Goal: Task Accomplishment & Management: Use online tool/utility

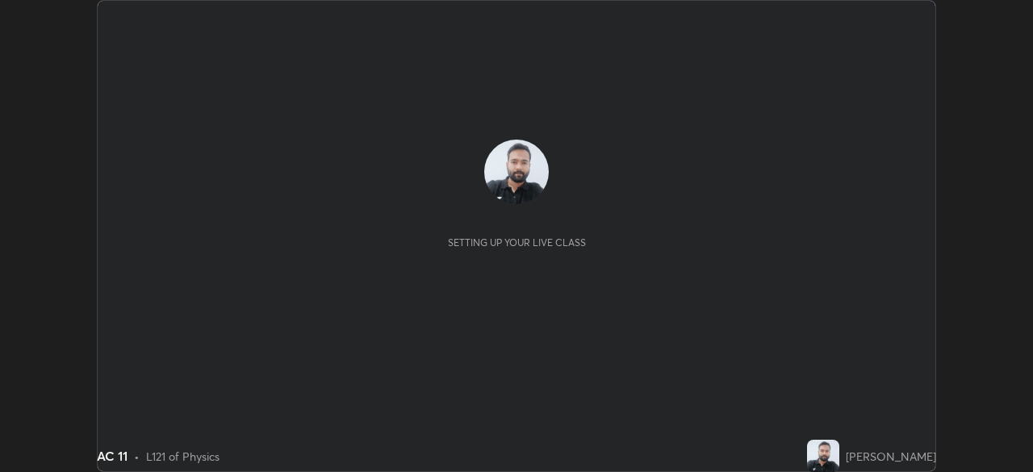
scroll to position [472, 1033]
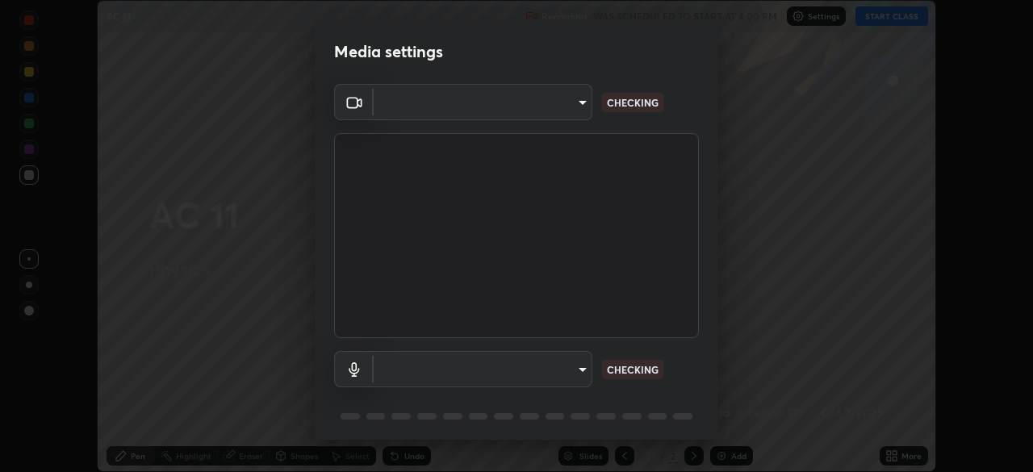
type input "51d019597c161c0694d5583d1f2c643560fde39fe8f4b4da8ea140d4d4830f4c"
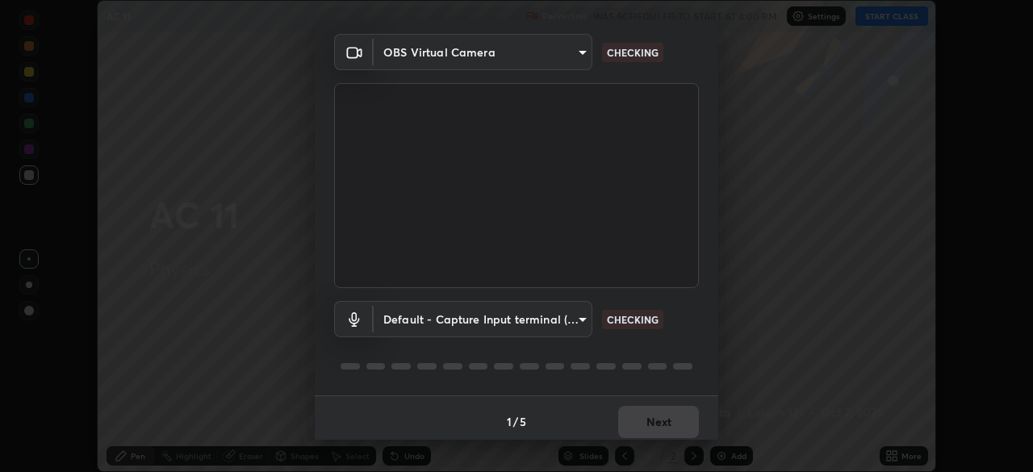
scroll to position [57, 0]
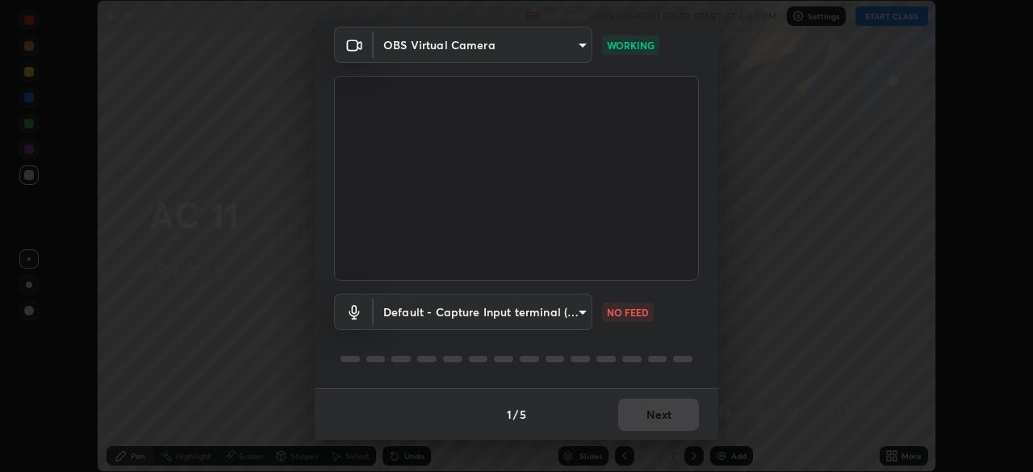
click at [577, 309] on body "Erase all AC 11 Recording WAS SCHEDULED TO START AT 4:00 PM Settings START CLAS…" at bounding box center [516, 236] width 1033 height 472
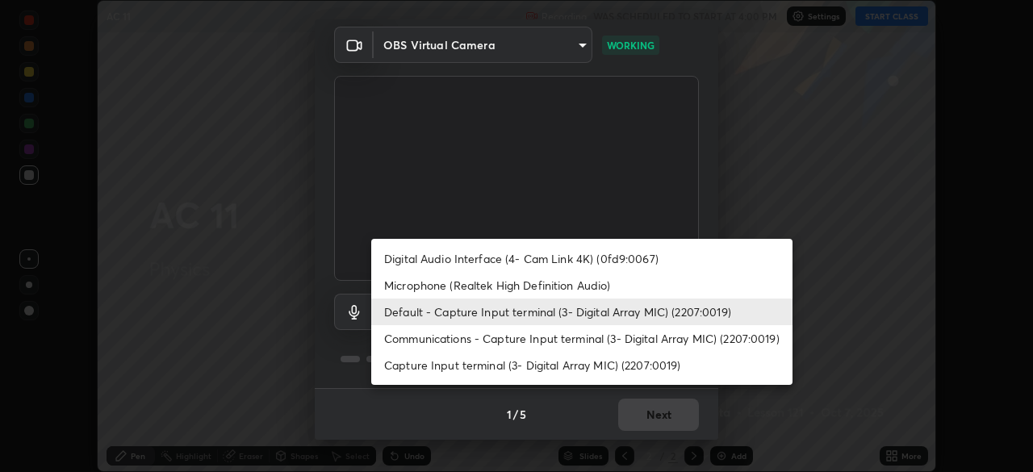
click at [569, 338] on li "Communications - Capture Input terminal (3- Digital Array MIC) (2207:0019)" at bounding box center [581, 338] width 421 height 27
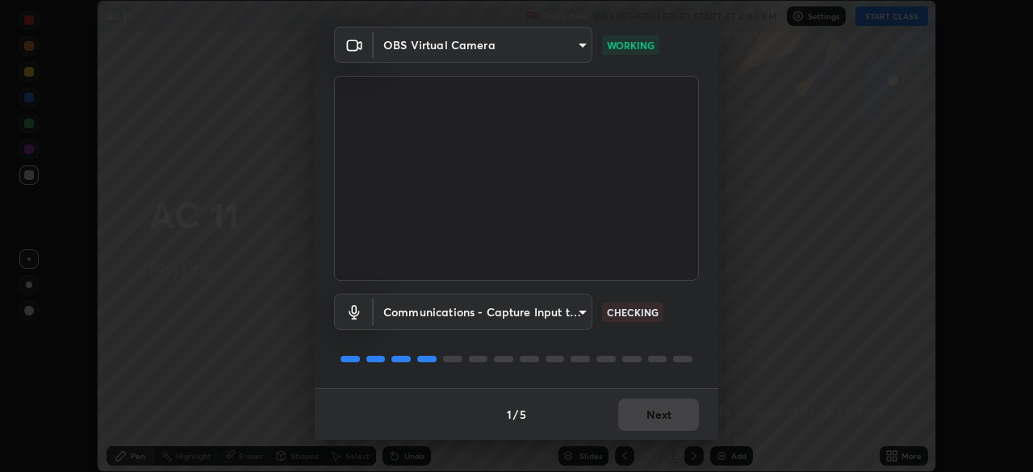
click at [572, 314] on body "Erase all AC 11 Recording WAS SCHEDULED TO START AT 4:00 PM Settings START CLAS…" at bounding box center [516, 236] width 1033 height 472
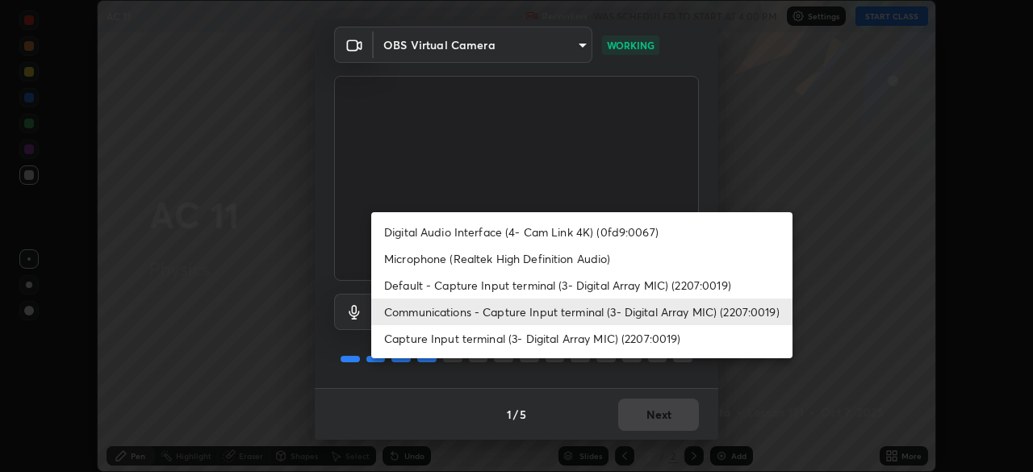
click at [568, 287] on li "Default - Capture Input terminal (3- Digital Array MIC) (2207:0019)" at bounding box center [581, 285] width 421 height 27
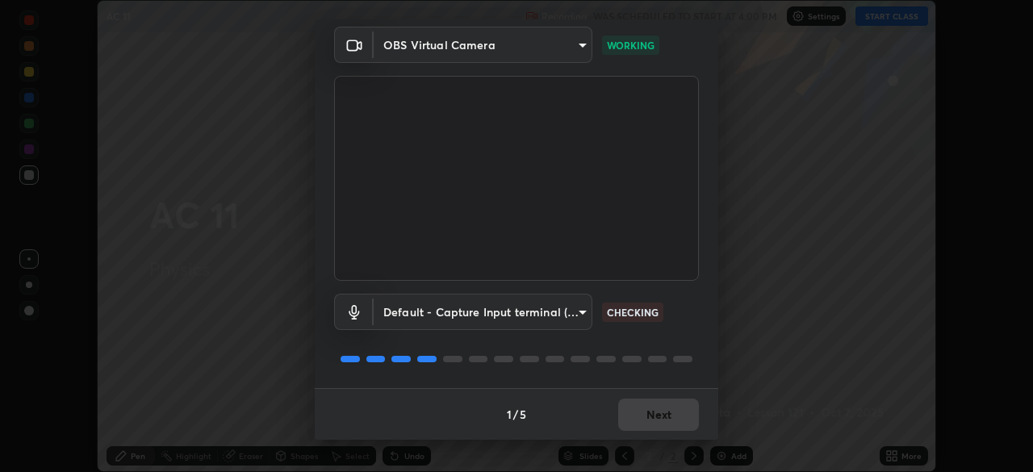
type input "default"
click at [677, 408] on button "Next" at bounding box center [658, 415] width 81 height 32
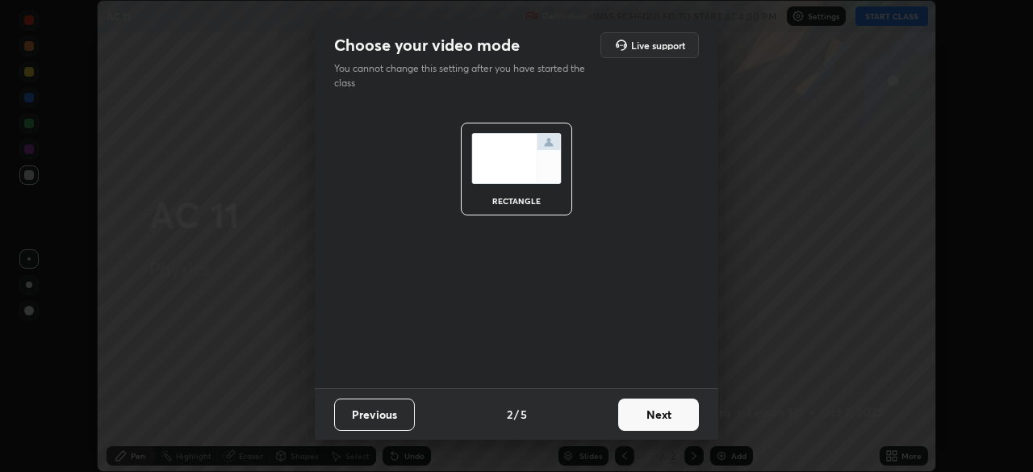
scroll to position [0, 0]
click at [676, 416] on button "Next" at bounding box center [658, 415] width 81 height 32
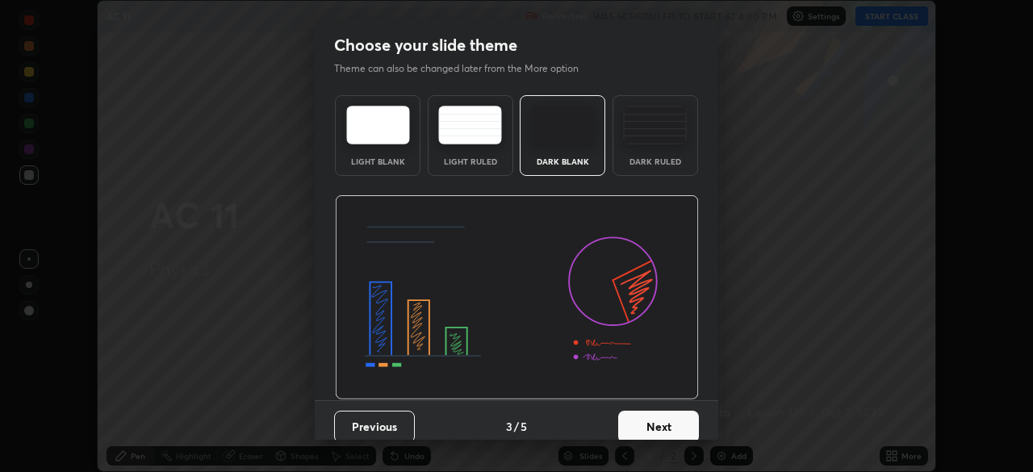
click at [685, 421] on button "Next" at bounding box center [658, 427] width 81 height 32
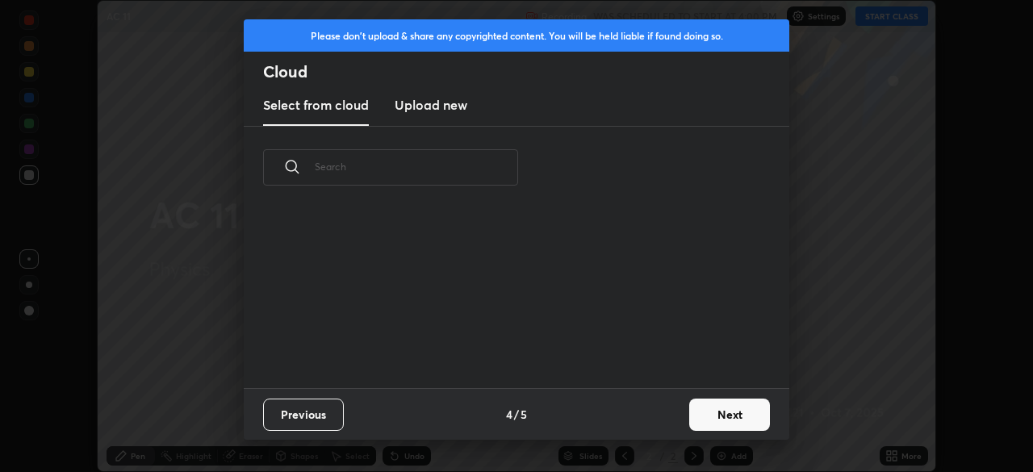
scroll to position [179, 518]
click at [710, 414] on button "Next" at bounding box center [729, 415] width 81 height 32
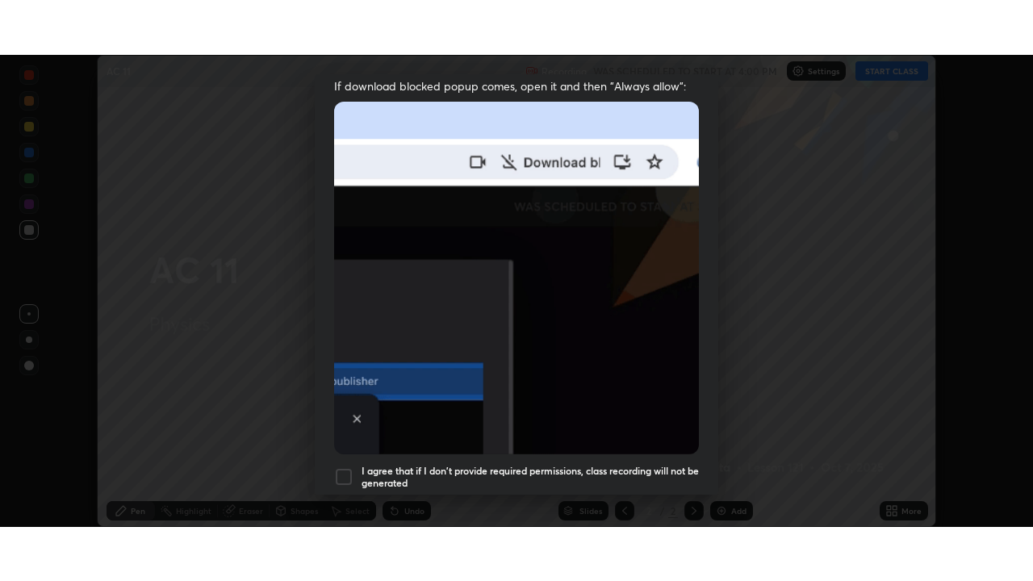
scroll to position [387, 0]
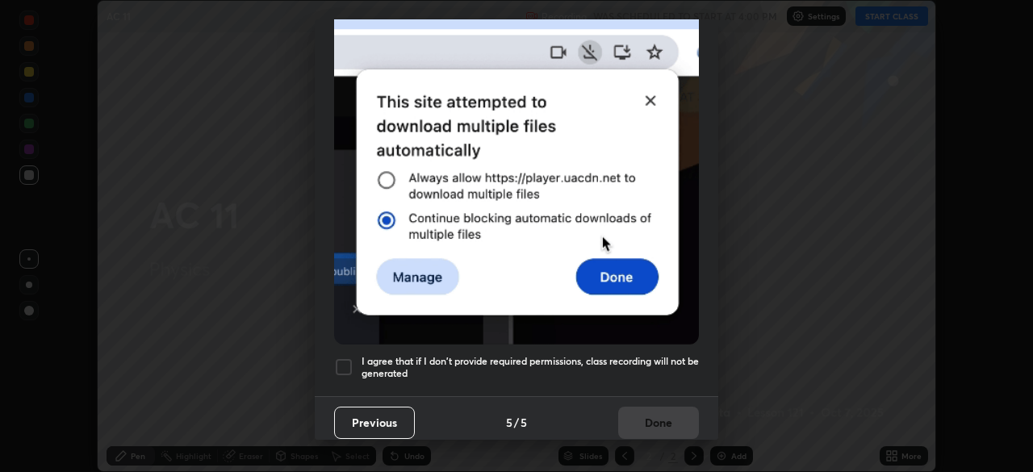
click at [661, 370] on h5 "I agree that if I don't provide required permissions, class recording will not …" at bounding box center [530, 367] width 337 height 25
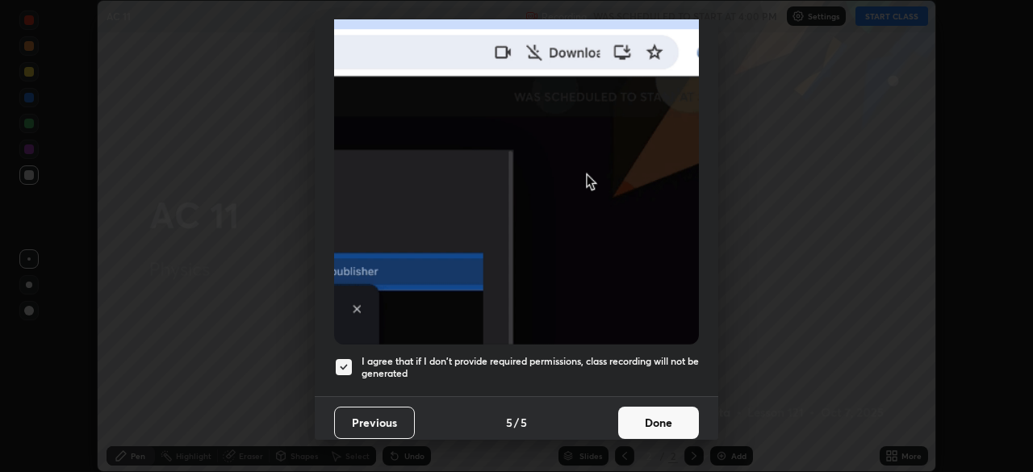
click at [668, 418] on button "Done" at bounding box center [658, 423] width 81 height 32
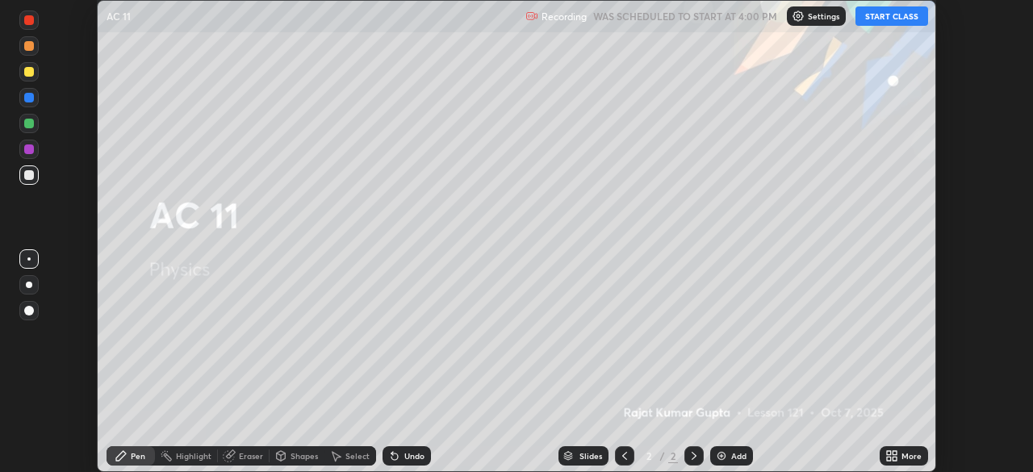
click at [903, 11] on button "START CLASS" at bounding box center [892, 15] width 73 height 19
click at [895, 455] on icon at bounding box center [895, 453] width 4 height 4
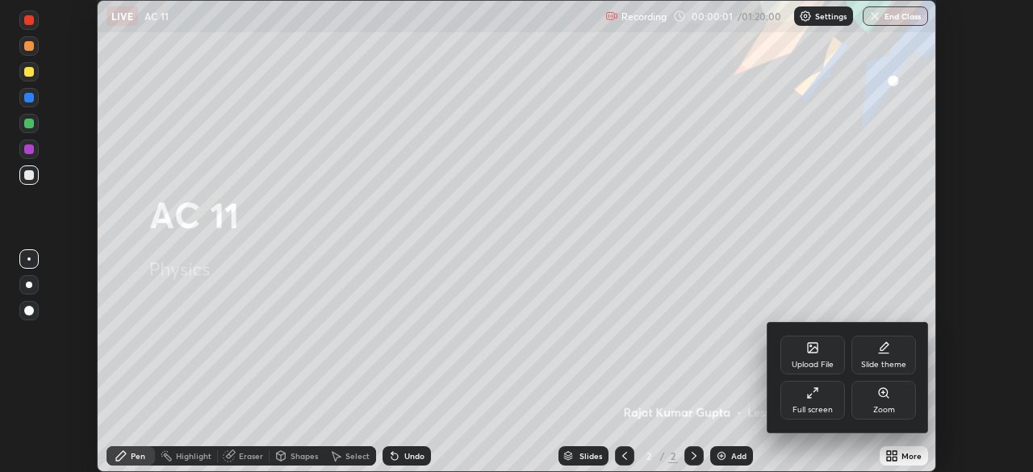
click at [802, 393] on div "Full screen" at bounding box center [813, 400] width 65 height 39
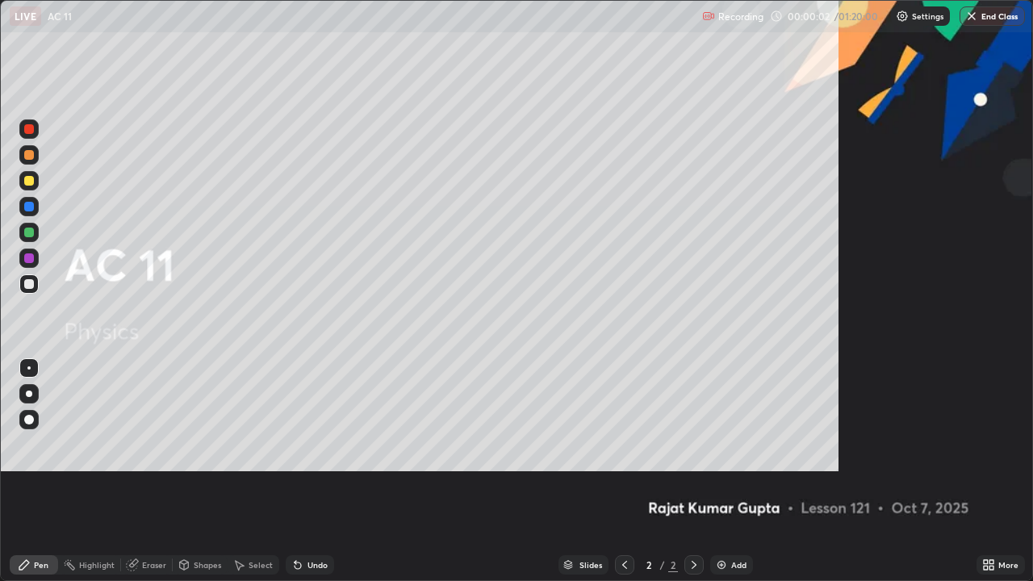
scroll to position [581, 1033]
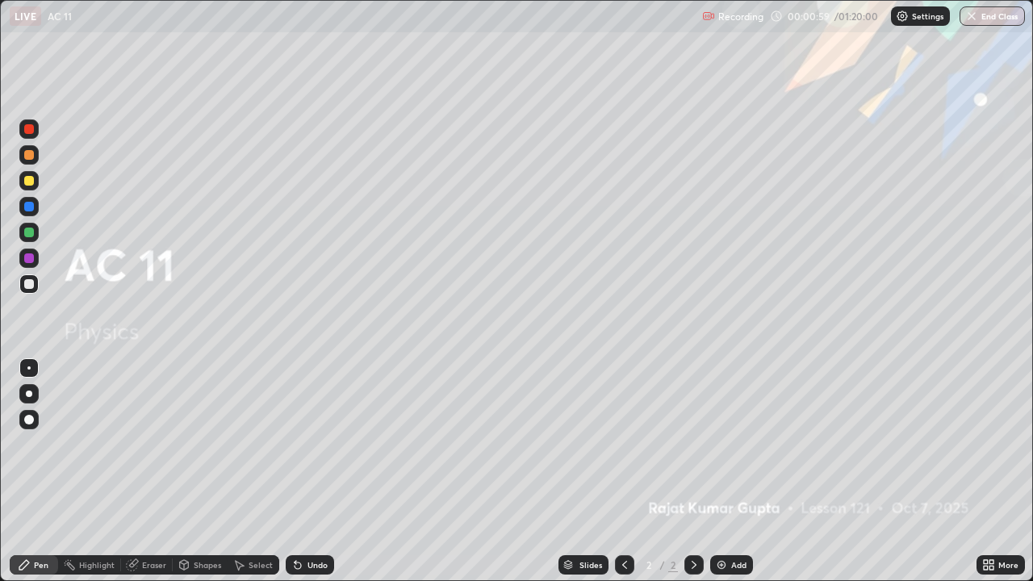
click at [27, 420] on div at bounding box center [29, 420] width 10 height 10
click at [28, 413] on div at bounding box center [28, 419] width 19 height 19
click at [308, 471] on div "Undo" at bounding box center [318, 565] width 20 height 8
click at [29, 202] on div at bounding box center [29, 207] width 10 height 10
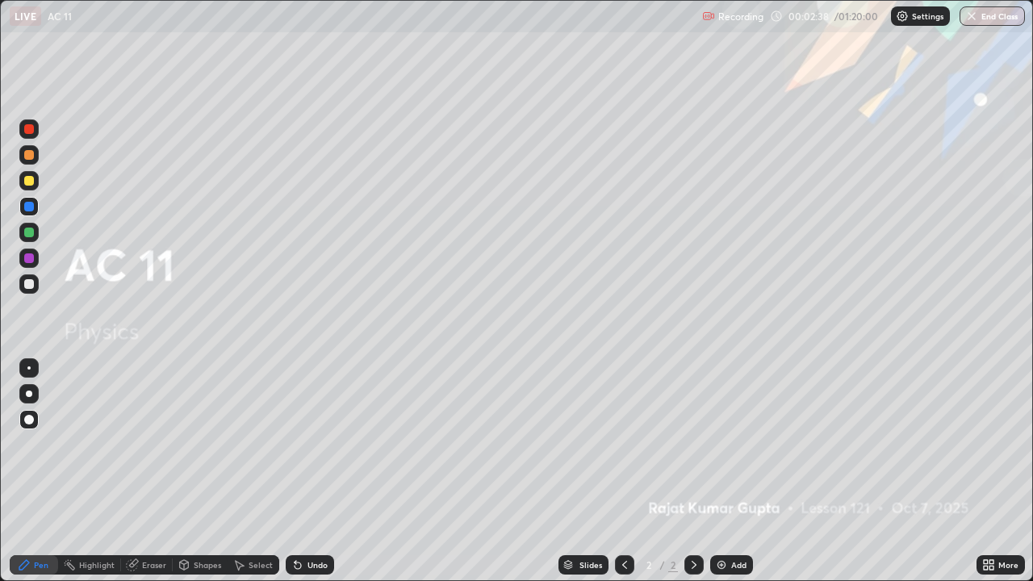
click at [693, 471] on icon at bounding box center [694, 565] width 13 height 13
click at [734, 471] on div "Add" at bounding box center [738, 565] width 15 height 8
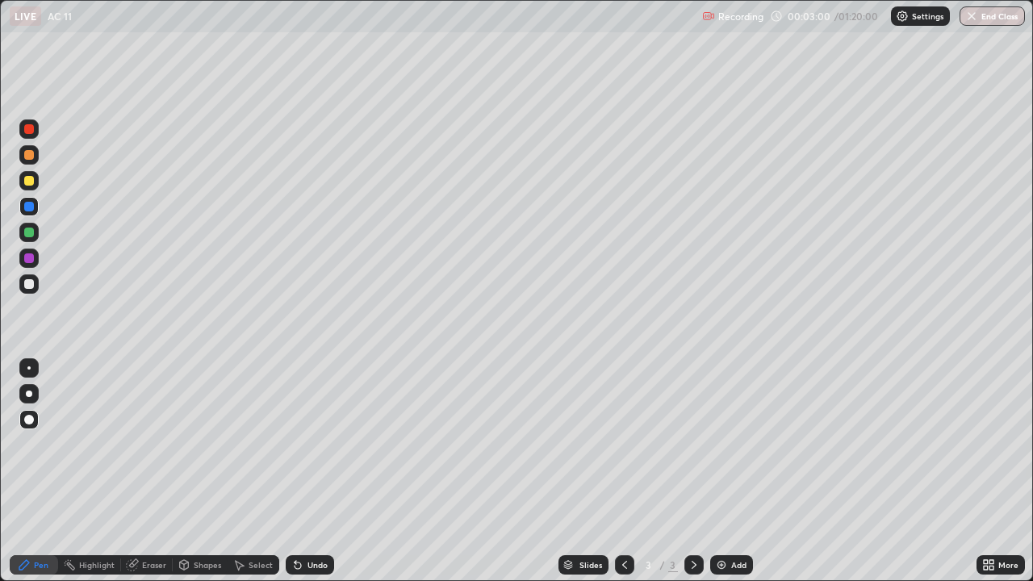
click at [29, 285] on div at bounding box center [29, 284] width 10 height 10
click at [24, 258] on div at bounding box center [29, 258] width 10 height 10
click at [308, 471] on div "Undo" at bounding box center [318, 565] width 20 height 8
click at [312, 471] on div "Undo" at bounding box center [318, 565] width 20 height 8
click at [25, 287] on div at bounding box center [29, 284] width 10 height 10
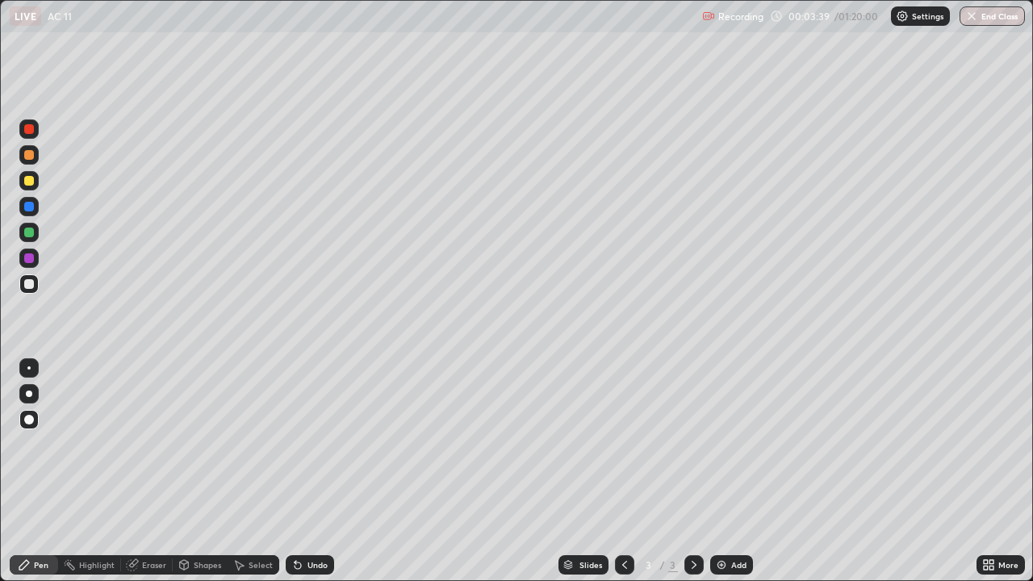
click at [29, 235] on div at bounding box center [29, 233] width 10 height 10
click at [27, 287] on div at bounding box center [29, 284] width 10 height 10
click at [310, 471] on div "Undo" at bounding box center [318, 565] width 20 height 8
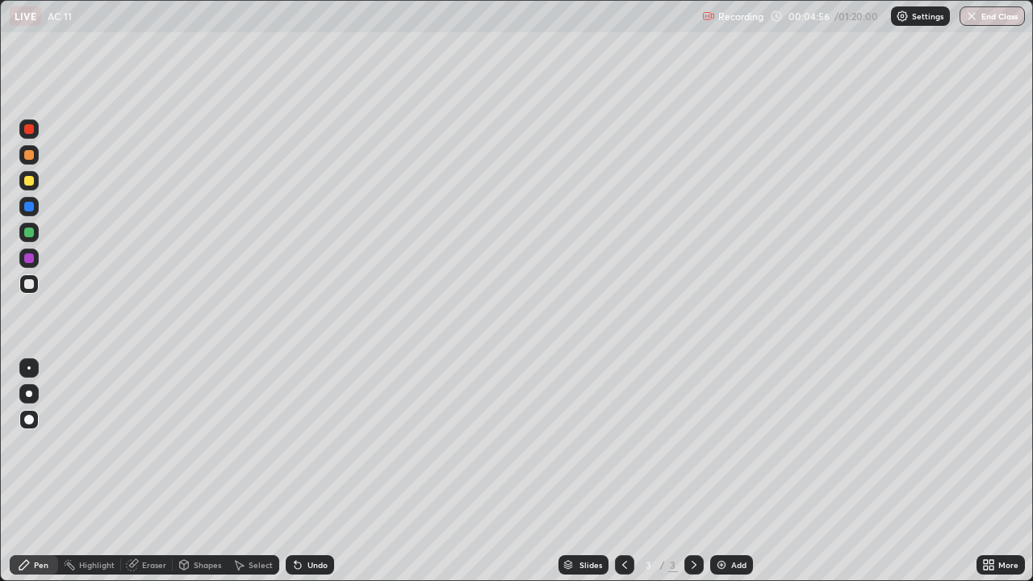
click at [23, 228] on div at bounding box center [28, 232] width 19 height 19
click at [308, 471] on div "Undo" at bounding box center [318, 565] width 20 height 8
click at [27, 132] on div at bounding box center [29, 129] width 10 height 10
click at [27, 283] on div at bounding box center [29, 284] width 10 height 10
click at [27, 157] on div at bounding box center [29, 155] width 10 height 10
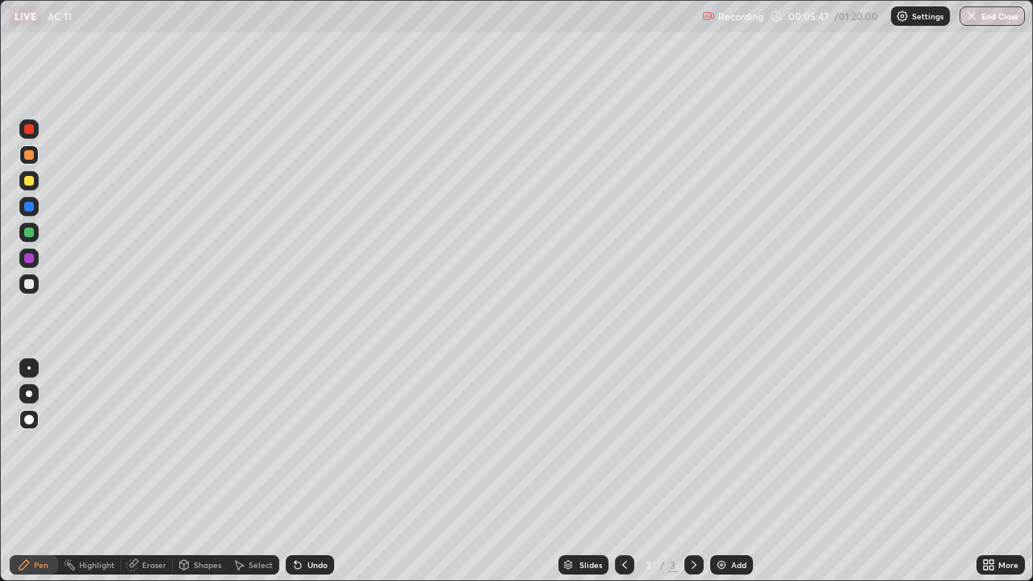
click at [316, 471] on div "Undo" at bounding box center [318, 565] width 20 height 8
click at [23, 130] on div at bounding box center [28, 128] width 19 height 19
click at [27, 207] on div at bounding box center [29, 207] width 10 height 10
click at [314, 471] on div "Undo" at bounding box center [318, 565] width 20 height 8
click at [309, 471] on div "Undo" at bounding box center [318, 565] width 20 height 8
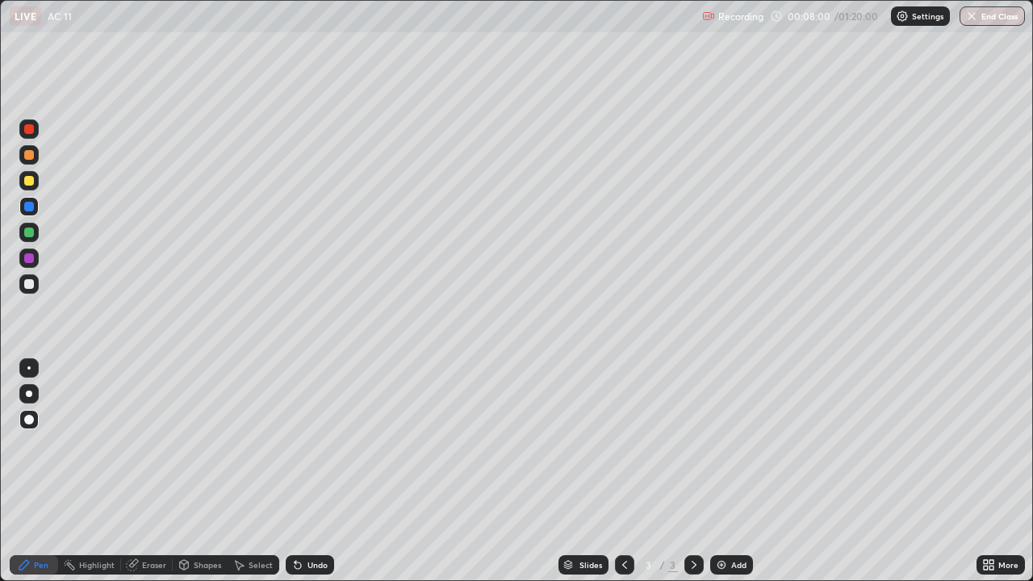
click at [31, 284] on div at bounding box center [29, 284] width 10 height 10
click at [147, 471] on div "Eraser" at bounding box center [154, 565] width 24 height 8
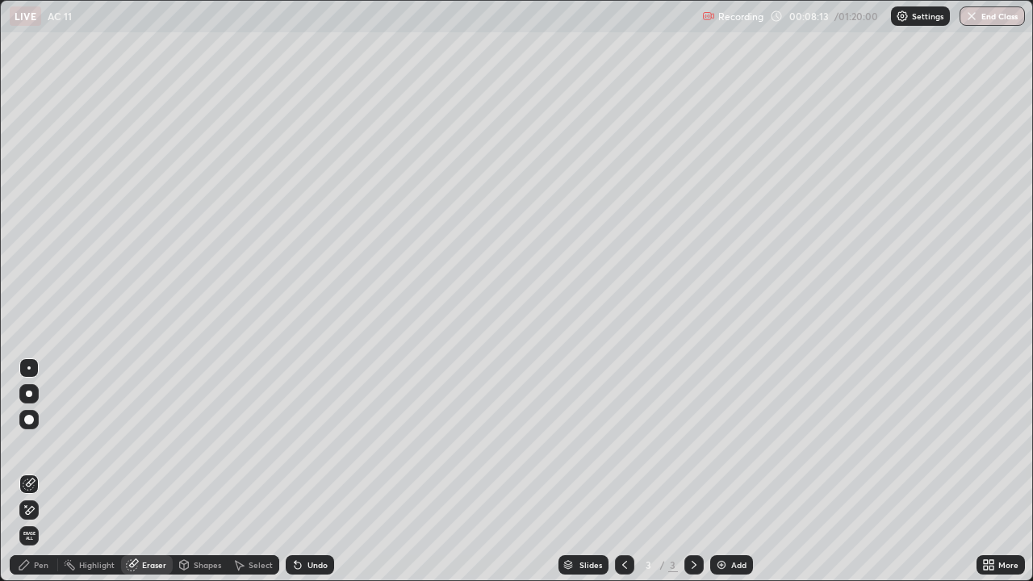
click at [322, 471] on div "Undo" at bounding box center [318, 565] width 20 height 8
click at [43, 471] on div "Pen" at bounding box center [41, 565] width 15 height 8
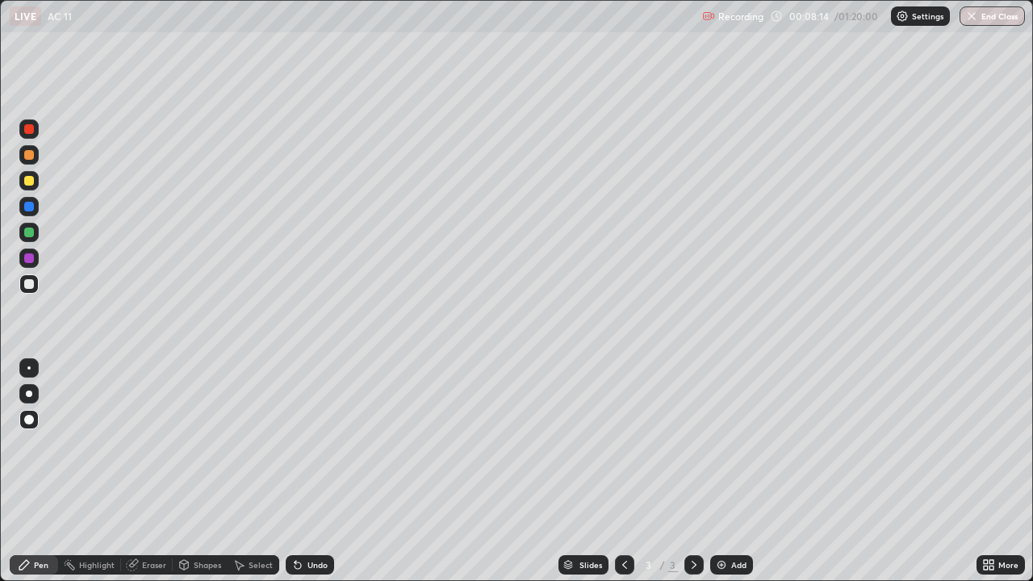
click at [29, 259] on div at bounding box center [29, 258] width 10 height 10
click at [26, 236] on div at bounding box center [29, 233] width 10 height 10
click at [29, 181] on div at bounding box center [29, 181] width 10 height 10
click at [623, 471] on icon at bounding box center [624, 565] width 13 height 13
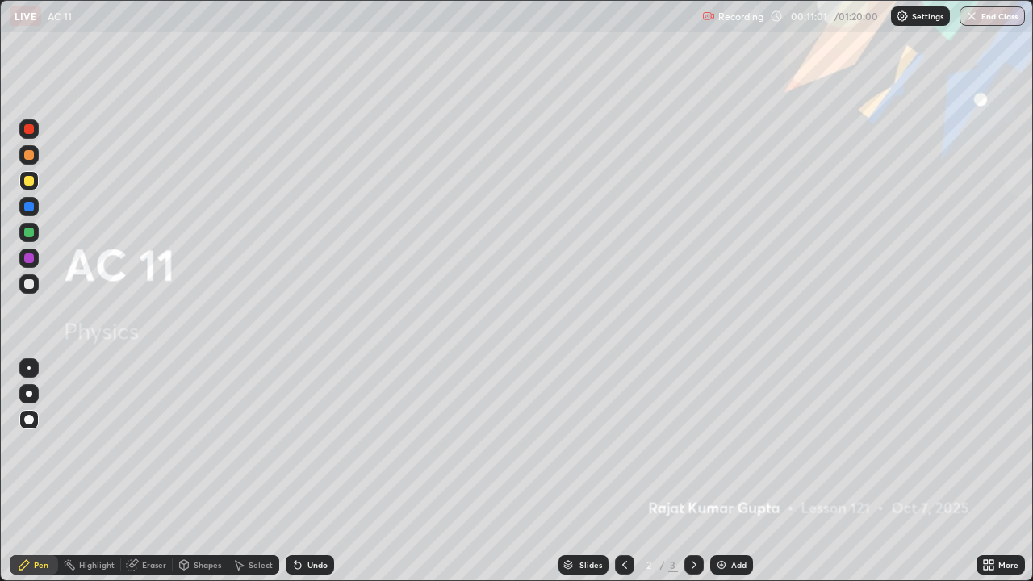
click at [693, 471] on icon at bounding box center [694, 565] width 13 height 13
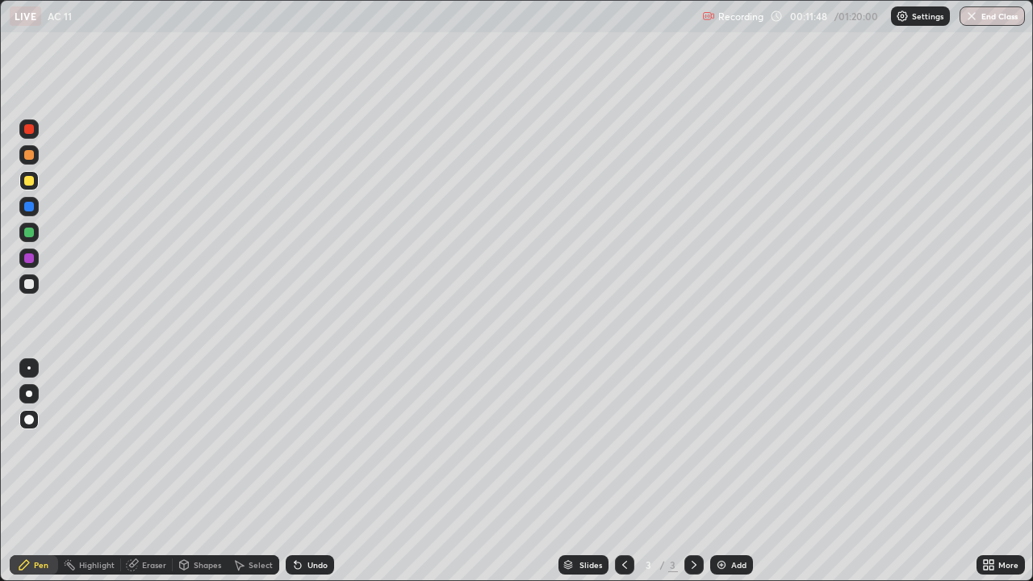
click at [694, 471] on icon at bounding box center [694, 565] width 13 height 13
click at [725, 471] on img at bounding box center [721, 565] width 13 height 13
click at [29, 259] on div at bounding box center [29, 258] width 10 height 10
click at [43, 471] on div "Pen" at bounding box center [41, 565] width 15 height 8
click at [24, 291] on div at bounding box center [28, 283] width 19 height 19
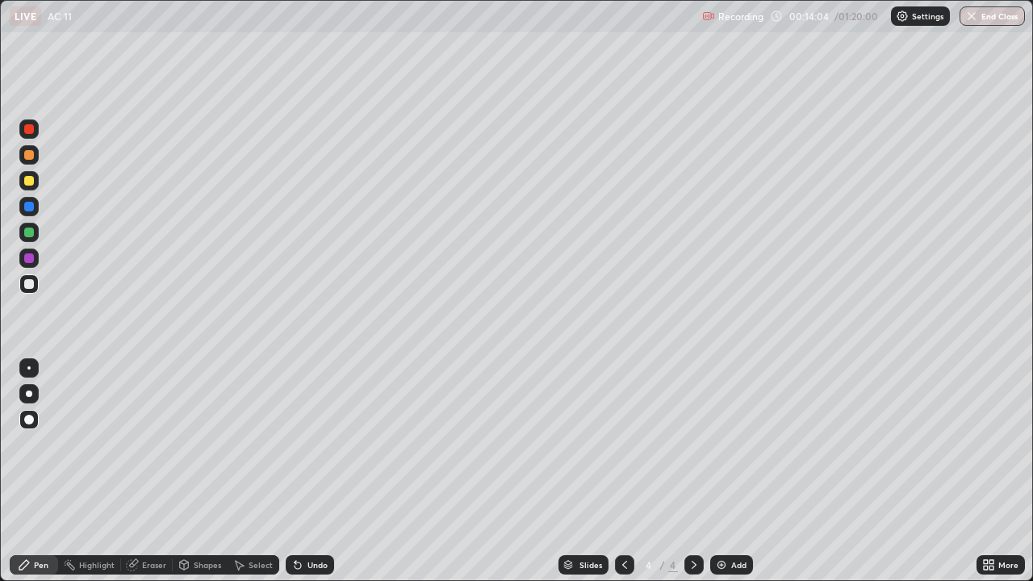
click at [29, 156] on div at bounding box center [29, 155] width 10 height 10
click at [26, 421] on div at bounding box center [29, 420] width 10 height 10
click at [30, 287] on div at bounding box center [29, 284] width 10 height 10
click at [693, 471] on icon at bounding box center [694, 565] width 13 height 13
click at [727, 471] on div "Add" at bounding box center [731, 564] width 43 height 19
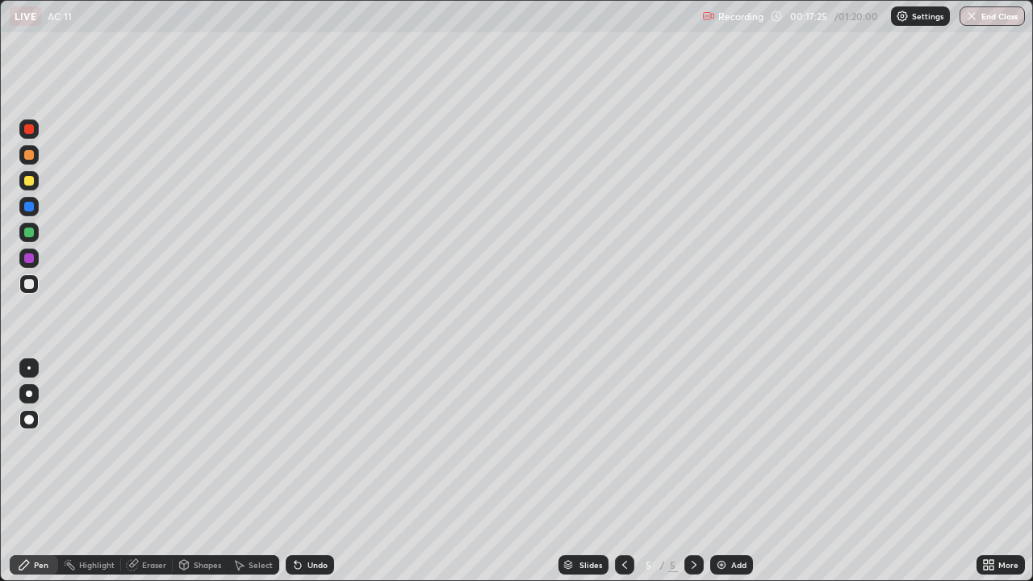
click at [35, 188] on div at bounding box center [28, 180] width 19 height 19
click at [28, 413] on div at bounding box center [28, 419] width 19 height 19
click at [31, 287] on div at bounding box center [29, 284] width 10 height 10
click at [29, 284] on div at bounding box center [29, 284] width 10 height 10
click at [0, 149] on div "Setting up your live class" at bounding box center [516, 290] width 1033 height 581
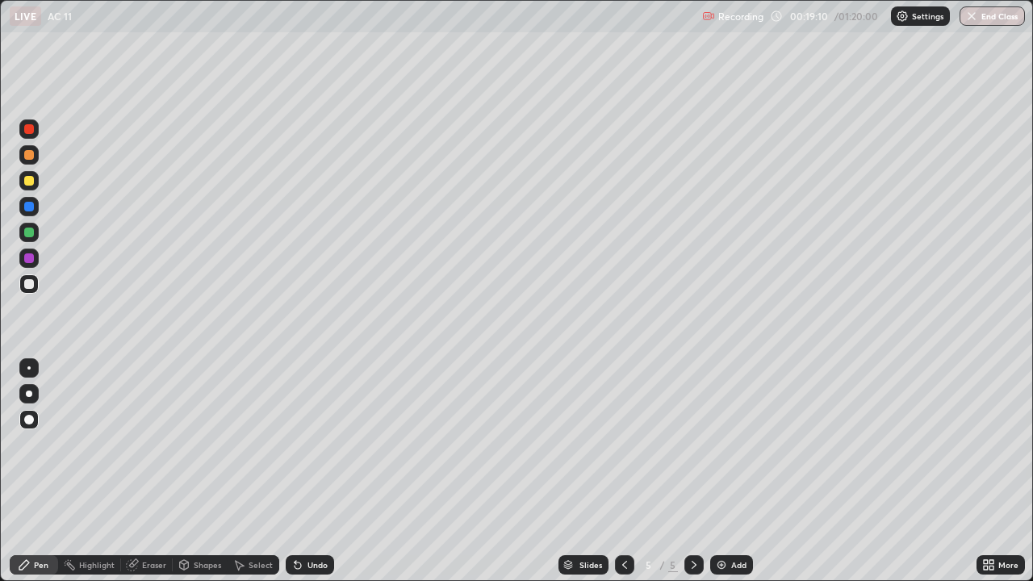
click at [304, 471] on div "Undo" at bounding box center [310, 564] width 48 height 19
click at [303, 471] on div "Undo" at bounding box center [310, 564] width 48 height 19
click at [300, 471] on div "Undo" at bounding box center [310, 564] width 48 height 19
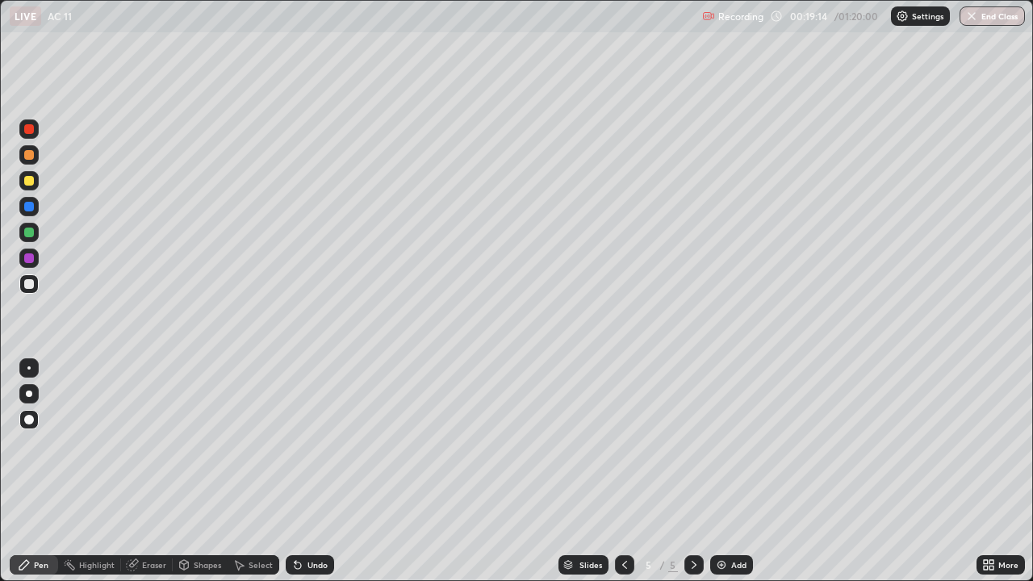
click at [308, 471] on div "Undo" at bounding box center [318, 565] width 20 height 8
click at [313, 471] on div "Undo" at bounding box center [318, 565] width 20 height 8
click at [25, 153] on div at bounding box center [29, 155] width 10 height 10
click at [27, 232] on div at bounding box center [29, 233] width 10 height 10
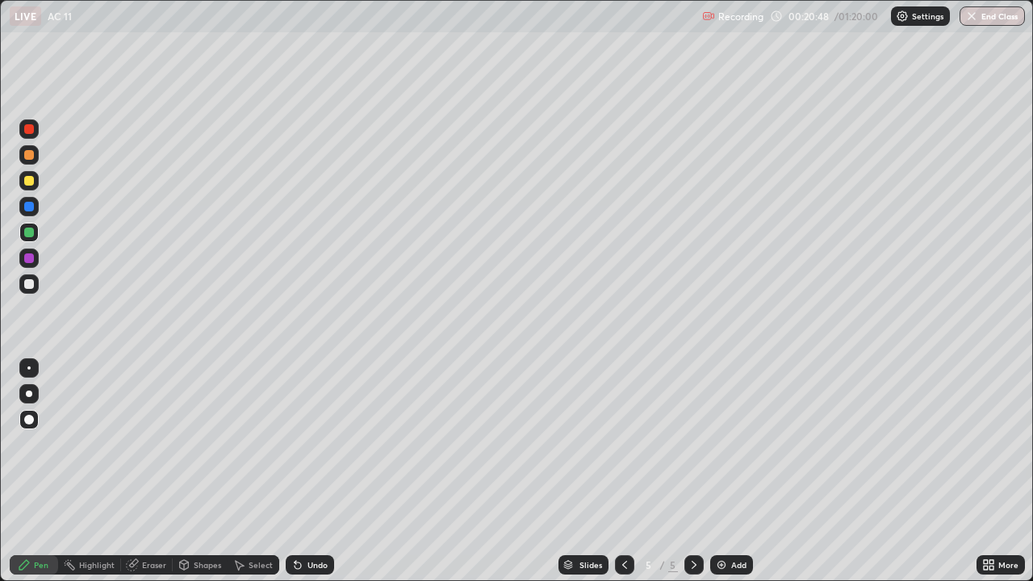
click at [29, 204] on div at bounding box center [29, 207] width 10 height 10
click at [40, 471] on div at bounding box center [29, 452] width 26 height 194
click at [47, 74] on div "Erase all" at bounding box center [29, 290] width 39 height 517
click at [44, 457] on div "Erase all" at bounding box center [29, 290] width 39 height 517
click at [150, 471] on div "Eraser" at bounding box center [154, 565] width 24 height 8
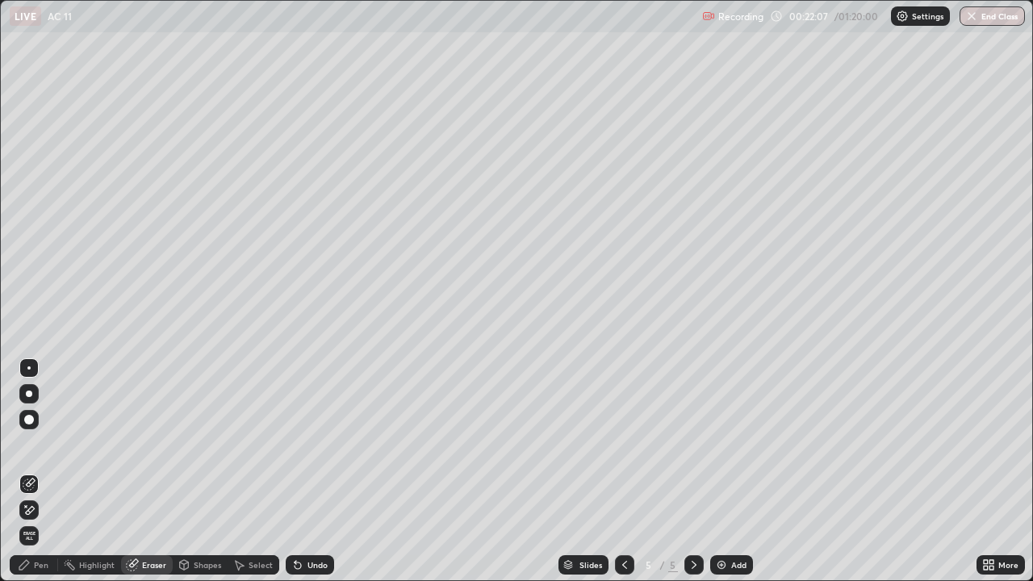
click at [47, 471] on div "Pen" at bounding box center [41, 565] width 15 height 8
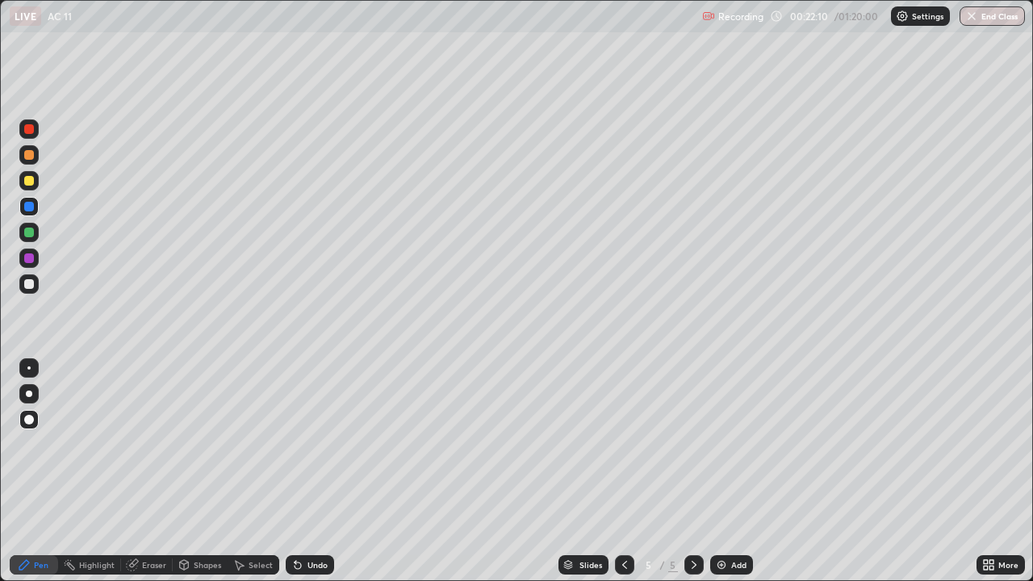
click at [144, 471] on div "Eraser" at bounding box center [154, 565] width 24 height 8
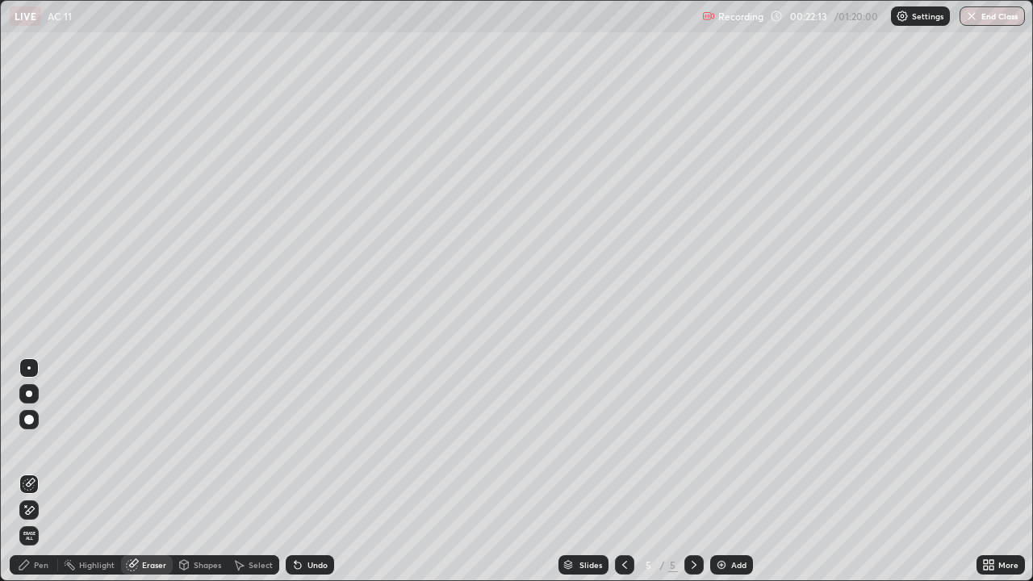
click at [50, 471] on div "Pen" at bounding box center [34, 564] width 48 height 19
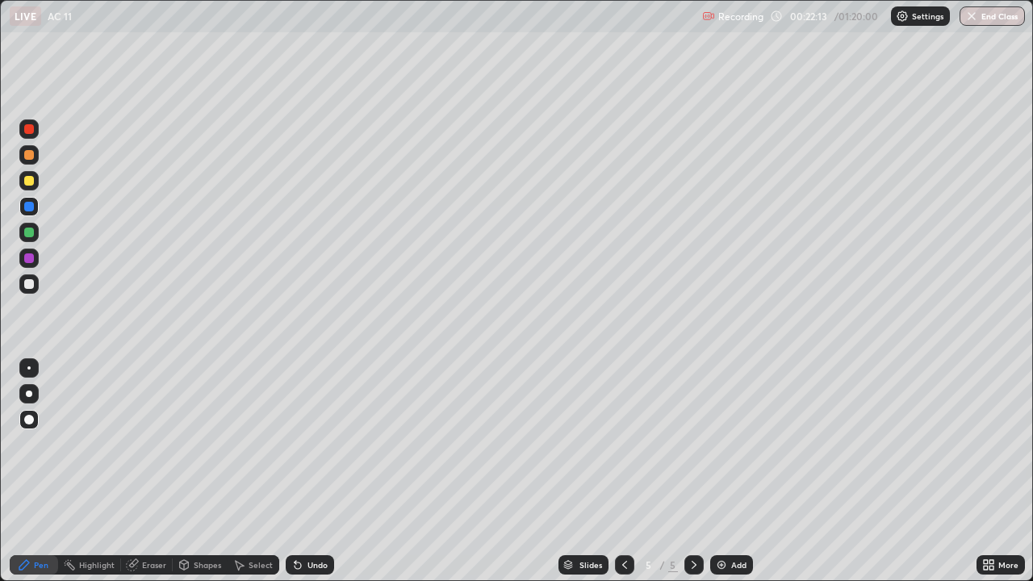
click at [43, 471] on div "Pen" at bounding box center [34, 564] width 48 height 19
click at [27, 283] on div at bounding box center [29, 284] width 10 height 10
click at [151, 471] on div "Eraser" at bounding box center [154, 565] width 24 height 8
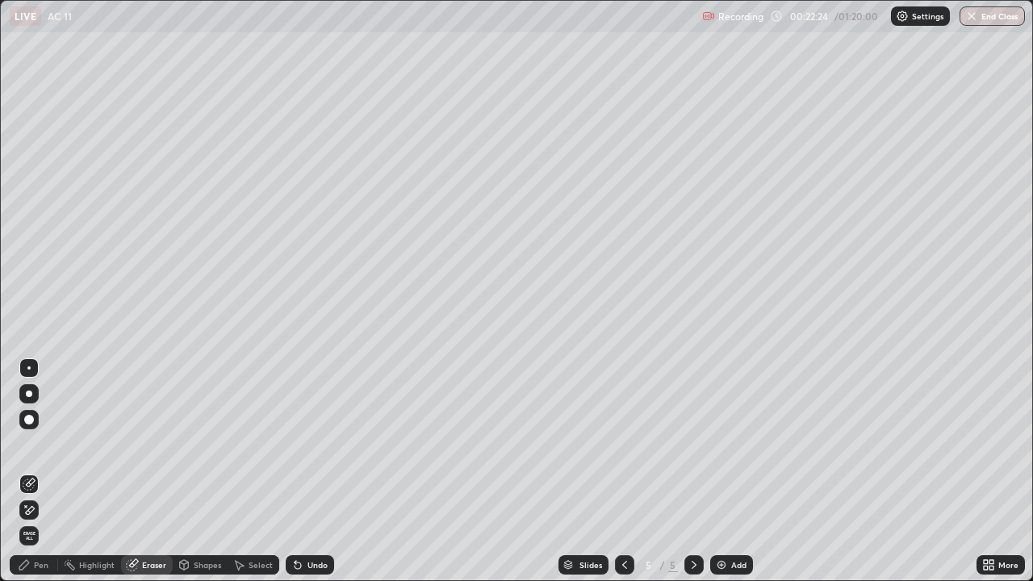
click at [44, 471] on div "Pen" at bounding box center [41, 565] width 15 height 8
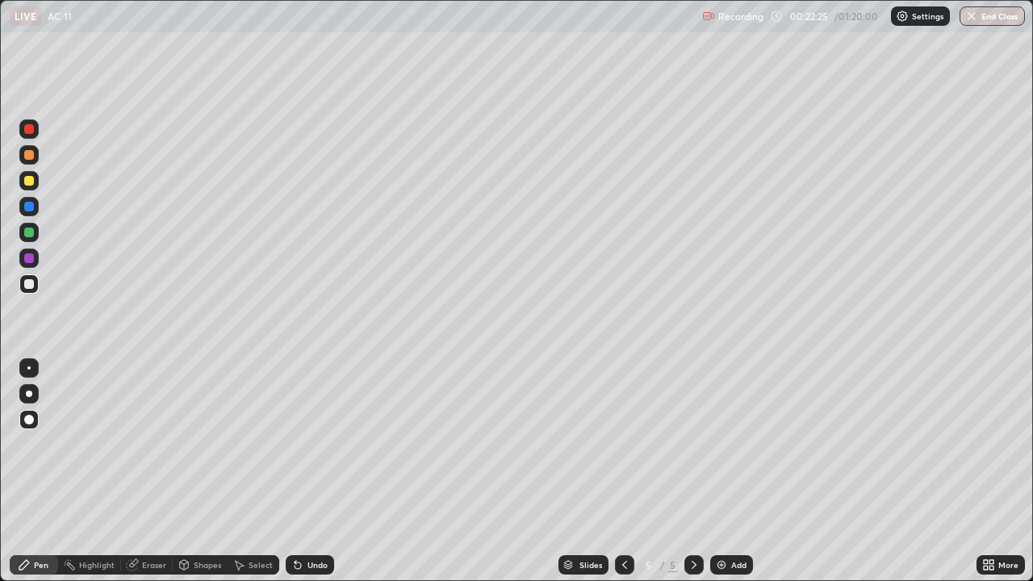
click at [47, 471] on div "Pen" at bounding box center [41, 565] width 15 height 8
click at [31, 471] on div "Pen" at bounding box center [34, 564] width 48 height 19
click at [27, 213] on div at bounding box center [28, 206] width 19 height 19
click at [318, 471] on div "Undo" at bounding box center [318, 565] width 20 height 8
click at [204, 471] on div "Shapes" at bounding box center [207, 565] width 27 height 8
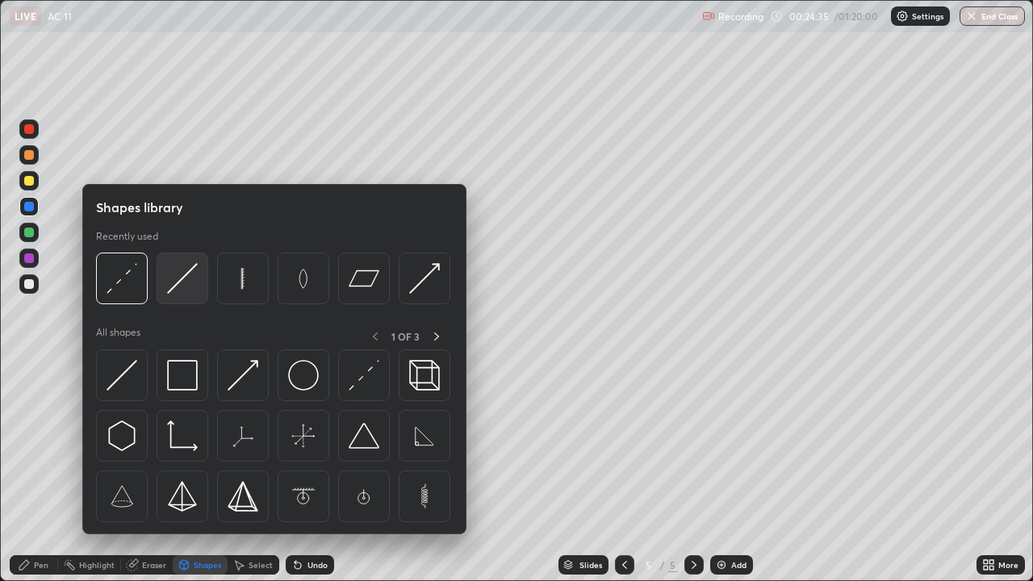
click at [182, 275] on img at bounding box center [182, 278] width 31 height 31
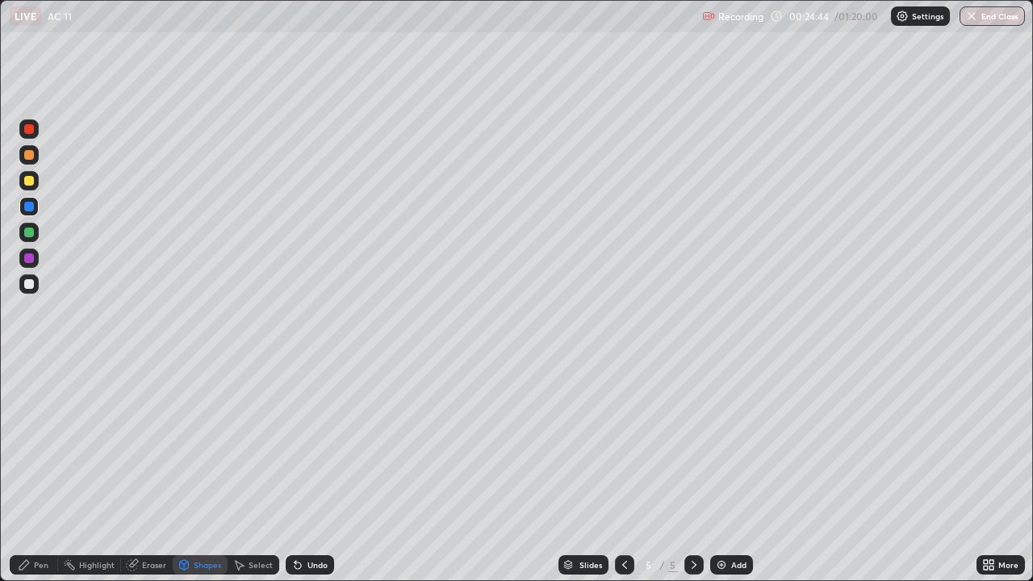
click at [260, 471] on div "Select" at bounding box center [261, 565] width 24 height 8
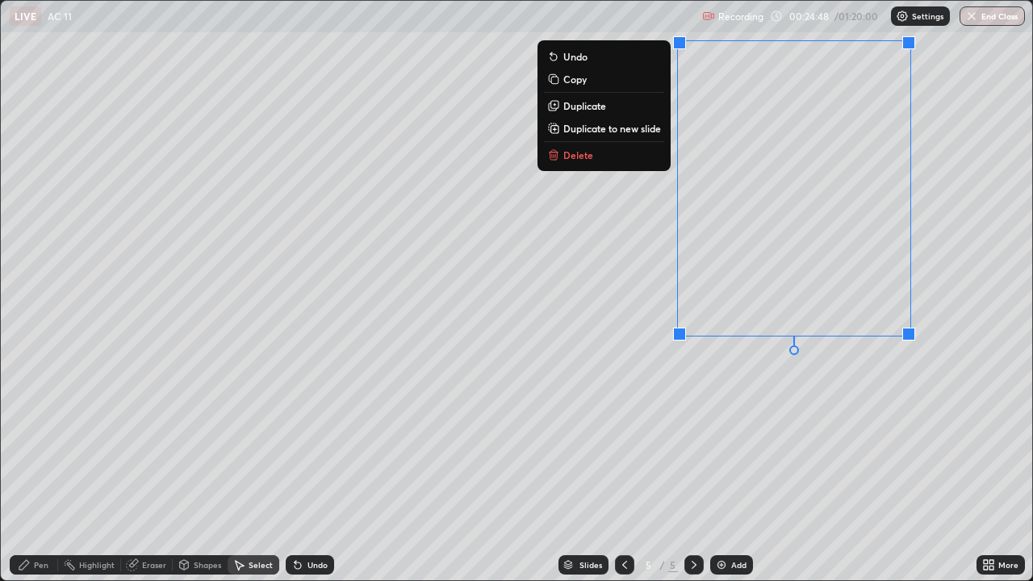
click at [946, 245] on div "0 ° Undo Copy Duplicate Duplicate to new slide Delete" at bounding box center [517, 291] width 1032 height 580
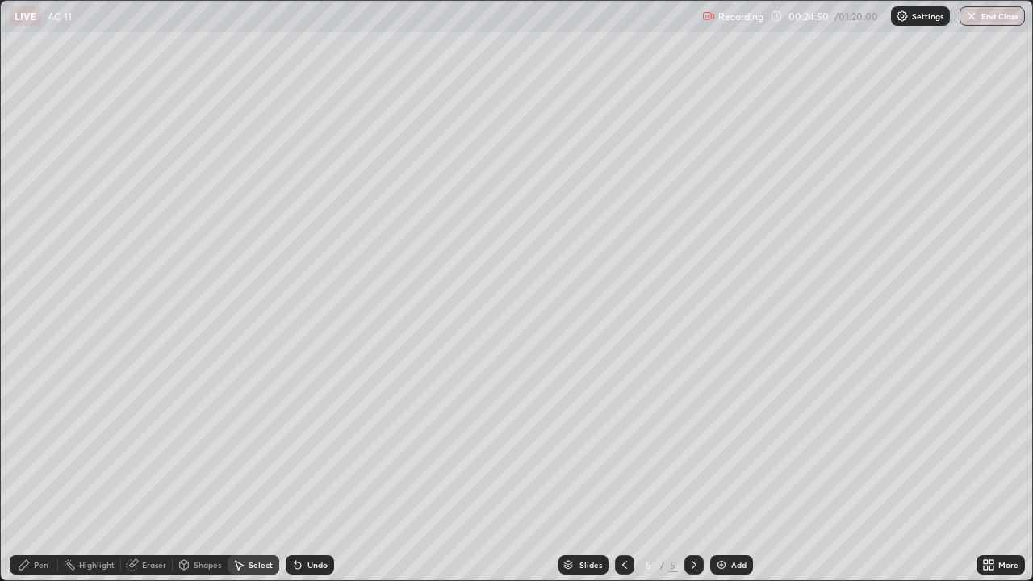
click at [320, 471] on div "Undo" at bounding box center [310, 564] width 48 height 19
click at [41, 471] on div "Pen" at bounding box center [41, 565] width 15 height 8
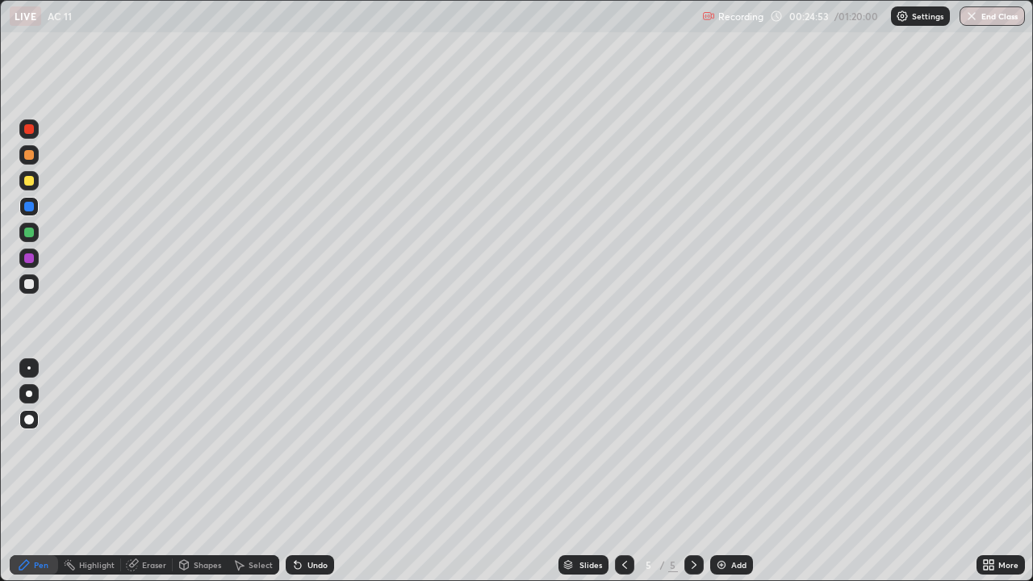
click at [200, 471] on div "Shapes" at bounding box center [207, 565] width 27 height 8
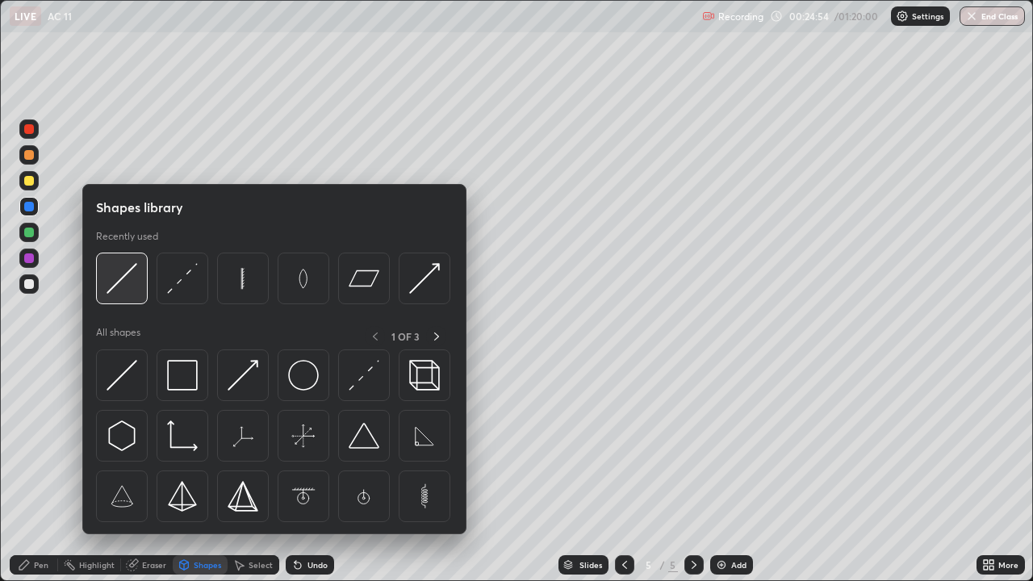
click at [122, 287] on img at bounding box center [122, 278] width 31 height 31
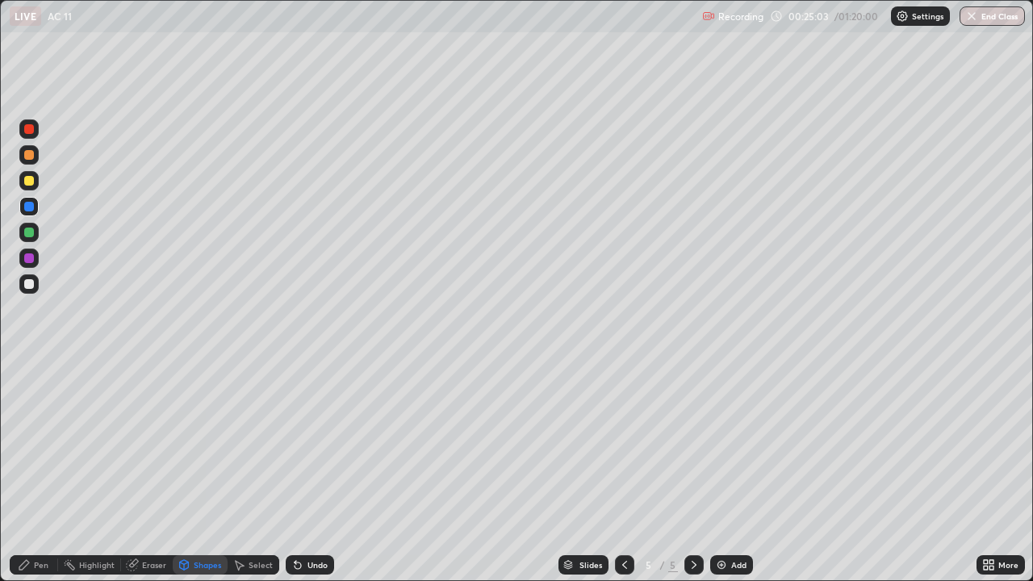
click at [316, 471] on div "Undo" at bounding box center [318, 565] width 20 height 8
click at [260, 471] on div "Select" at bounding box center [261, 565] width 24 height 8
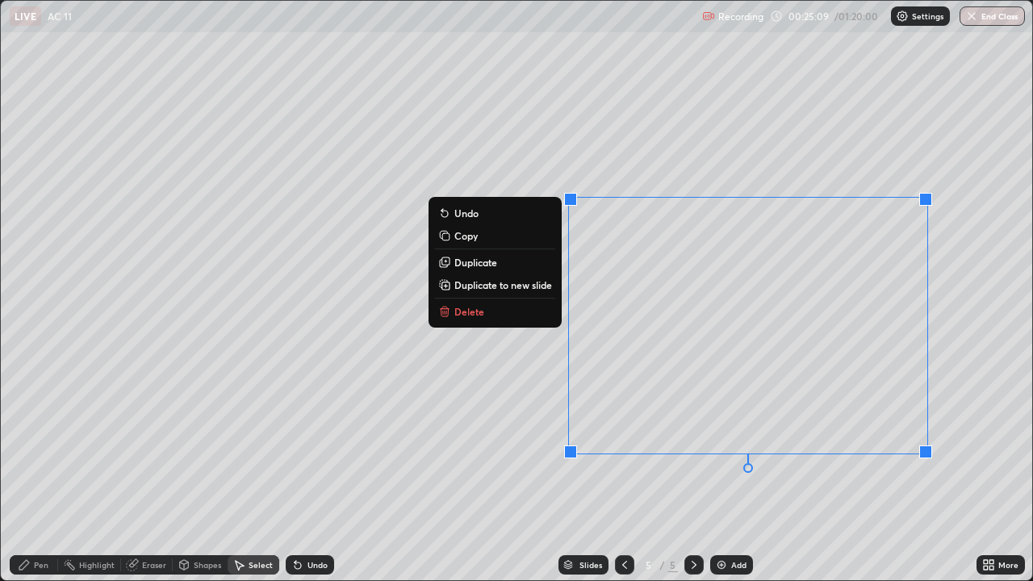
click at [668, 471] on div "0 ° Undo Copy Duplicate Duplicate to new slide Delete" at bounding box center [517, 291] width 1032 height 580
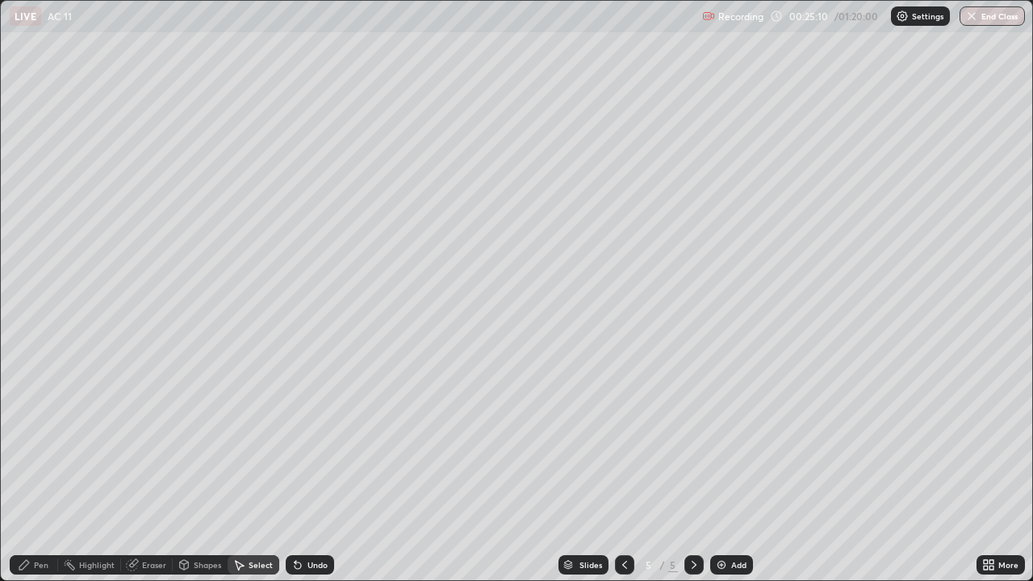
click at [40, 471] on div "Pen" at bounding box center [34, 564] width 48 height 19
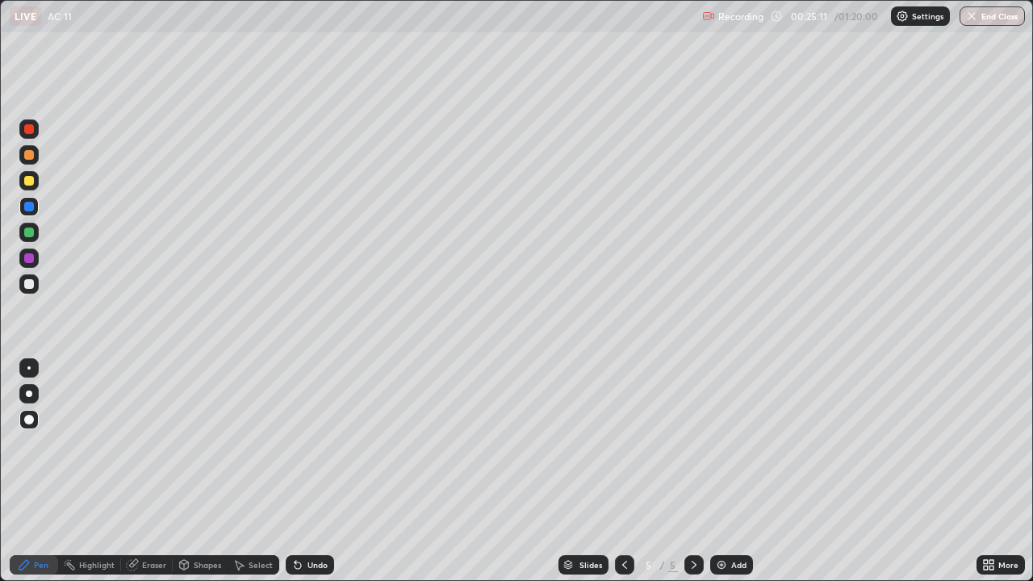
click at [211, 471] on div "Shapes" at bounding box center [200, 564] width 55 height 19
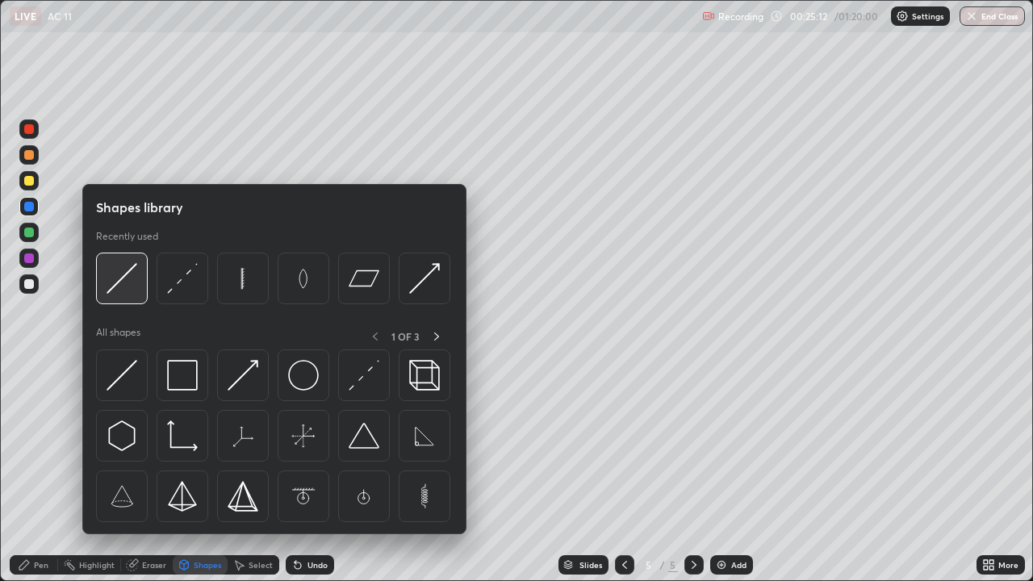
click at [124, 279] on img at bounding box center [122, 278] width 31 height 31
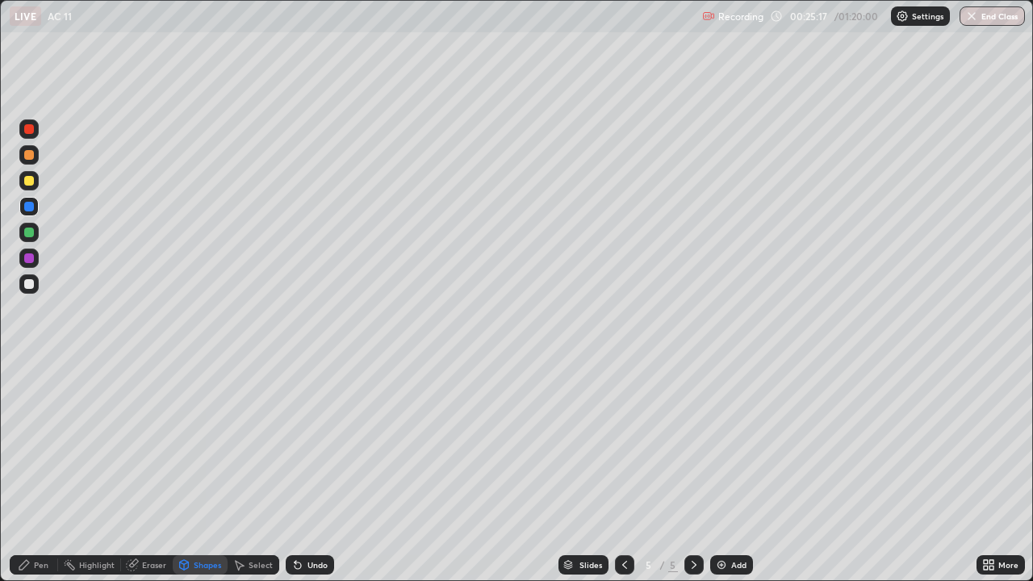
click at [312, 471] on div "Undo" at bounding box center [318, 565] width 20 height 8
click at [309, 471] on div "Undo" at bounding box center [318, 565] width 20 height 8
click at [151, 471] on div "Eraser" at bounding box center [147, 564] width 52 height 19
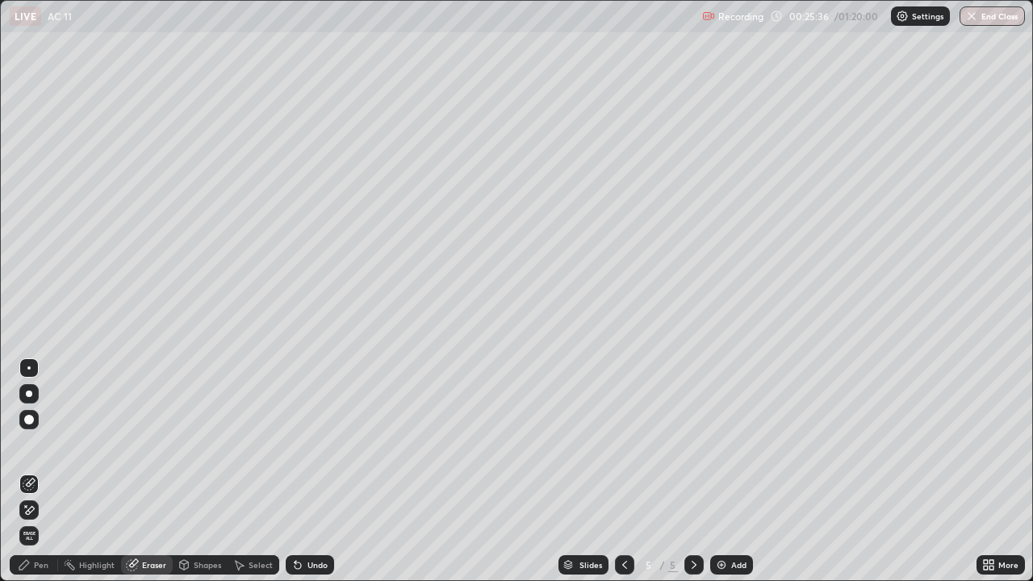
click at [34, 471] on div "Pen" at bounding box center [41, 565] width 15 height 8
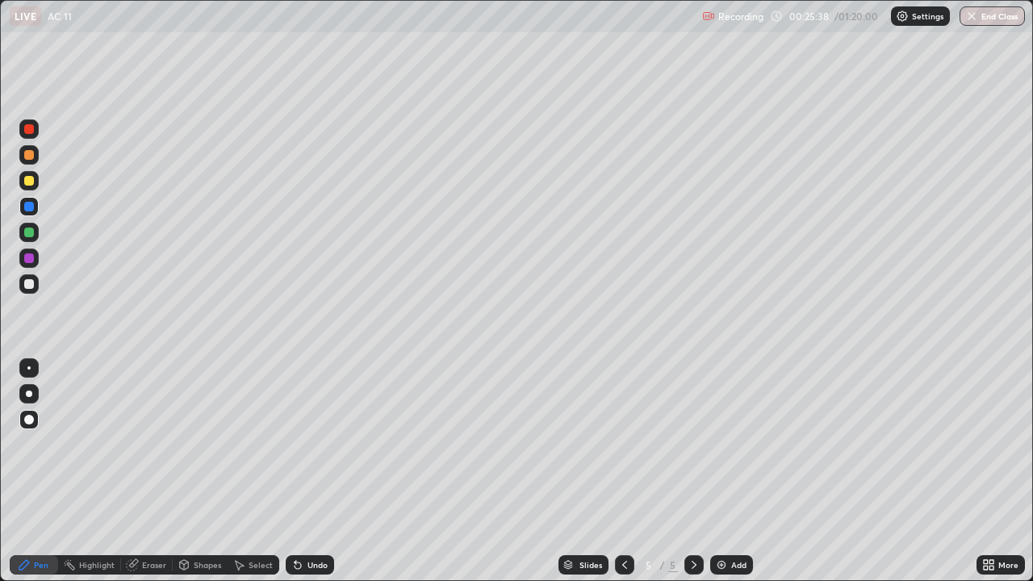
click at [23, 187] on div at bounding box center [28, 180] width 19 height 19
click at [27, 188] on div at bounding box center [28, 180] width 19 height 19
click at [30, 262] on div at bounding box center [29, 258] width 10 height 10
click at [30, 287] on div at bounding box center [29, 284] width 10 height 10
click at [31, 262] on div at bounding box center [29, 258] width 10 height 10
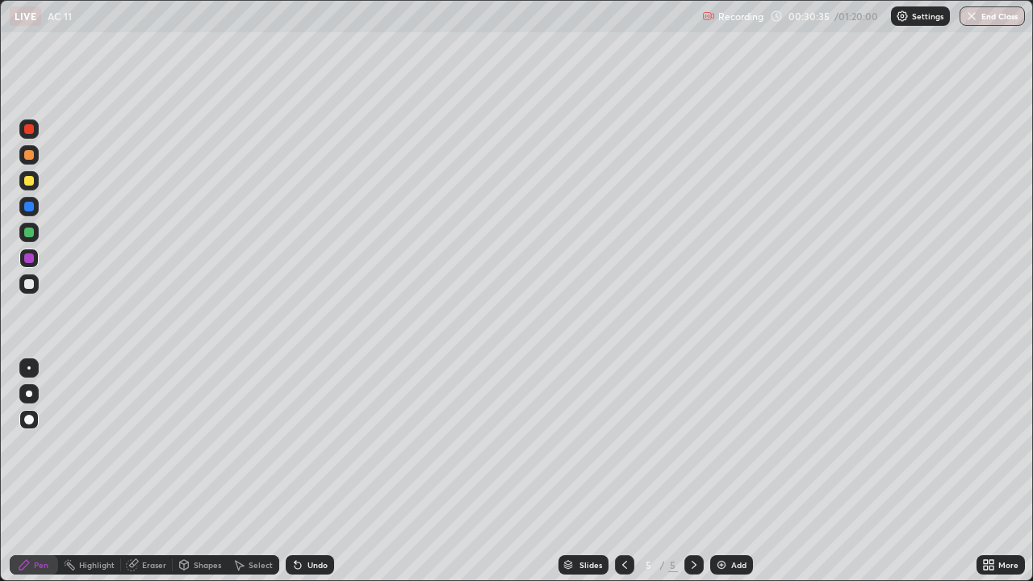
click at [23, 232] on div at bounding box center [28, 232] width 19 height 19
click at [699, 471] on div at bounding box center [694, 564] width 19 height 19
click at [737, 471] on div "Add" at bounding box center [738, 565] width 15 height 8
click at [33, 282] on div at bounding box center [29, 284] width 10 height 10
click at [29, 259] on div at bounding box center [29, 258] width 10 height 10
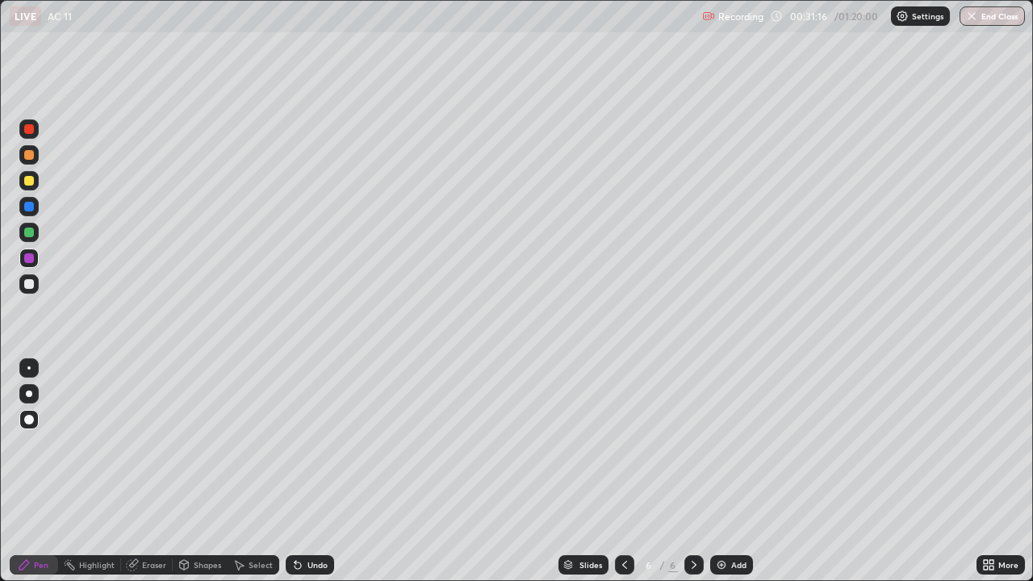
click at [28, 281] on div at bounding box center [29, 284] width 10 height 10
click at [304, 471] on div "Undo" at bounding box center [310, 564] width 48 height 19
click at [308, 471] on div "Undo" at bounding box center [318, 565] width 20 height 8
click at [309, 471] on div "Undo" at bounding box center [318, 565] width 20 height 8
click at [306, 471] on div "Undo" at bounding box center [310, 564] width 48 height 19
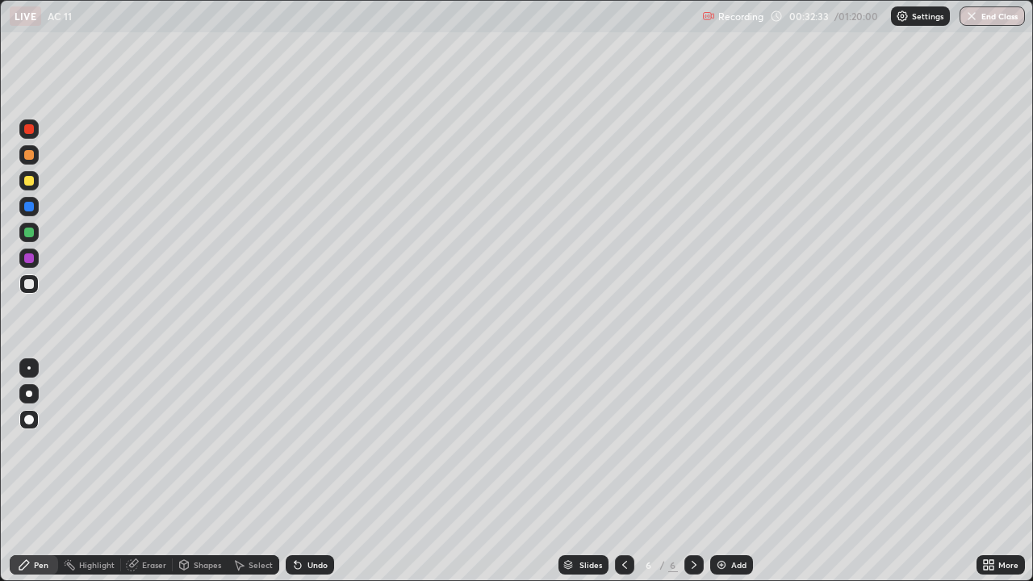
click at [308, 471] on div "Undo" at bounding box center [310, 564] width 48 height 19
click at [317, 471] on div "Undo" at bounding box center [318, 565] width 20 height 8
click at [258, 471] on div "Select" at bounding box center [261, 565] width 24 height 8
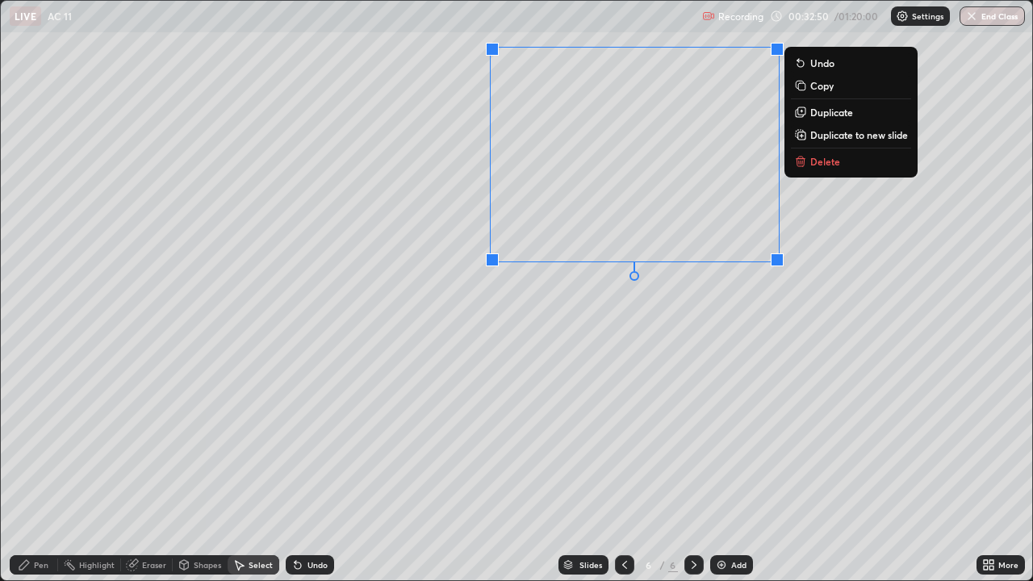
click at [820, 165] on p "Delete" at bounding box center [826, 161] width 30 height 13
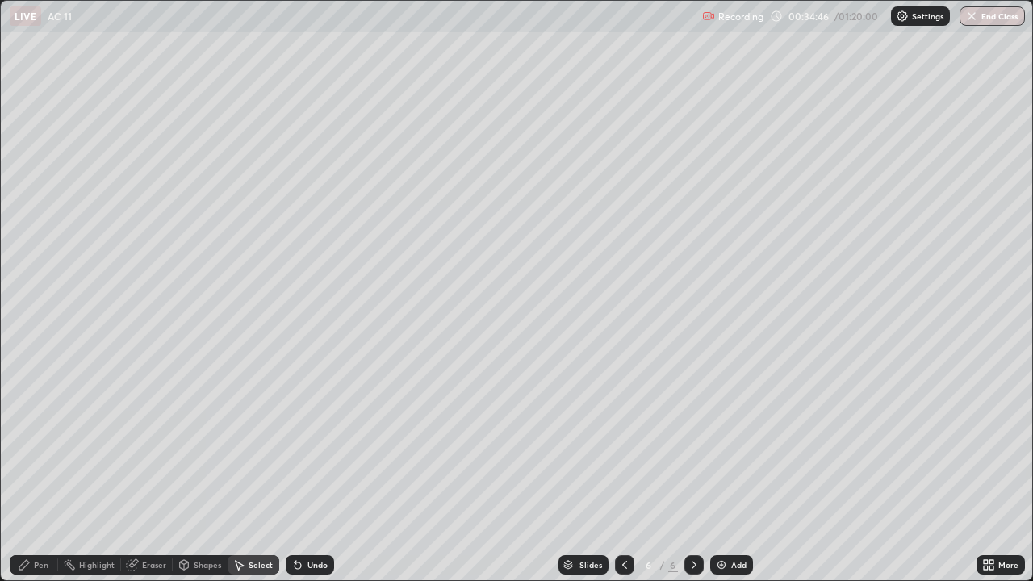
click at [739, 471] on div "Add" at bounding box center [738, 565] width 15 height 8
click at [40, 471] on div "Pen" at bounding box center [41, 565] width 15 height 8
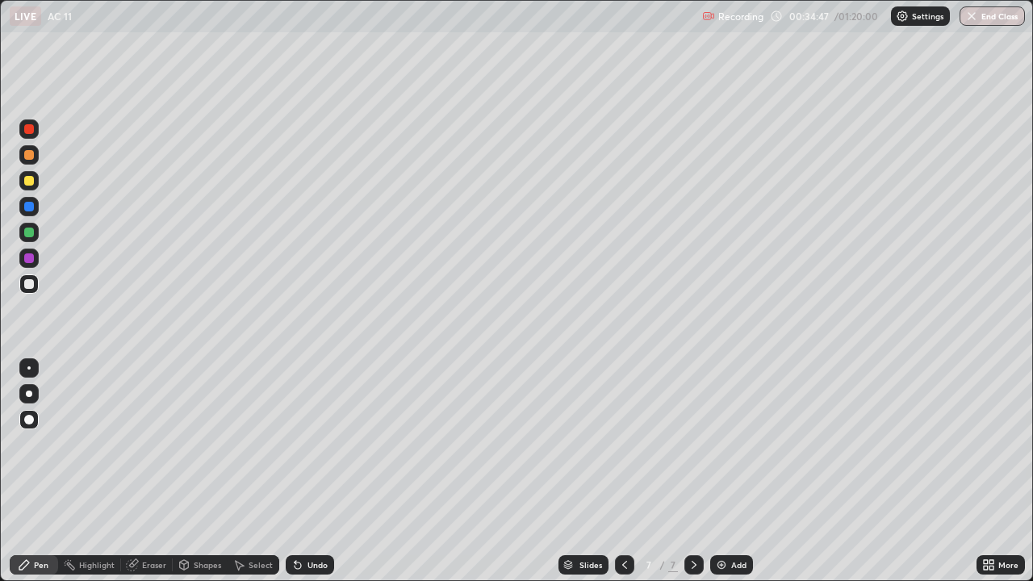
click at [30, 284] on div at bounding box center [29, 284] width 10 height 10
click at [314, 471] on div "Undo" at bounding box center [318, 565] width 20 height 8
click at [311, 471] on div "Undo" at bounding box center [318, 565] width 20 height 8
click at [26, 212] on div at bounding box center [28, 206] width 19 height 19
click at [27, 283] on div at bounding box center [29, 284] width 10 height 10
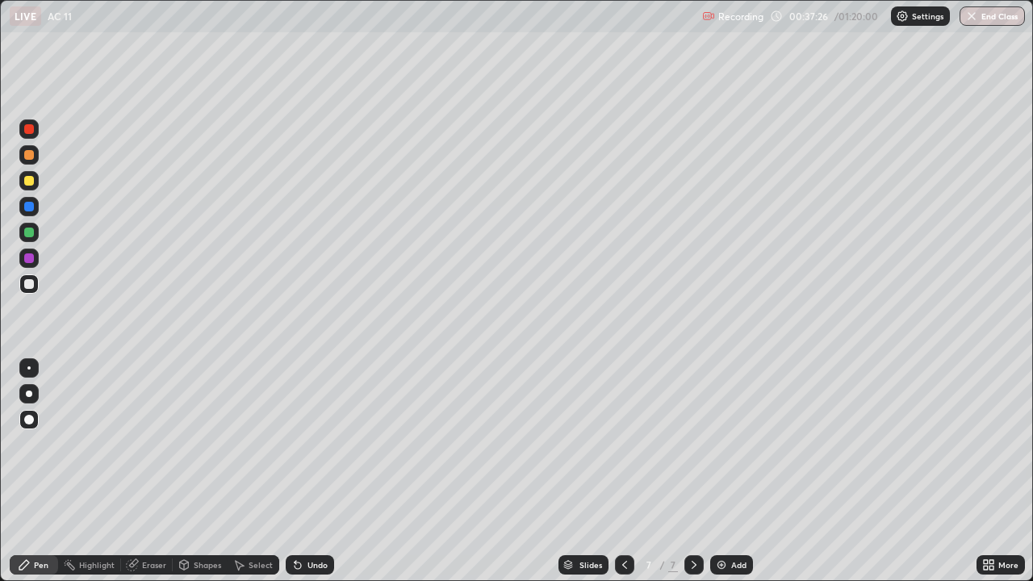
click at [317, 471] on div "Undo" at bounding box center [310, 564] width 48 height 19
click at [28, 261] on div at bounding box center [29, 258] width 10 height 10
click at [315, 471] on div "Undo" at bounding box center [318, 565] width 20 height 8
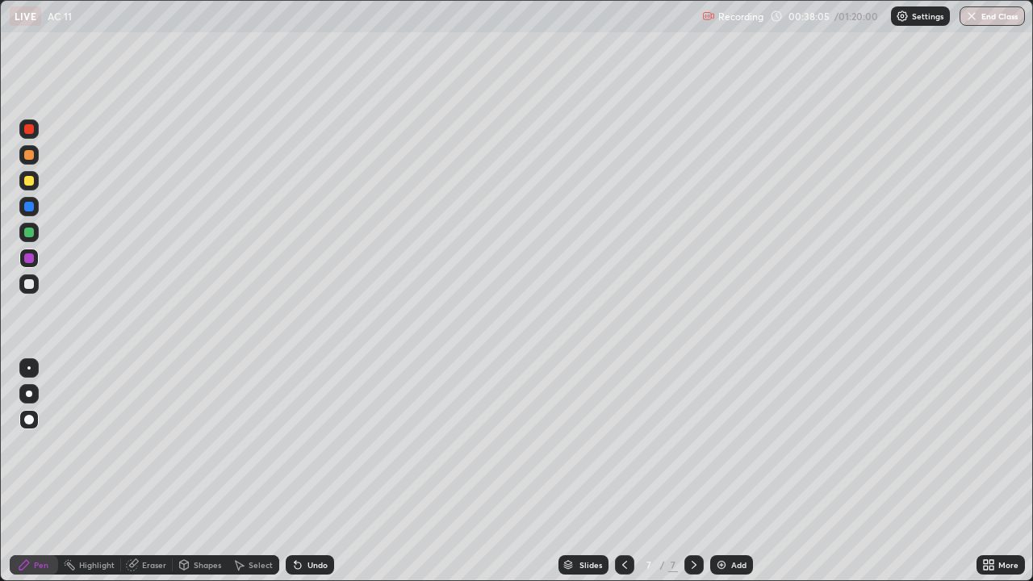
click at [170, 471] on div "Eraser" at bounding box center [147, 565] width 52 height 32
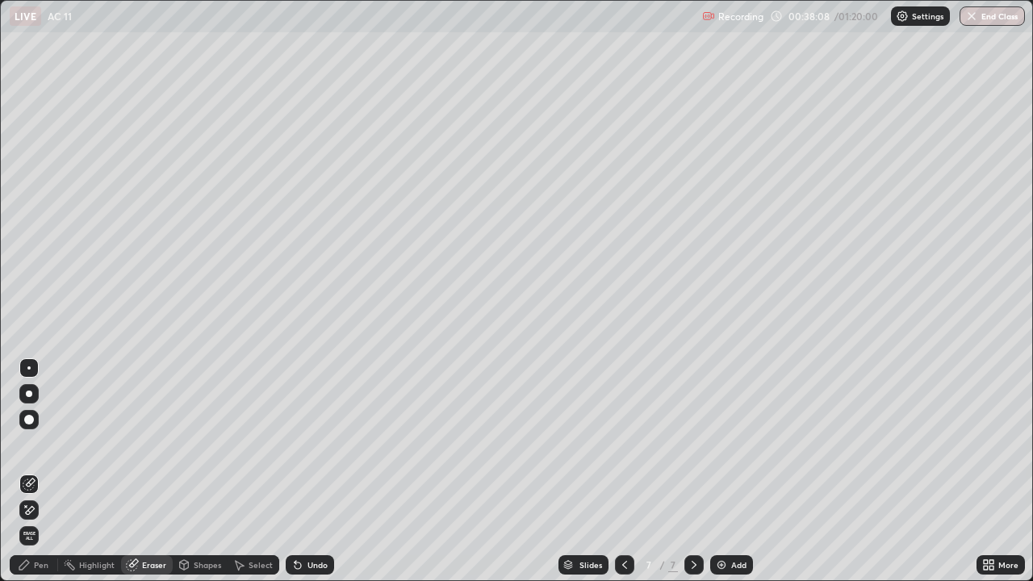
click at [45, 471] on div "Pen" at bounding box center [34, 564] width 48 height 19
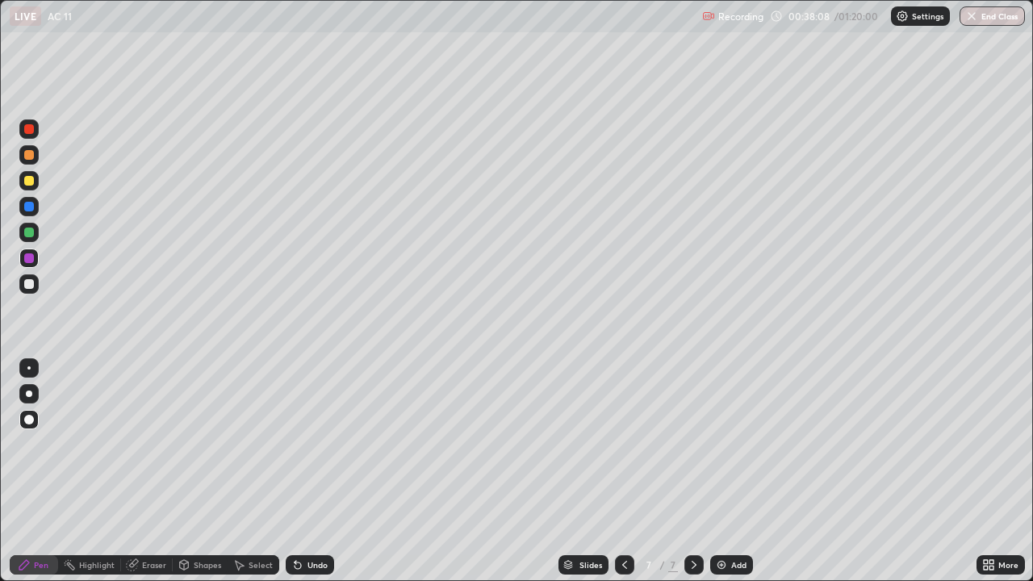
click at [31, 293] on div at bounding box center [28, 283] width 19 height 19
click at [162, 471] on div "Eraser" at bounding box center [154, 565] width 24 height 8
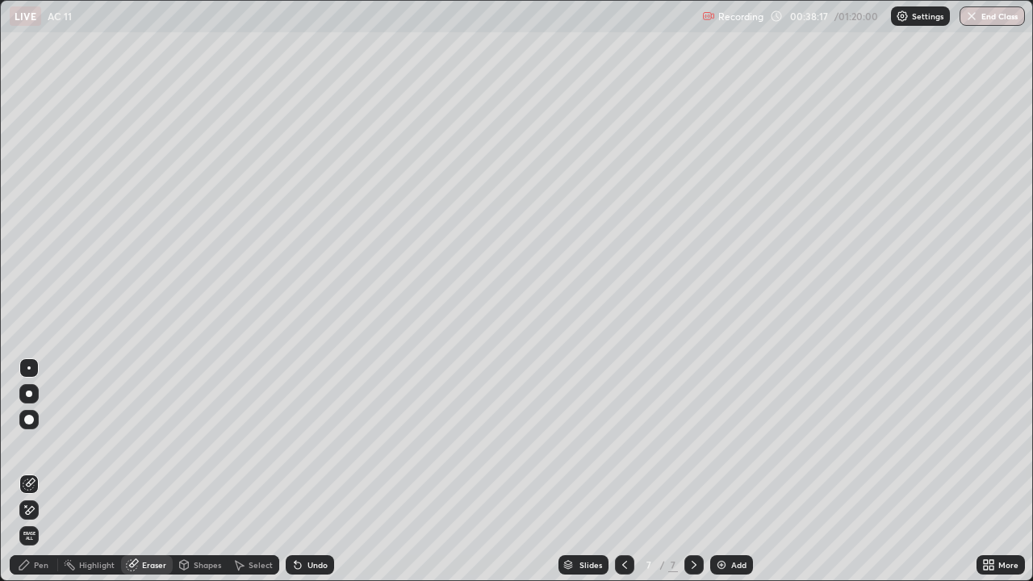
click at [40, 471] on div "Pen" at bounding box center [41, 565] width 15 height 8
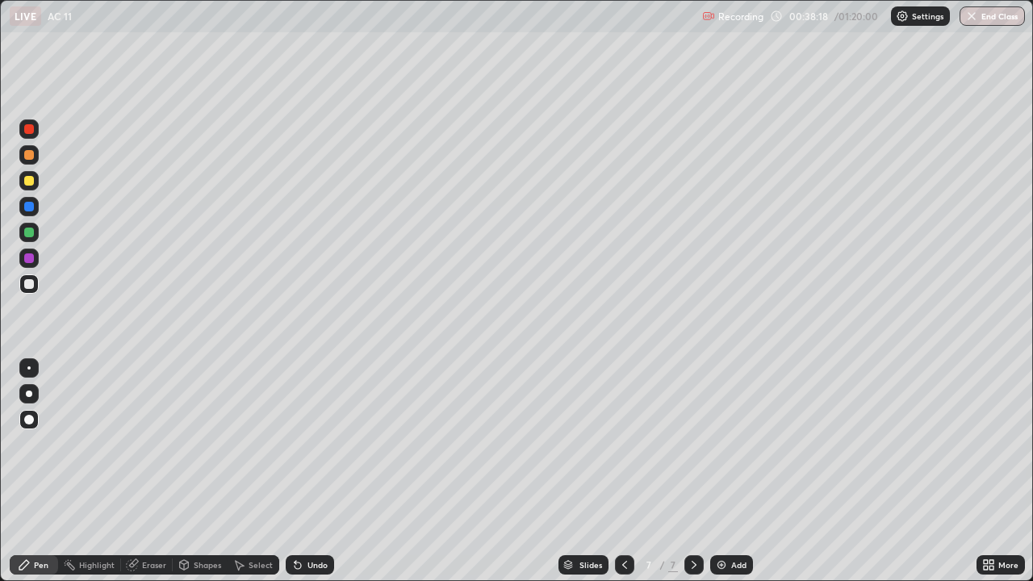
click at [31, 290] on div at bounding box center [28, 283] width 19 height 19
click at [308, 471] on div "Undo" at bounding box center [318, 565] width 20 height 8
click at [29, 182] on div at bounding box center [29, 181] width 10 height 10
click at [28, 258] on div at bounding box center [29, 258] width 10 height 10
click at [29, 182] on div at bounding box center [29, 181] width 10 height 10
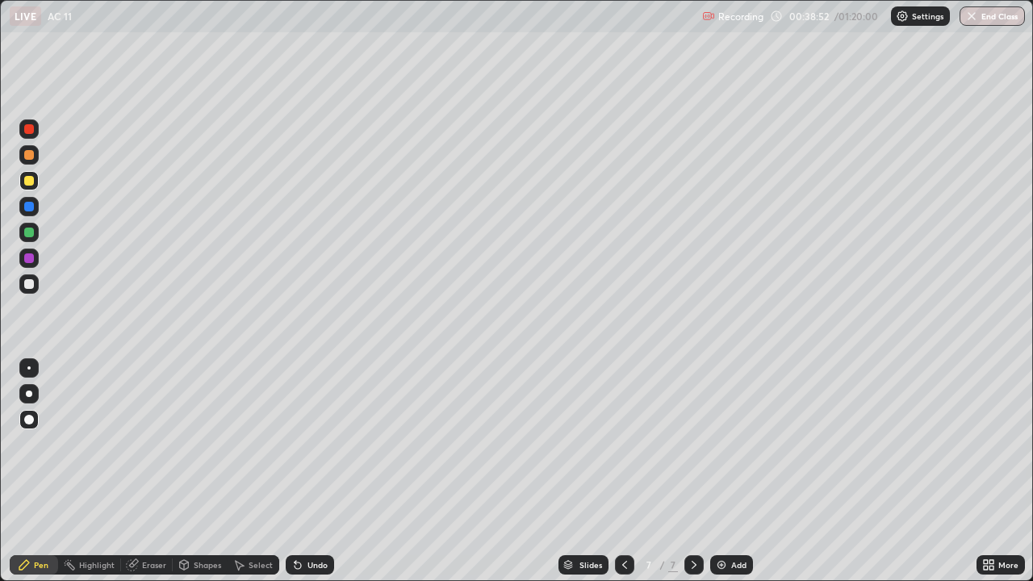
click at [222, 471] on div "Shapes" at bounding box center [200, 564] width 55 height 19
click at [20, 283] on div at bounding box center [28, 283] width 19 height 19
click at [39, 471] on div "Pen" at bounding box center [34, 564] width 48 height 19
click at [28, 208] on div at bounding box center [29, 207] width 10 height 10
click at [39, 471] on div "Pen" at bounding box center [34, 564] width 48 height 19
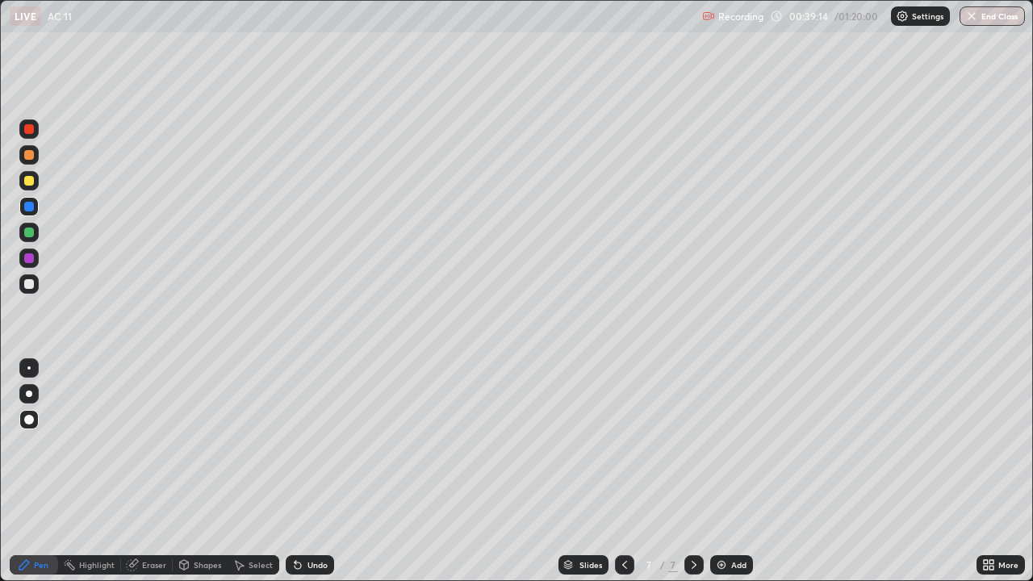
click at [623, 471] on icon at bounding box center [624, 565] width 13 height 13
click at [699, 471] on div at bounding box center [694, 564] width 19 height 19
click at [30, 284] on div at bounding box center [29, 284] width 10 height 10
click at [152, 471] on div "Eraser" at bounding box center [154, 565] width 24 height 8
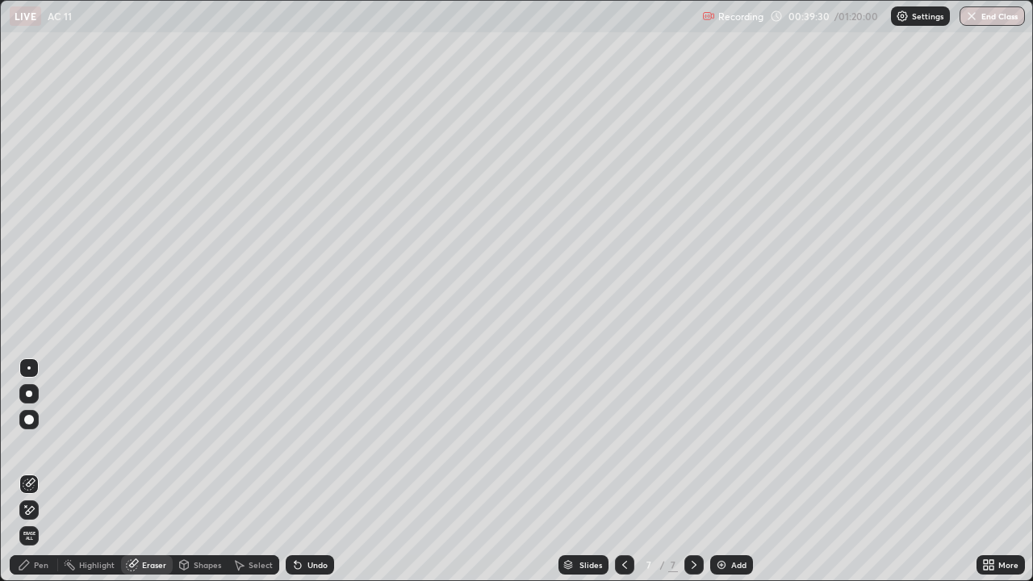
click at [36, 471] on div "Pen" at bounding box center [41, 565] width 15 height 8
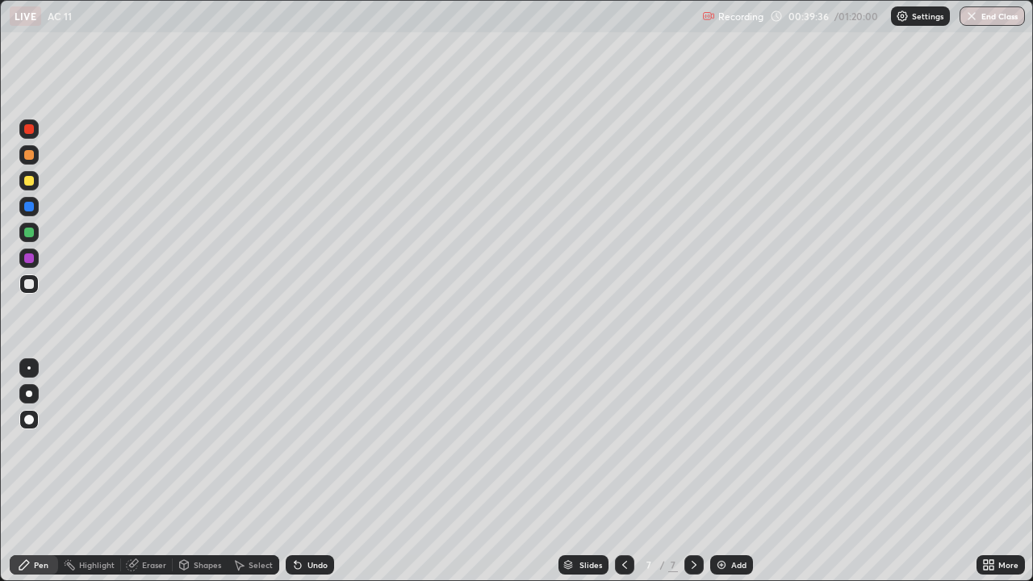
click at [24, 179] on div at bounding box center [29, 181] width 10 height 10
click at [625, 471] on icon at bounding box center [624, 565] width 13 height 13
click at [693, 471] on icon at bounding box center [694, 565] width 13 height 13
click at [312, 471] on div "Undo" at bounding box center [318, 565] width 20 height 8
click at [694, 471] on icon at bounding box center [694, 565] width 13 height 13
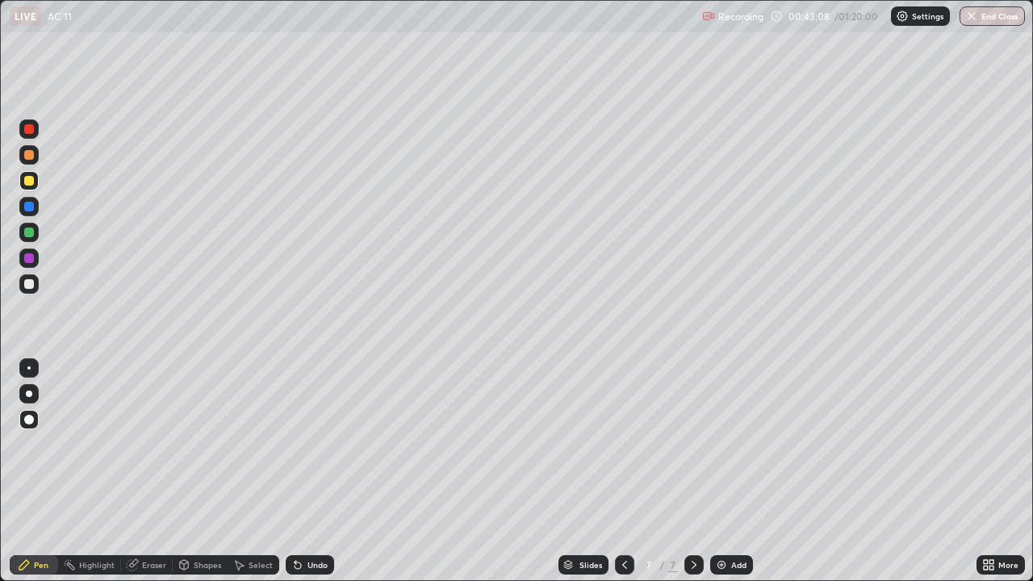
click at [728, 471] on div "Add" at bounding box center [731, 564] width 43 height 19
click at [27, 287] on div at bounding box center [29, 284] width 10 height 10
click at [31, 419] on div at bounding box center [29, 420] width 10 height 10
click at [32, 471] on div "Pen" at bounding box center [34, 565] width 48 height 32
click at [310, 471] on div "Undo" at bounding box center [318, 565] width 20 height 8
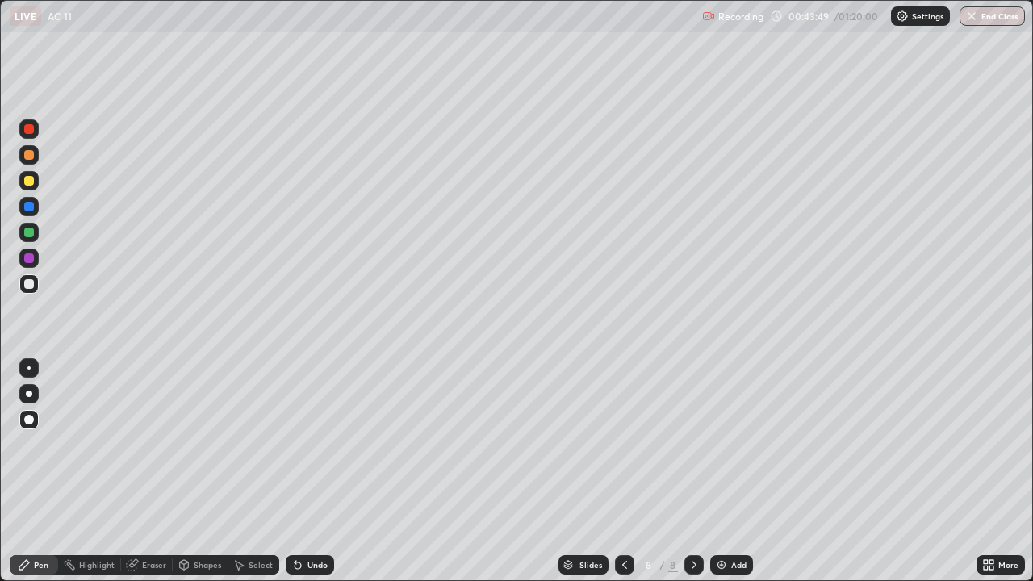
click at [0, 131] on div "Setting up your live class" at bounding box center [516, 290] width 1033 height 581
click at [154, 471] on div "Eraser" at bounding box center [154, 565] width 24 height 8
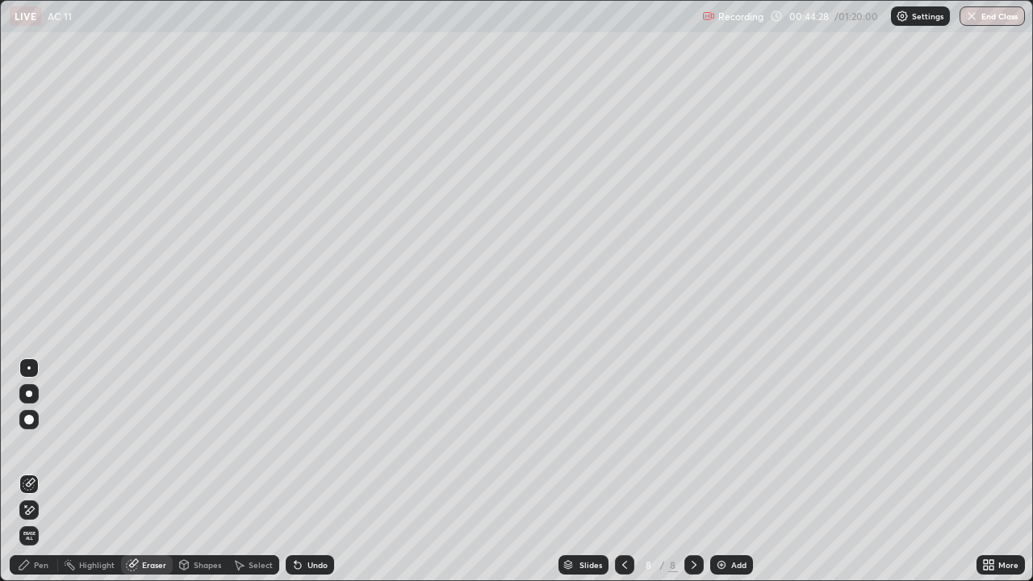
click at [42, 471] on div "Pen" at bounding box center [41, 565] width 15 height 8
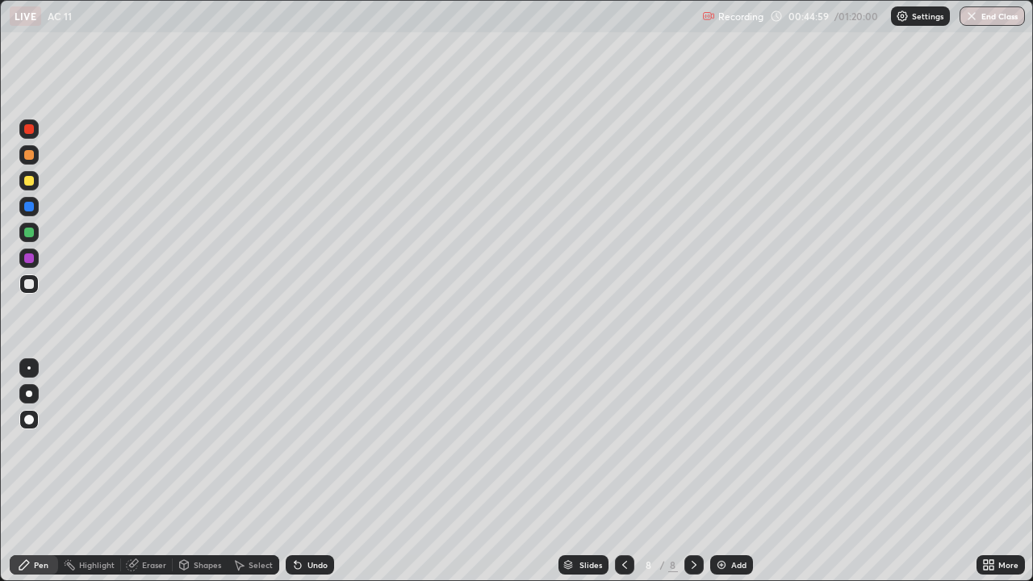
click at [630, 471] on div at bounding box center [624, 564] width 19 height 19
click at [692, 471] on icon at bounding box center [694, 565] width 13 height 13
click at [142, 471] on div "Eraser" at bounding box center [147, 564] width 52 height 19
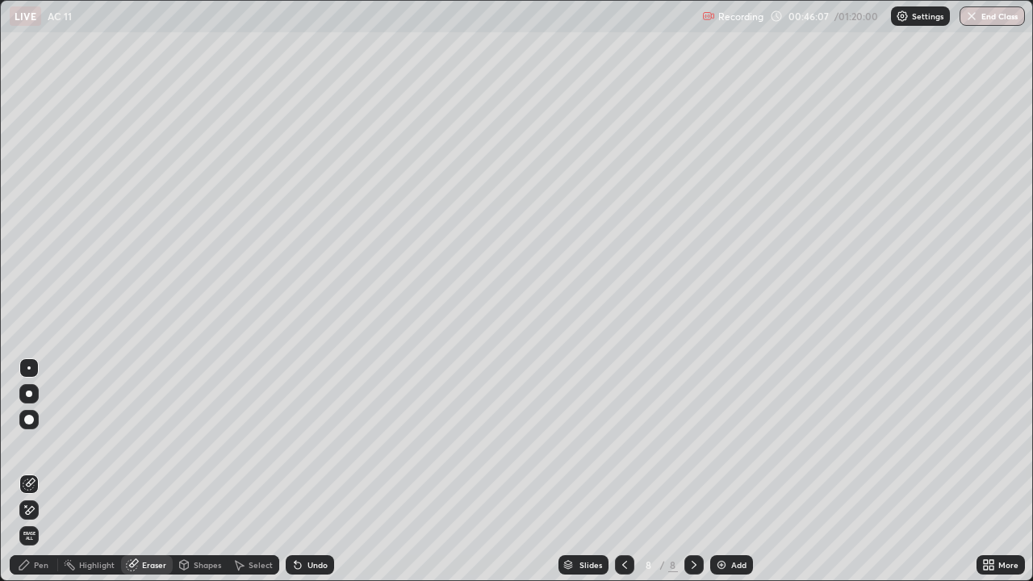
click at [29, 471] on icon at bounding box center [24, 565] width 10 height 10
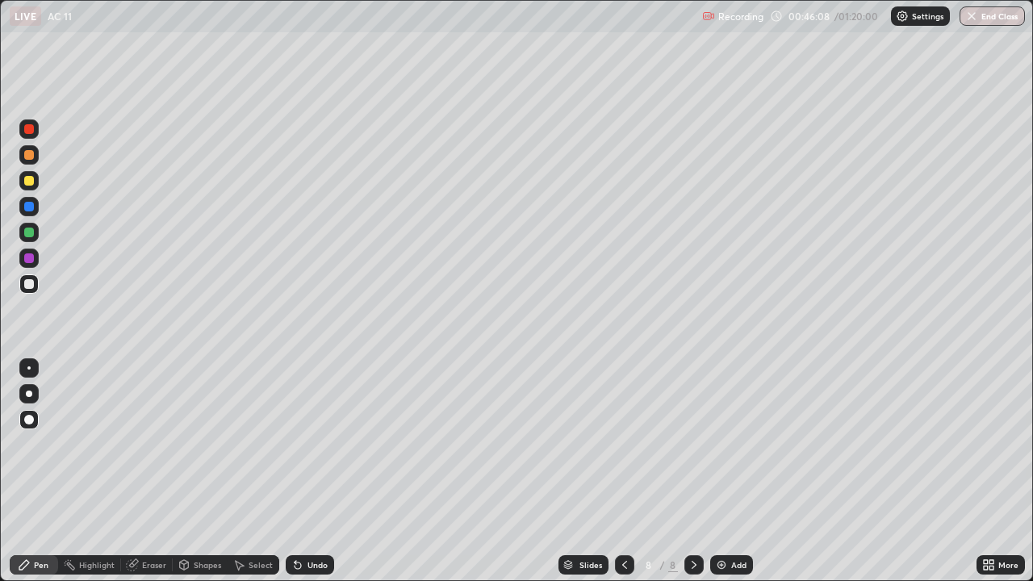
click at [28, 291] on div at bounding box center [28, 283] width 19 height 19
click at [31, 207] on div at bounding box center [29, 207] width 10 height 10
click at [30, 258] on div at bounding box center [29, 258] width 10 height 10
click at [311, 471] on div "Undo" at bounding box center [318, 565] width 20 height 8
click at [154, 471] on div "Eraser" at bounding box center [154, 565] width 24 height 8
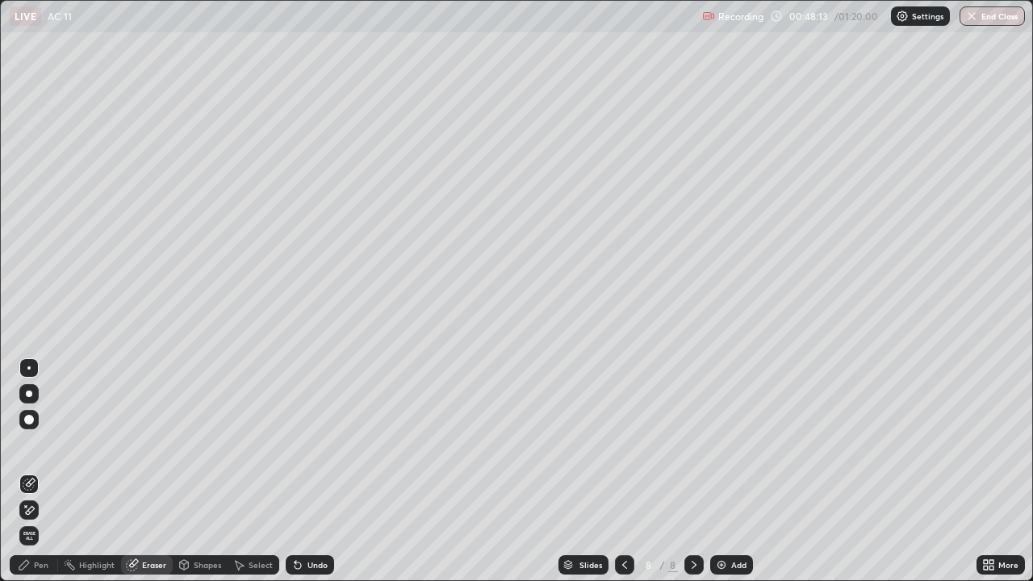
click at [111, 471] on div "Highlight" at bounding box center [97, 565] width 36 height 8
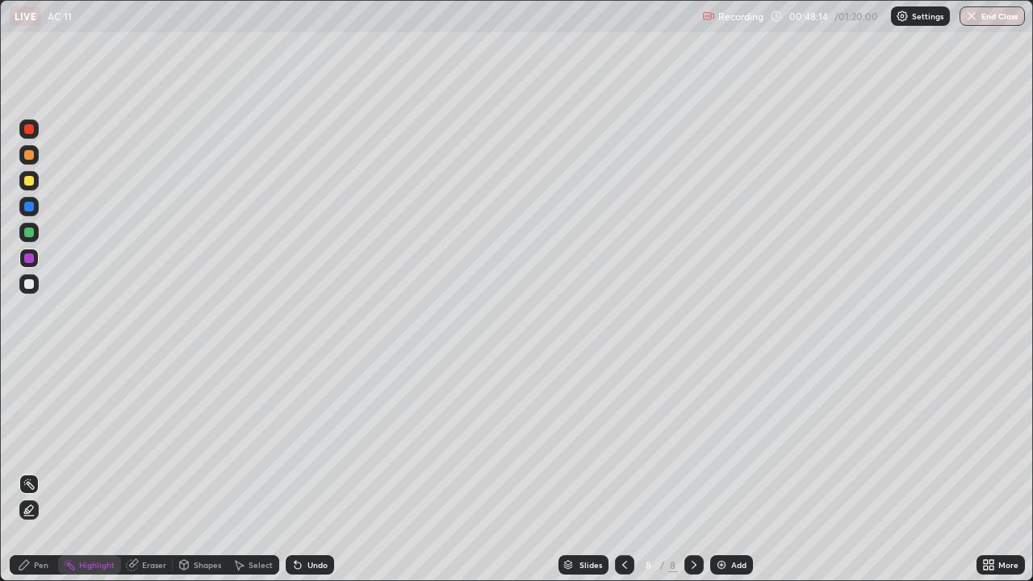
click at [33, 471] on div "Pen" at bounding box center [34, 564] width 48 height 19
click at [142, 471] on div "Eraser" at bounding box center [154, 565] width 24 height 8
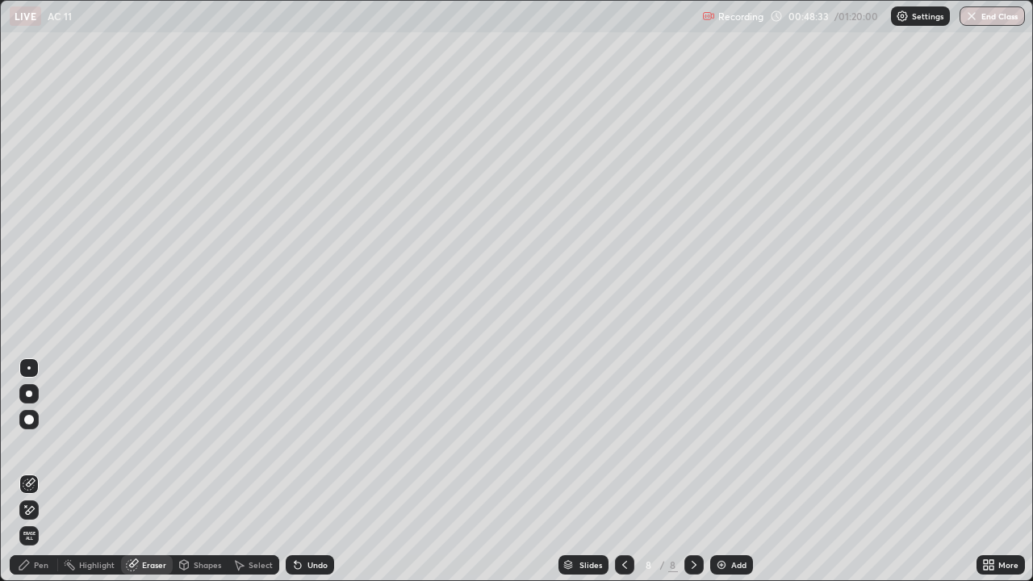
click at [31, 471] on div "Pen" at bounding box center [34, 564] width 48 height 19
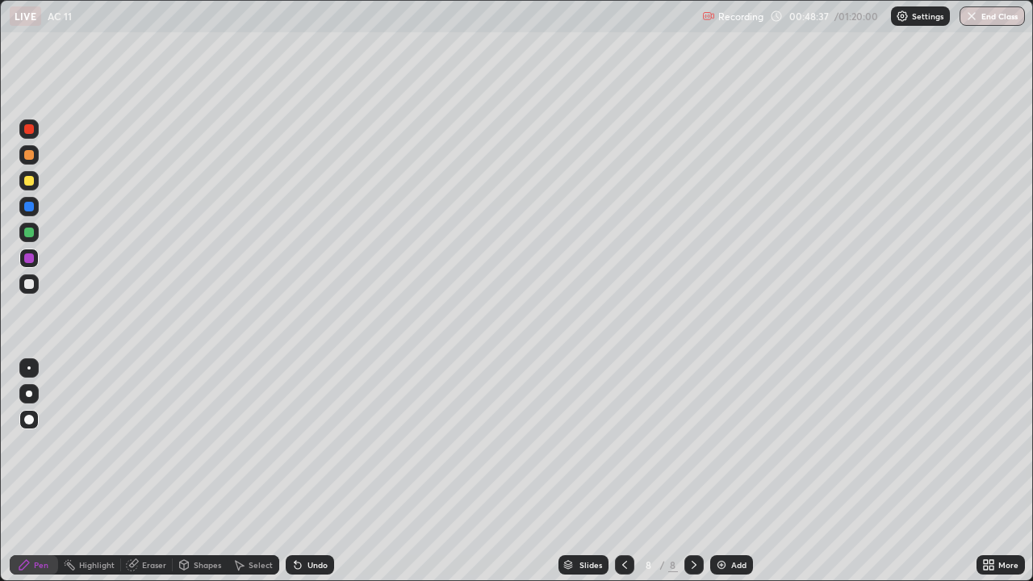
click at [311, 471] on div "Undo" at bounding box center [318, 565] width 20 height 8
click at [29, 285] on div at bounding box center [29, 284] width 10 height 10
click at [143, 471] on div "Eraser" at bounding box center [154, 565] width 24 height 8
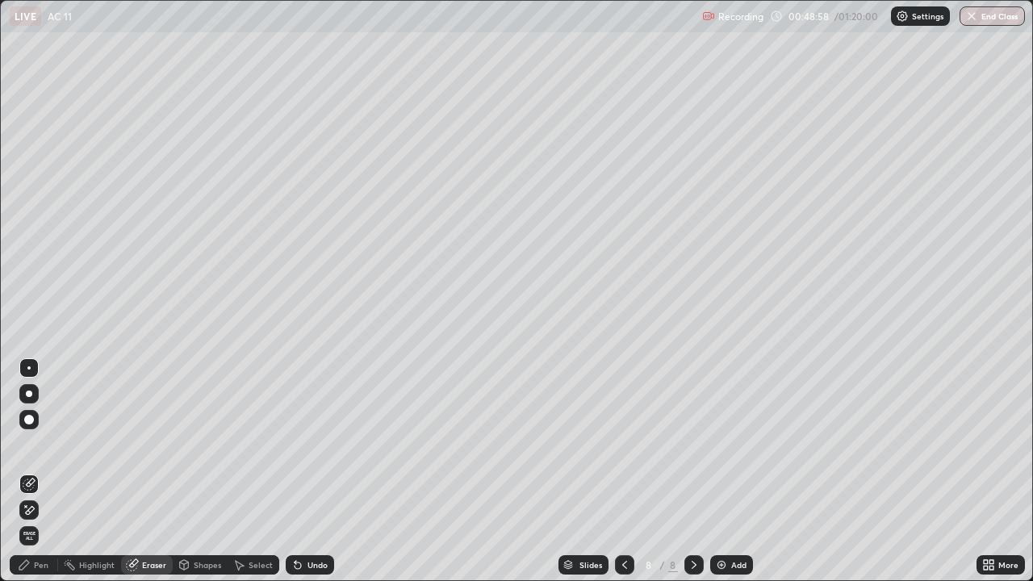
click at [37, 471] on div "Pen" at bounding box center [41, 565] width 15 height 8
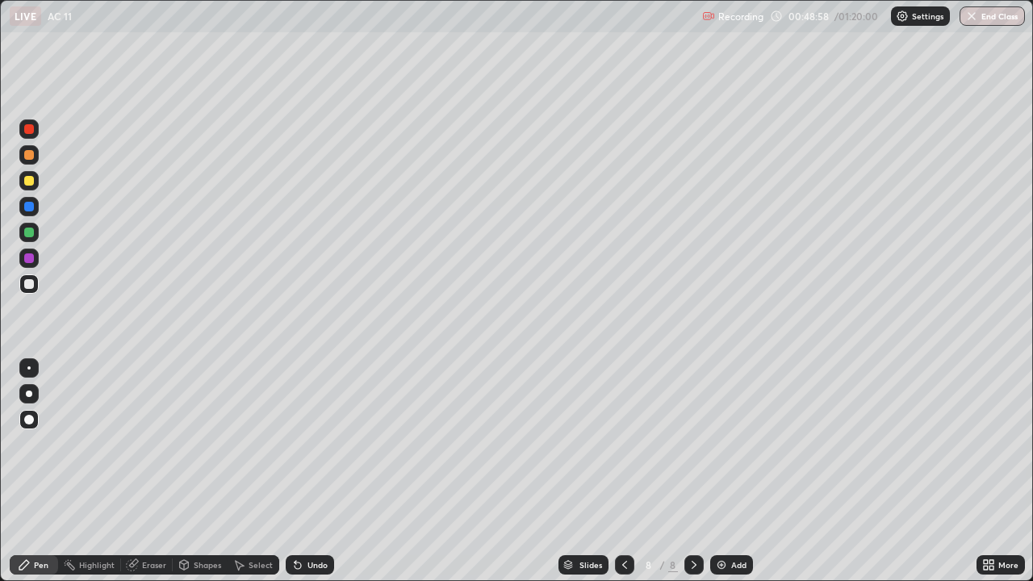
click at [38, 471] on div "Pen" at bounding box center [41, 565] width 15 height 8
click at [153, 471] on div "Eraser" at bounding box center [154, 565] width 24 height 8
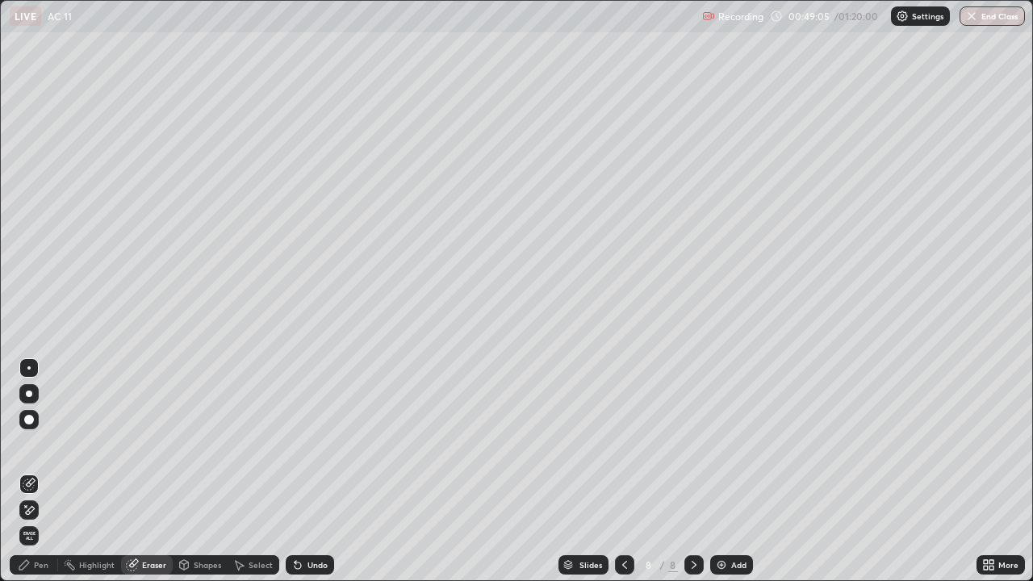
click at [33, 471] on div "Pen" at bounding box center [34, 564] width 48 height 19
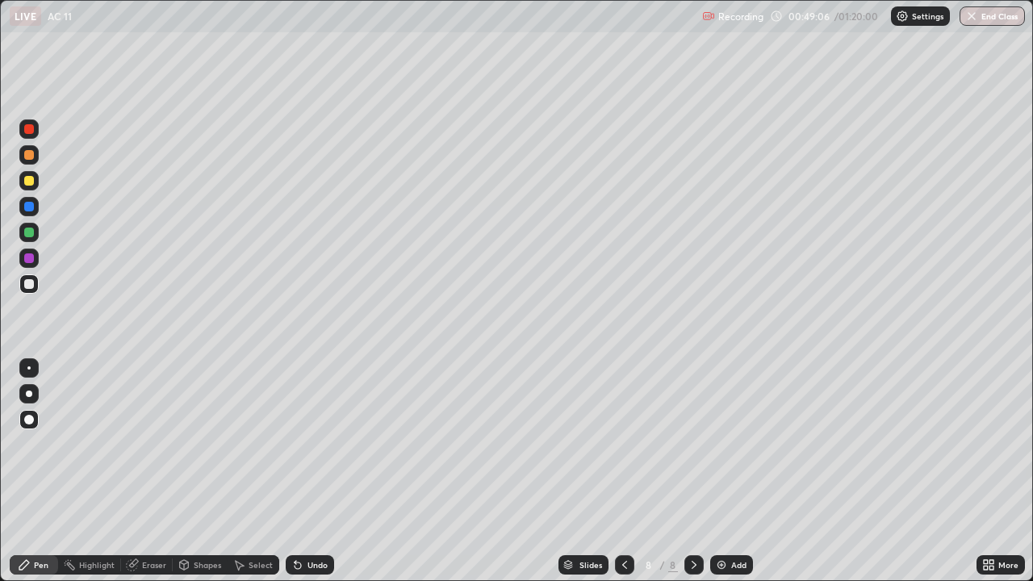
click at [27, 203] on div at bounding box center [29, 207] width 10 height 10
click at [29, 471] on div "Pen" at bounding box center [34, 564] width 48 height 19
click at [27, 178] on div at bounding box center [29, 181] width 10 height 10
click at [31, 287] on div at bounding box center [29, 284] width 10 height 10
click at [693, 471] on icon at bounding box center [694, 565] width 13 height 13
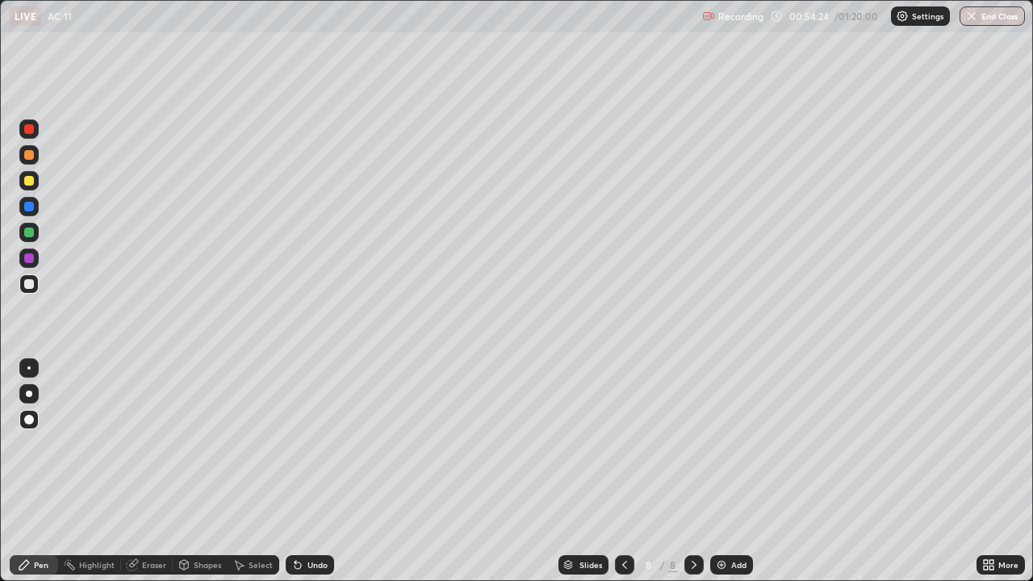
click at [727, 471] on div "Add" at bounding box center [731, 564] width 43 height 19
click at [28, 291] on div at bounding box center [28, 283] width 19 height 19
click at [203, 471] on div "Shapes" at bounding box center [207, 565] width 27 height 8
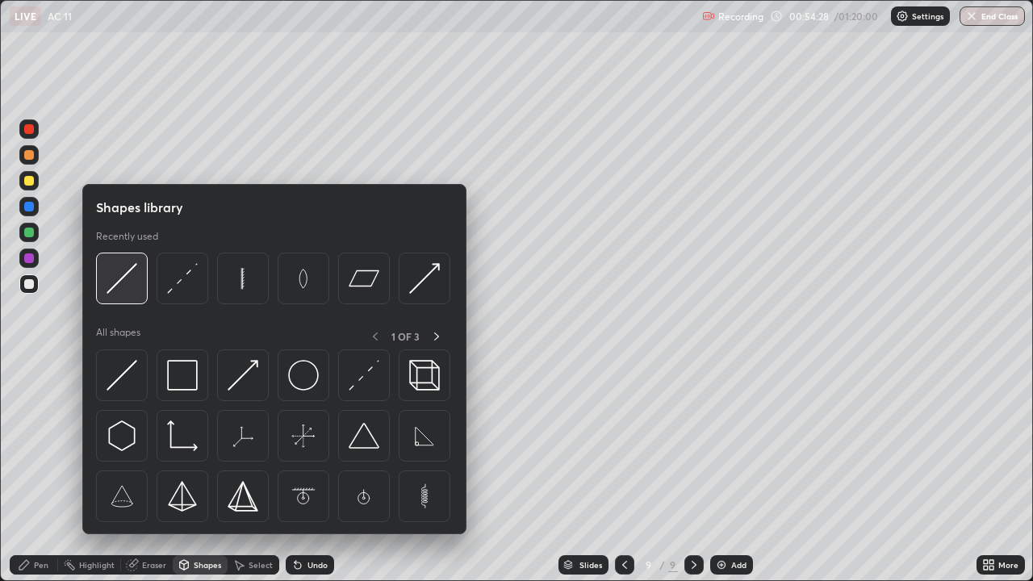
click at [127, 275] on img at bounding box center [122, 278] width 31 height 31
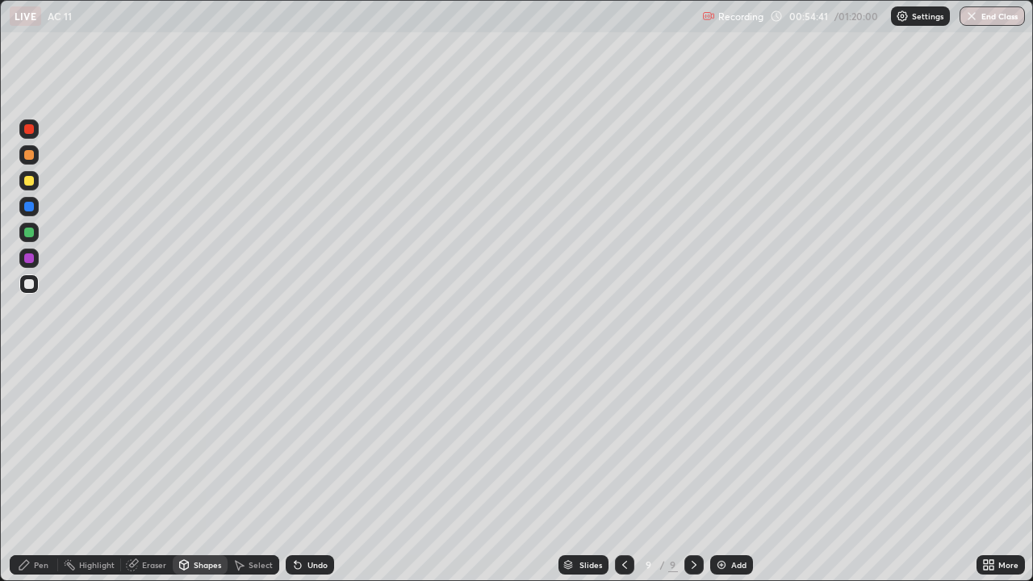
click at [40, 471] on div "Pen" at bounding box center [41, 565] width 15 height 8
click at [308, 471] on div "Undo" at bounding box center [318, 565] width 20 height 8
click at [202, 471] on div "Shapes" at bounding box center [207, 565] width 27 height 8
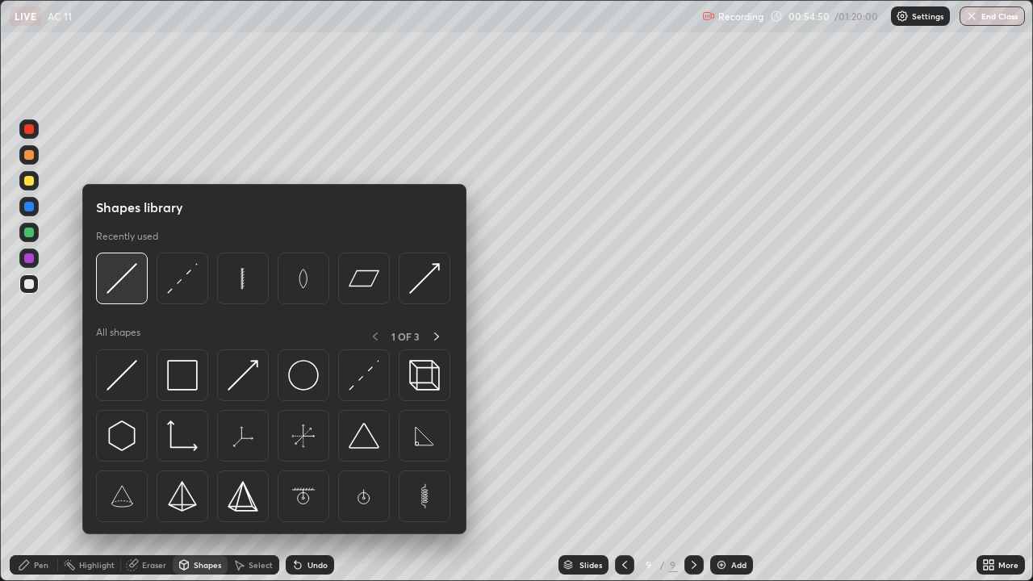
click at [115, 283] on img at bounding box center [122, 278] width 31 height 31
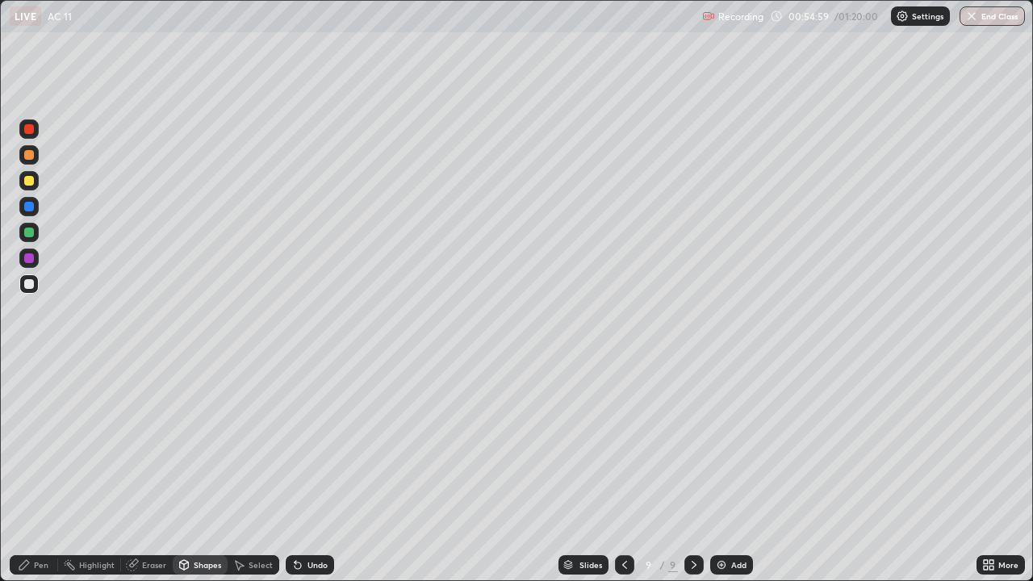
click at [32, 471] on div "Pen" at bounding box center [34, 564] width 48 height 19
click at [31, 287] on div at bounding box center [29, 284] width 10 height 10
click at [216, 471] on div "Shapes" at bounding box center [207, 565] width 27 height 8
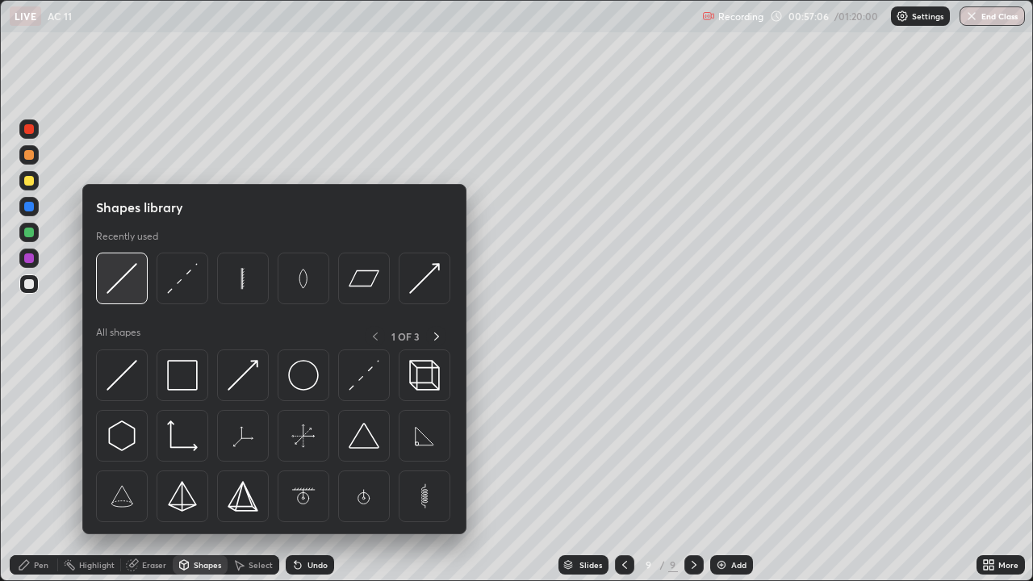
click at [125, 281] on img at bounding box center [122, 278] width 31 height 31
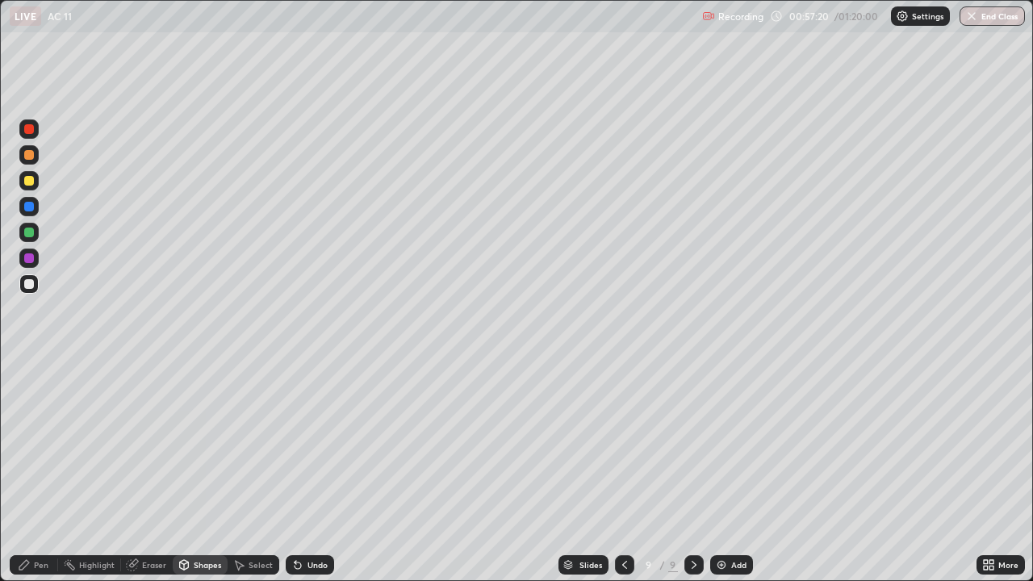
click at [207, 471] on div "Shapes" at bounding box center [207, 565] width 27 height 8
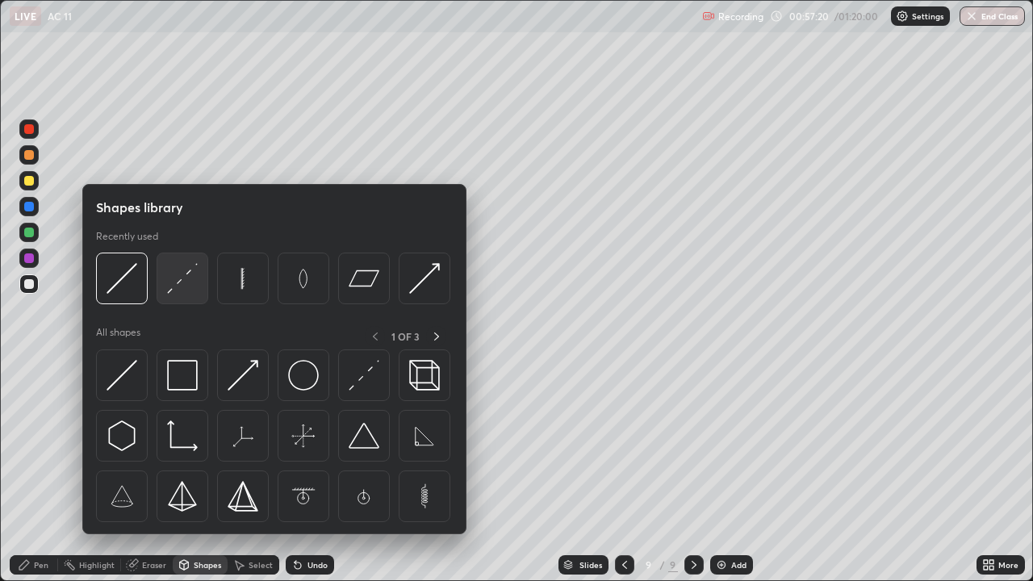
click at [186, 292] on img at bounding box center [182, 278] width 31 height 31
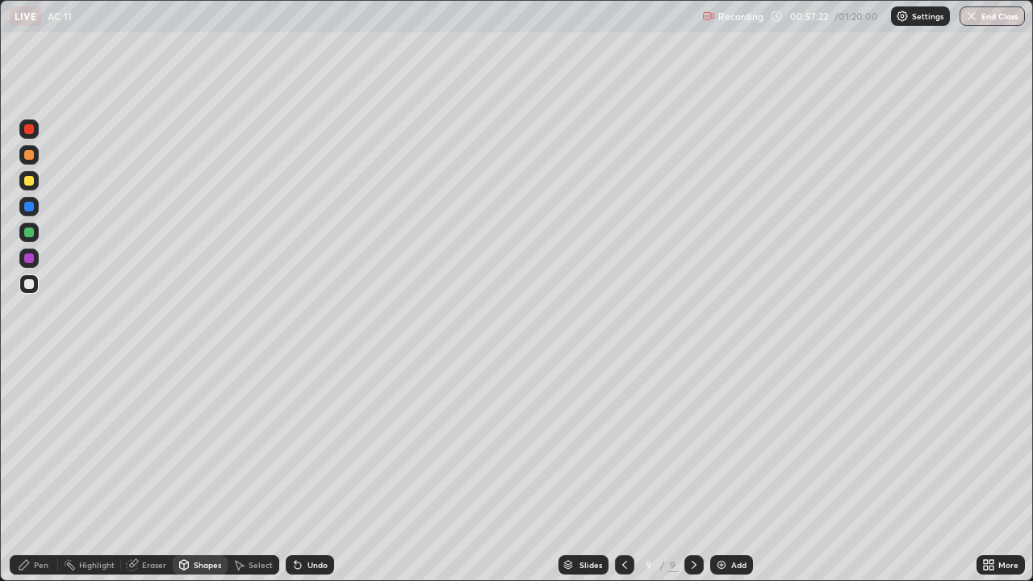
click at [26, 262] on div at bounding box center [29, 258] width 10 height 10
click at [44, 471] on div "Pen" at bounding box center [41, 565] width 15 height 8
click at [35, 287] on div at bounding box center [28, 283] width 19 height 19
click at [27, 262] on div at bounding box center [29, 258] width 10 height 10
click at [253, 471] on div "Select" at bounding box center [261, 565] width 24 height 8
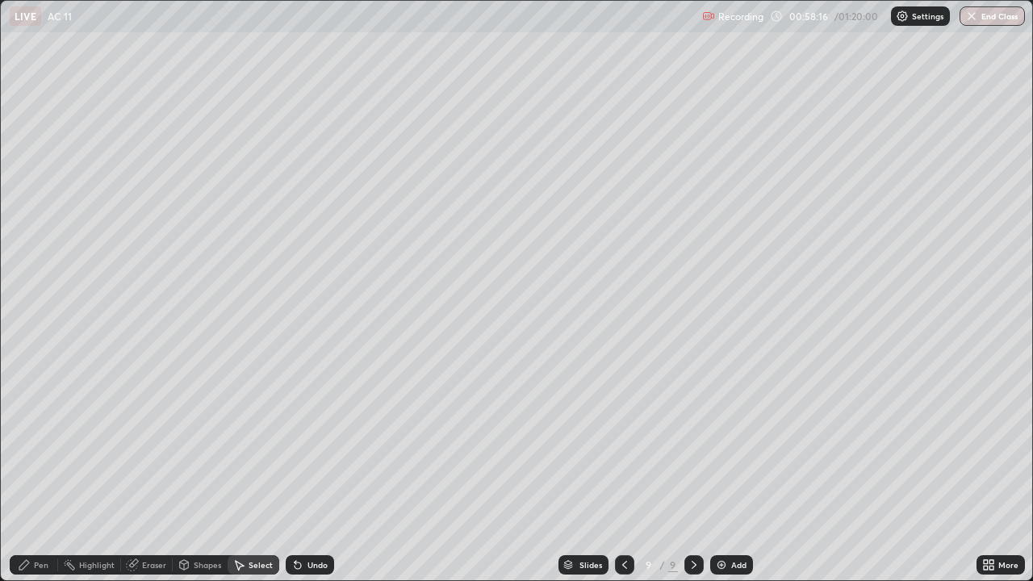
click at [203, 471] on div "Shapes" at bounding box center [207, 565] width 27 height 8
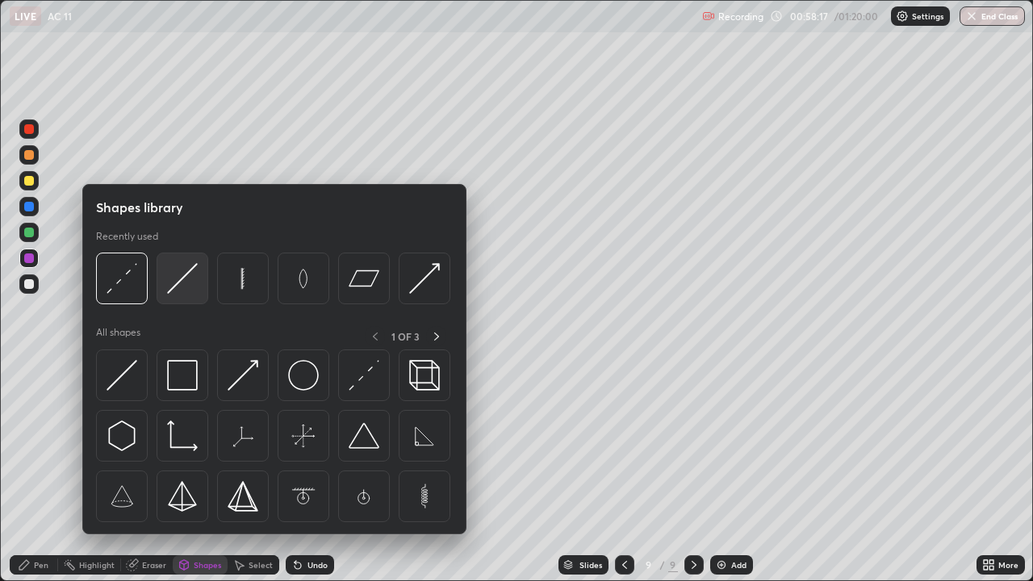
click at [174, 279] on img at bounding box center [182, 278] width 31 height 31
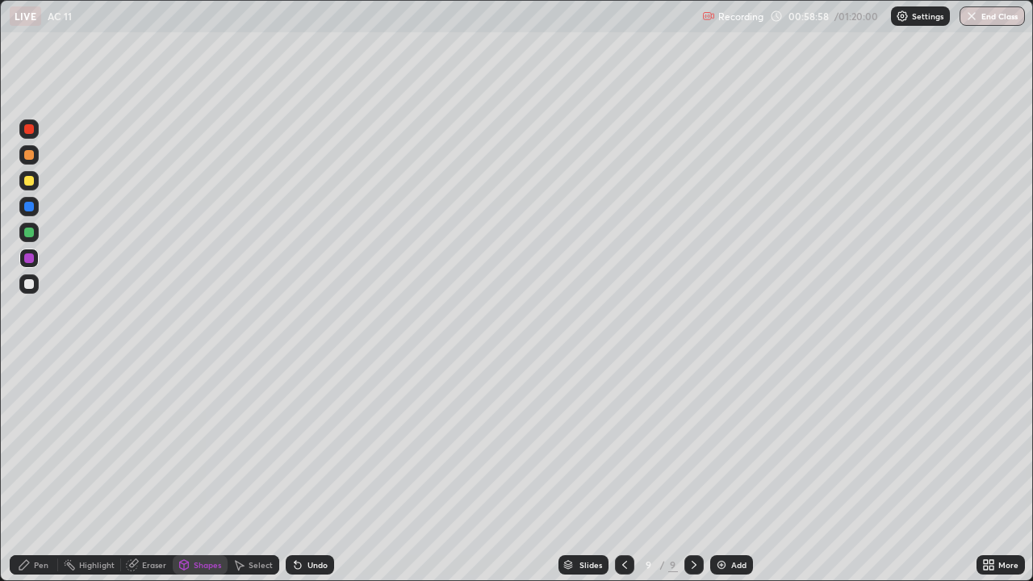
click at [44, 471] on div "Pen" at bounding box center [41, 565] width 15 height 8
click at [30, 290] on div at bounding box center [28, 283] width 19 height 19
click at [18, 471] on div "Pen" at bounding box center [34, 564] width 48 height 19
click at [31, 287] on div at bounding box center [29, 284] width 10 height 10
click at [30, 235] on div at bounding box center [29, 233] width 10 height 10
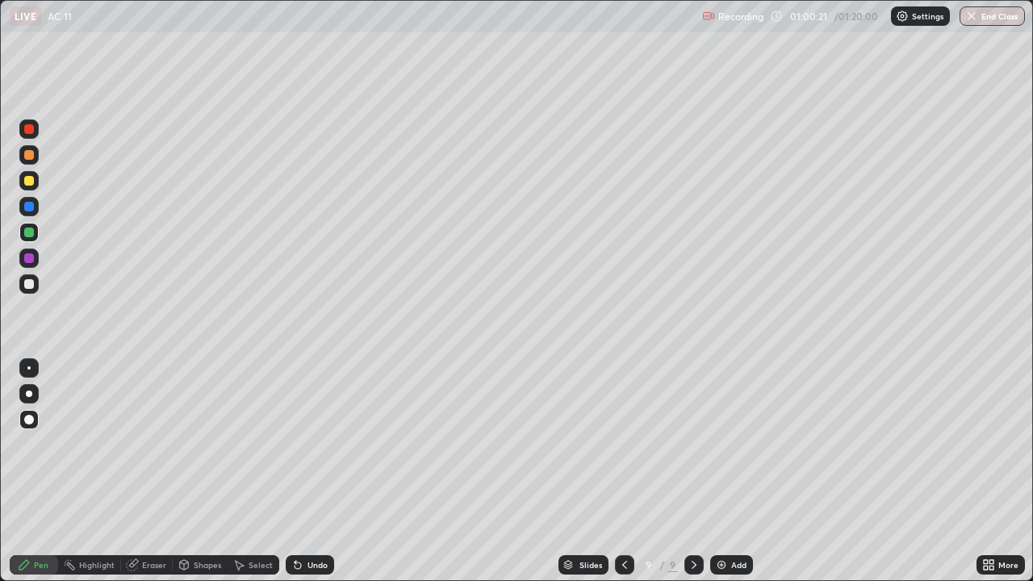
click at [153, 471] on div "Eraser" at bounding box center [154, 565] width 24 height 8
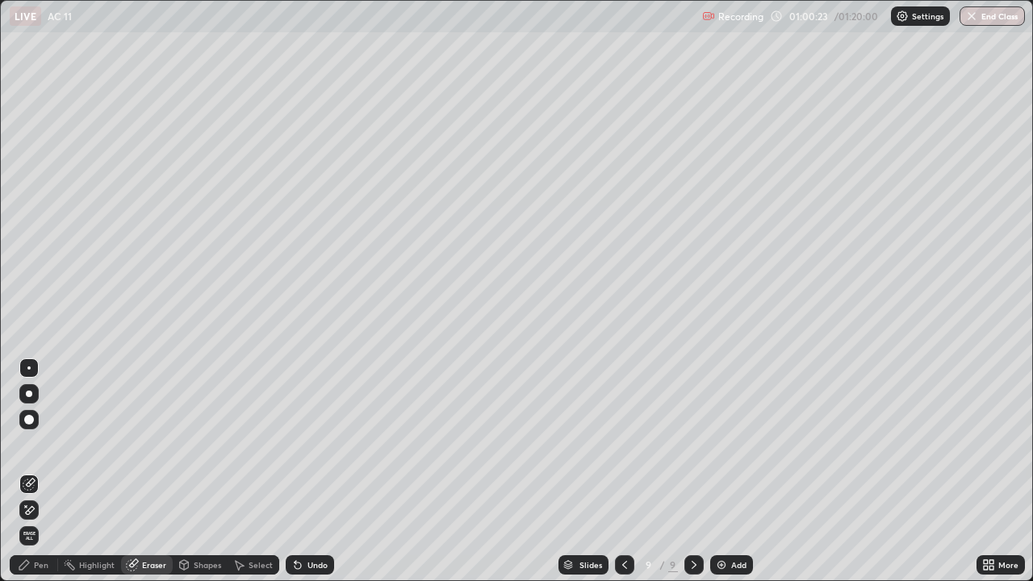
click at [41, 471] on div "Pen" at bounding box center [41, 565] width 15 height 8
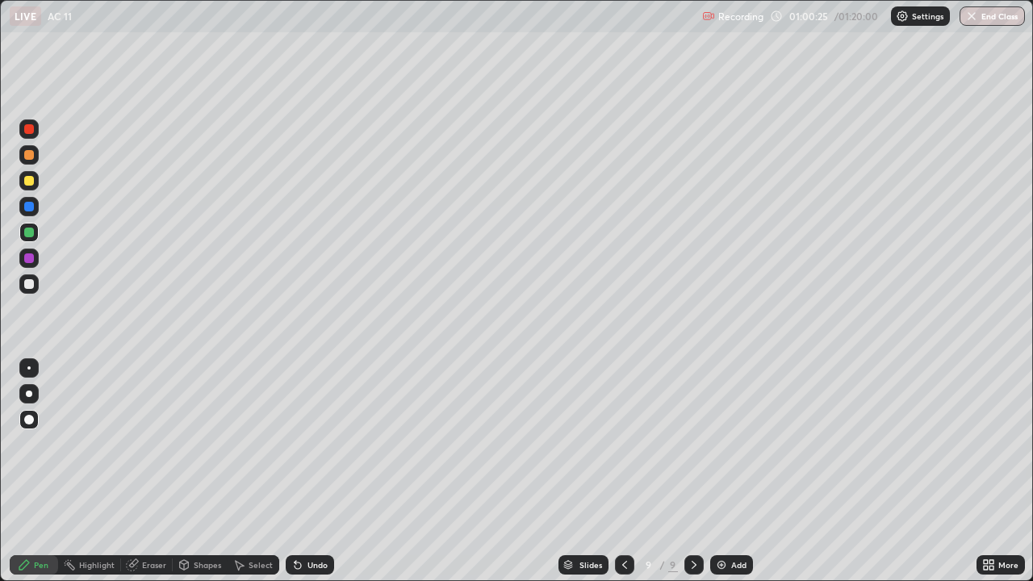
click at [147, 471] on div "Eraser" at bounding box center [154, 565] width 24 height 8
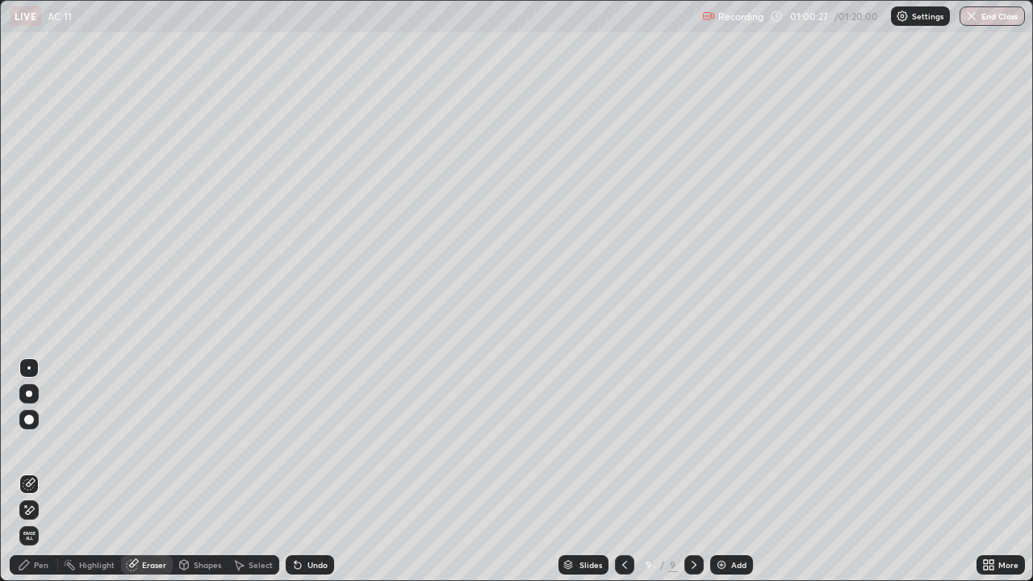
click at [41, 471] on div "Pen" at bounding box center [41, 565] width 15 height 8
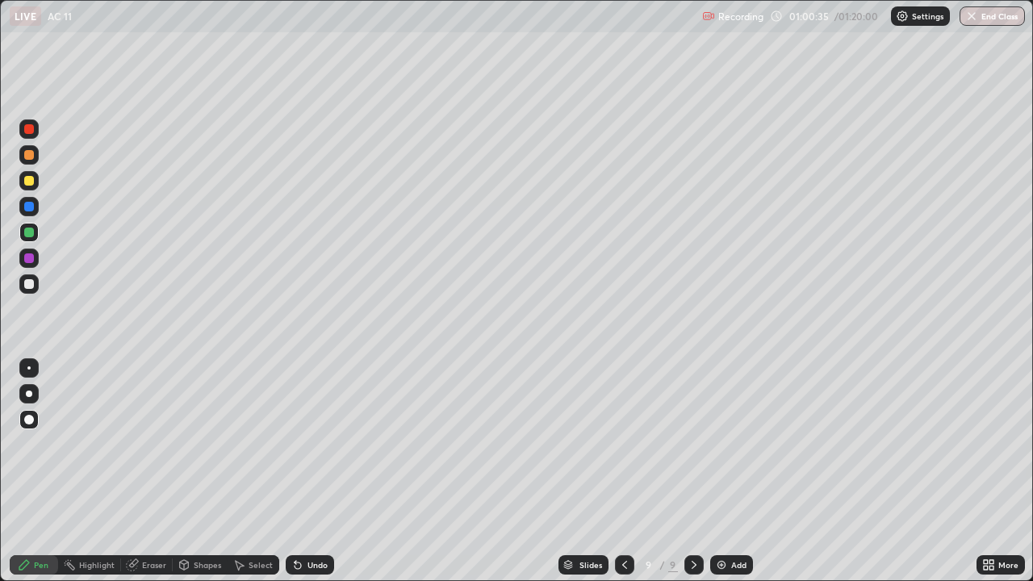
click at [85, 471] on div "Highlight" at bounding box center [97, 565] width 36 height 8
click at [145, 471] on div "Eraser" at bounding box center [154, 565] width 24 height 8
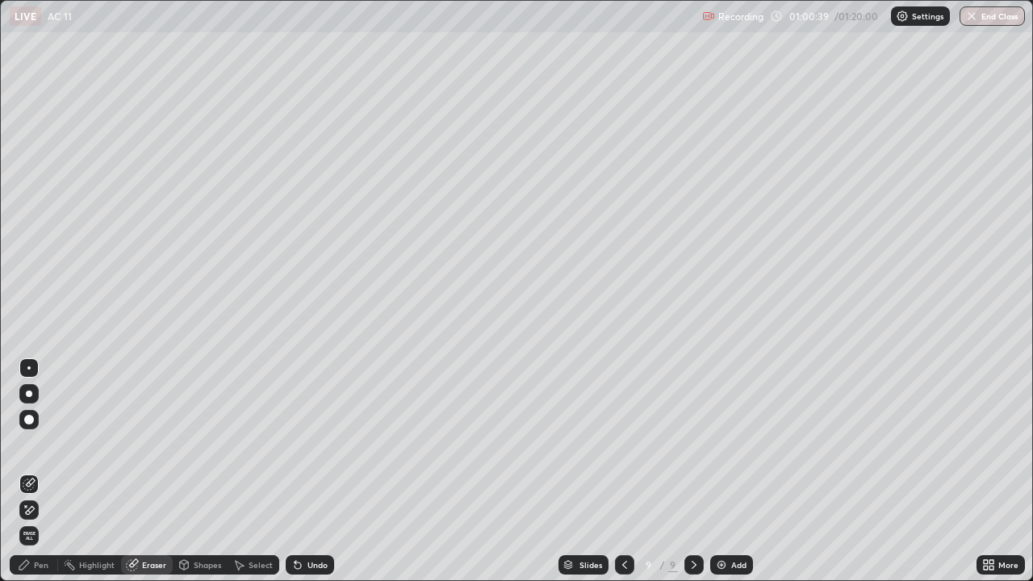
click at [39, 471] on div "Pen" at bounding box center [41, 565] width 15 height 8
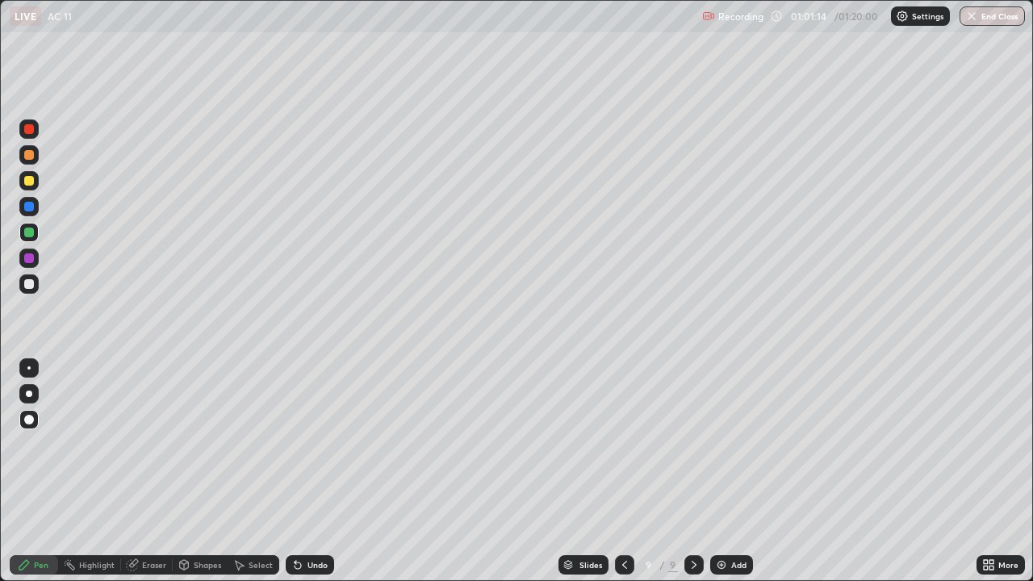
click at [29, 158] on div at bounding box center [29, 155] width 10 height 10
click at [210, 471] on div "Shapes" at bounding box center [207, 565] width 27 height 8
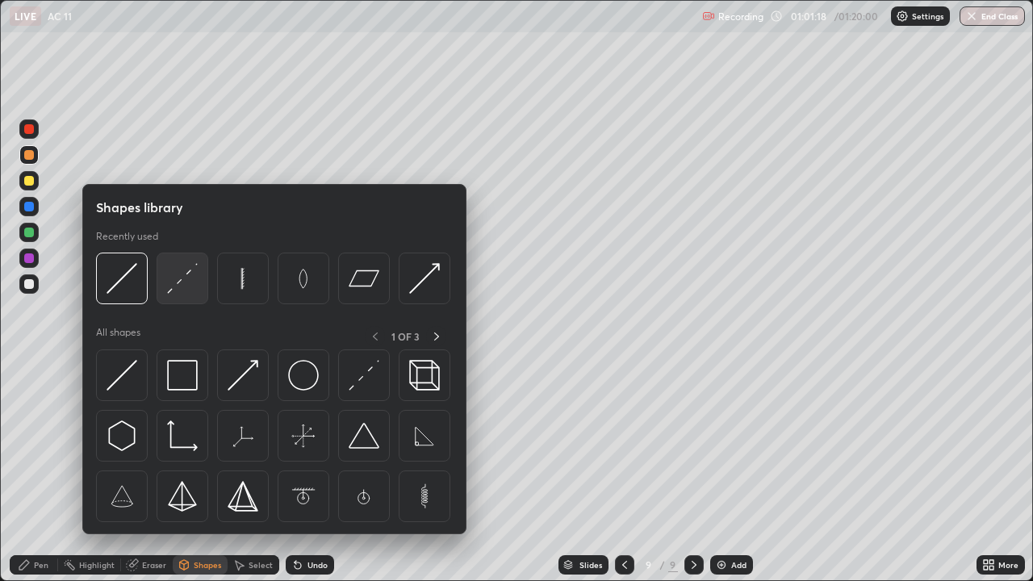
click at [183, 286] on img at bounding box center [182, 278] width 31 height 31
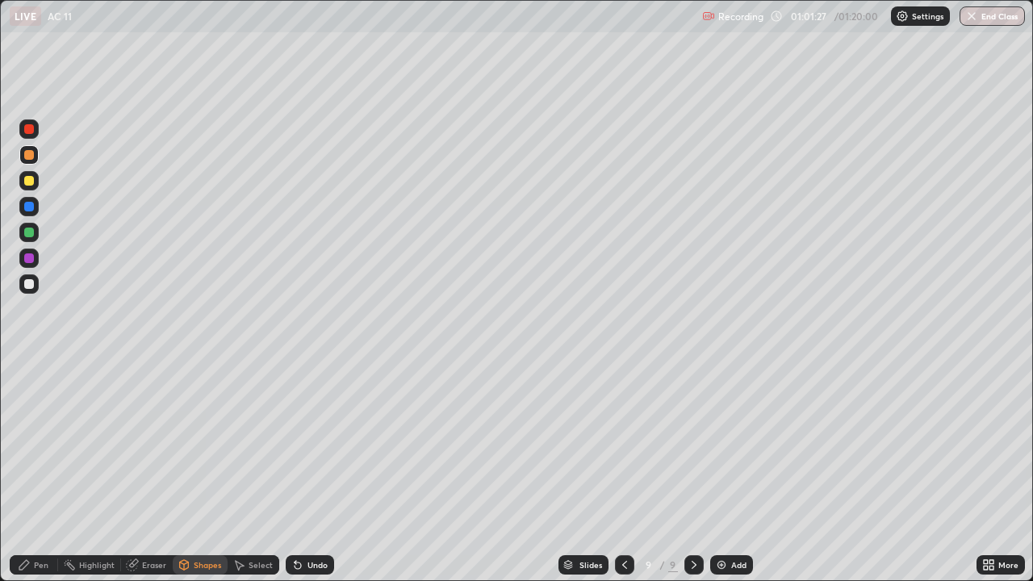
click at [303, 471] on div "Undo" at bounding box center [310, 564] width 48 height 19
click at [36, 471] on div "Pen" at bounding box center [41, 565] width 15 height 8
click at [31, 207] on div at bounding box center [29, 207] width 10 height 10
click at [28, 180] on div at bounding box center [29, 181] width 10 height 10
click at [255, 471] on div "Select" at bounding box center [261, 565] width 24 height 8
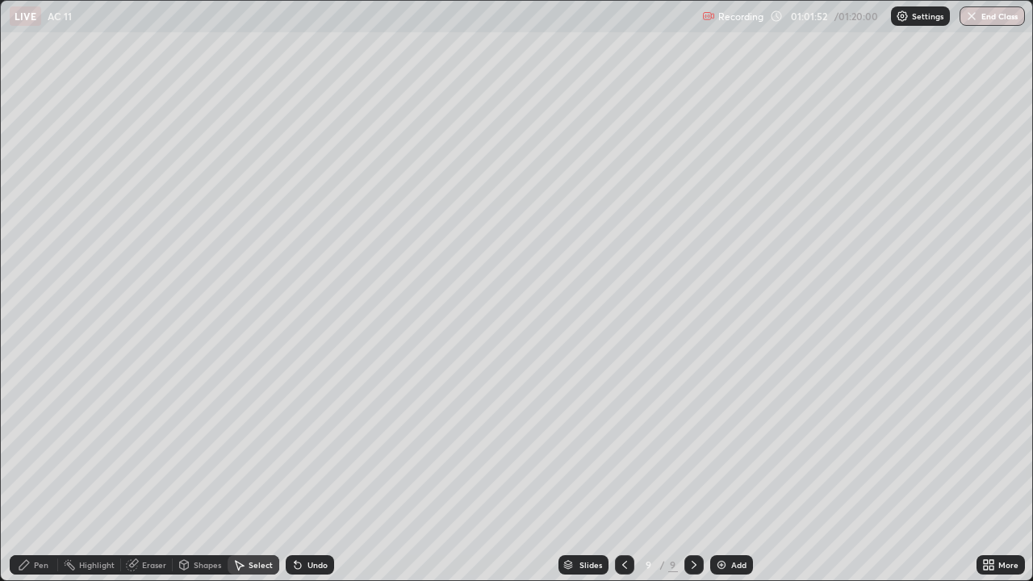
click at [208, 471] on div "Shapes" at bounding box center [207, 565] width 27 height 8
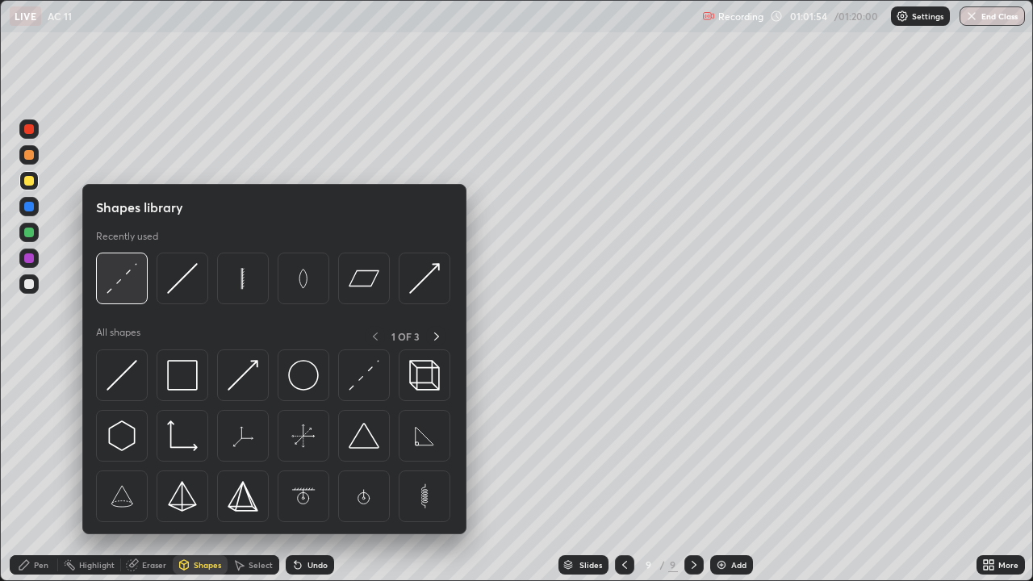
click at [130, 276] on img at bounding box center [122, 278] width 31 height 31
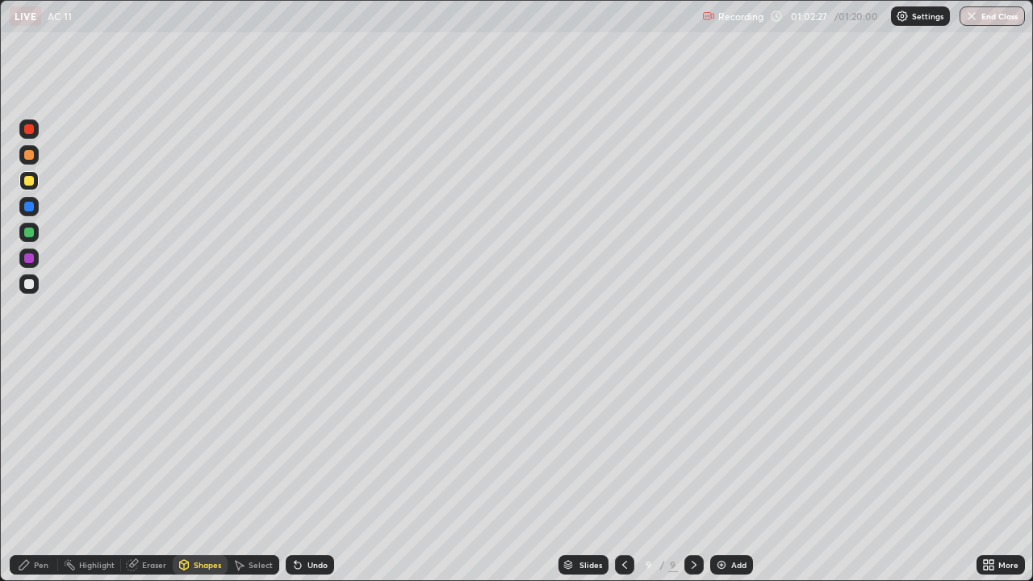
click at [27, 127] on div at bounding box center [29, 129] width 10 height 10
click at [19, 471] on icon at bounding box center [24, 565] width 10 height 10
click at [30, 286] on div at bounding box center [29, 284] width 10 height 10
click at [29, 471] on icon at bounding box center [24, 565] width 13 height 13
click at [27, 136] on div at bounding box center [28, 128] width 19 height 19
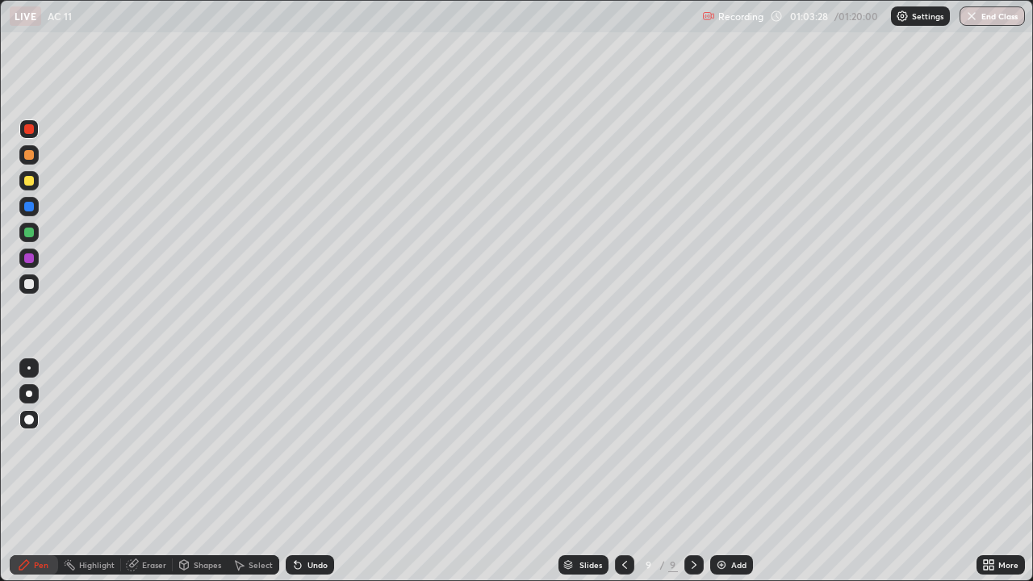
click at [308, 471] on div "Undo" at bounding box center [318, 565] width 20 height 8
click at [700, 471] on div at bounding box center [694, 564] width 19 height 19
click at [733, 471] on div "Add" at bounding box center [738, 565] width 15 height 8
click at [31, 254] on div at bounding box center [29, 258] width 10 height 10
click at [26, 279] on div at bounding box center [28, 283] width 19 height 19
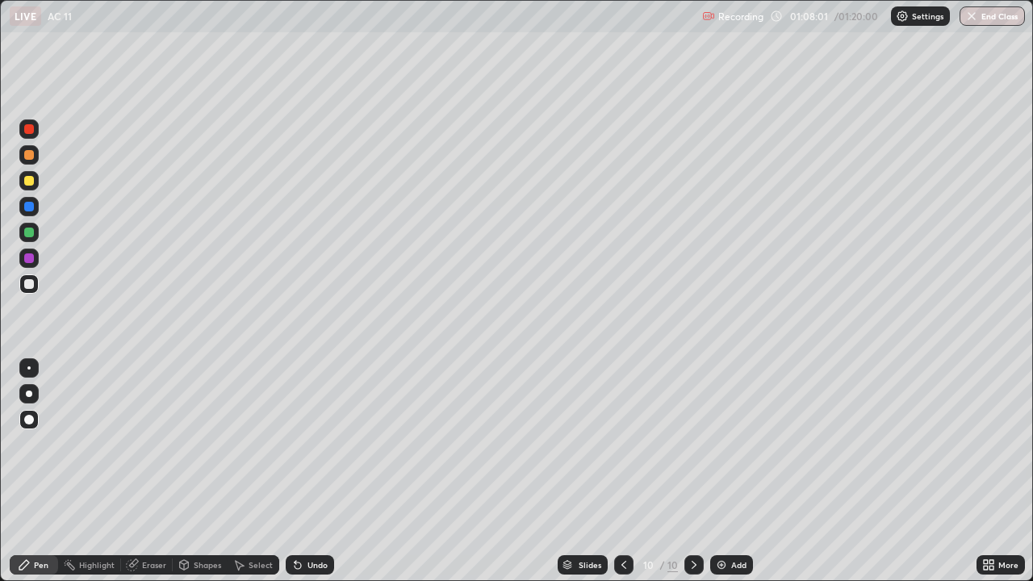
click at [28, 260] on div at bounding box center [29, 258] width 10 height 10
click at [27, 287] on div at bounding box center [29, 284] width 10 height 10
click at [22, 206] on div at bounding box center [28, 206] width 19 height 19
click at [163, 471] on div "Eraser" at bounding box center [154, 565] width 24 height 8
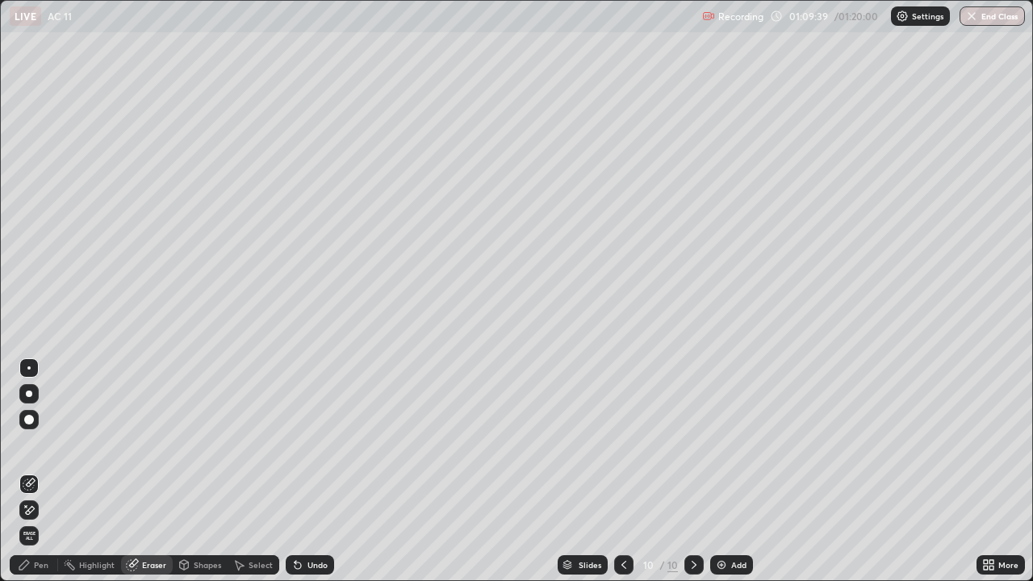
click at [39, 471] on div "Pen" at bounding box center [41, 565] width 15 height 8
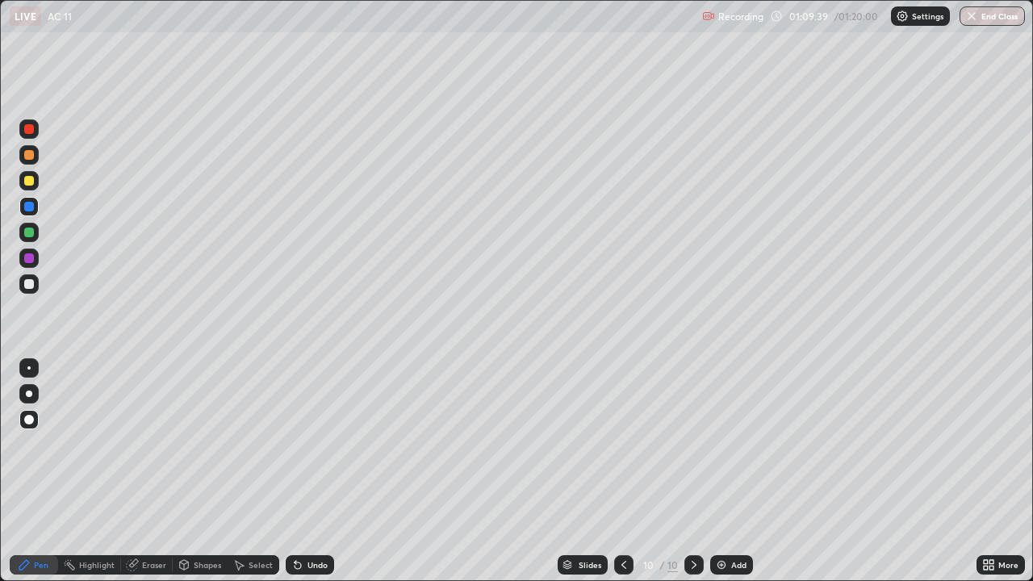
click at [39, 471] on div "Pen" at bounding box center [41, 565] width 15 height 8
click at [32, 283] on div at bounding box center [29, 284] width 10 height 10
click at [27, 233] on div at bounding box center [29, 233] width 10 height 10
click at [31, 471] on div "Pen" at bounding box center [34, 564] width 48 height 19
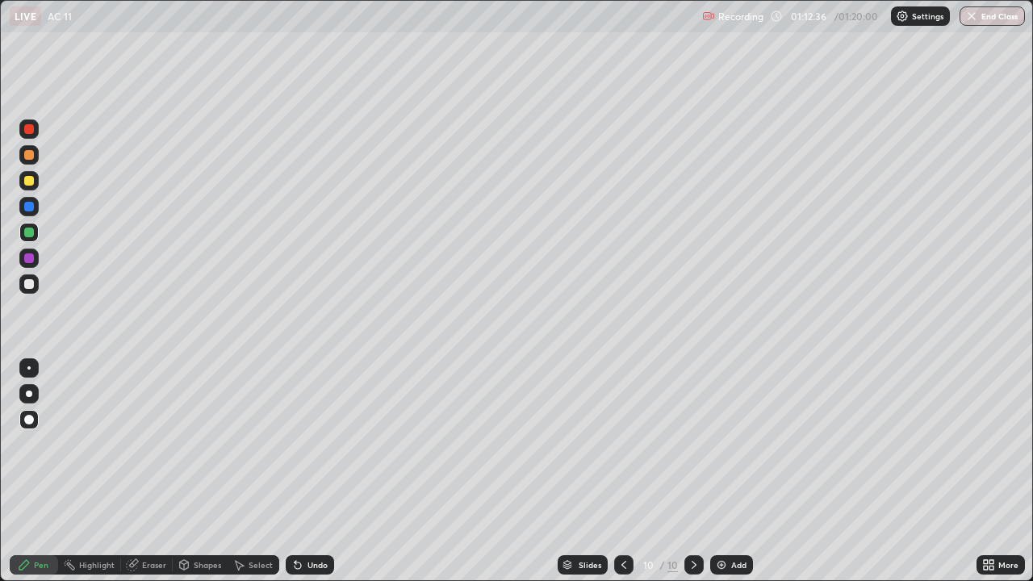
click at [25, 286] on div at bounding box center [29, 284] width 10 height 10
click at [32, 471] on div "Pen" at bounding box center [34, 564] width 48 height 19
click at [28, 285] on div at bounding box center [29, 284] width 10 height 10
click at [303, 471] on div "Undo" at bounding box center [310, 564] width 48 height 19
click at [310, 471] on div "Undo" at bounding box center [310, 564] width 48 height 19
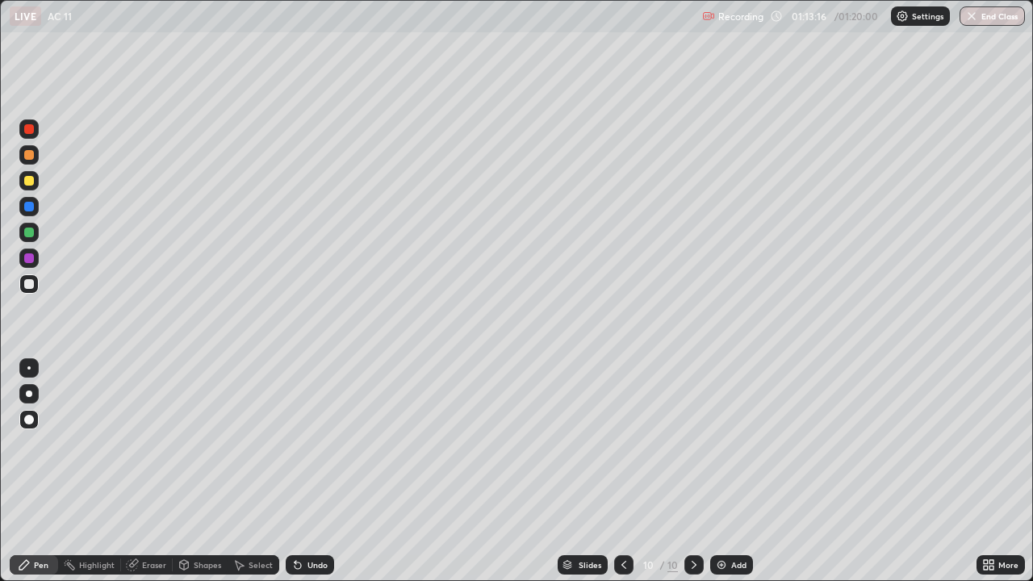
click at [311, 471] on div "Undo" at bounding box center [318, 565] width 20 height 8
click at [312, 471] on div "Undo" at bounding box center [310, 564] width 48 height 19
click at [0, 299] on div "Setting up your live class" at bounding box center [516, 290] width 1033 height 581
click at [31, 261] on div at bounding box center [29, 258] width 10 height 10
click at [55, 471] on div "Pen" at bounding box center [34, 564] width 48 height 19
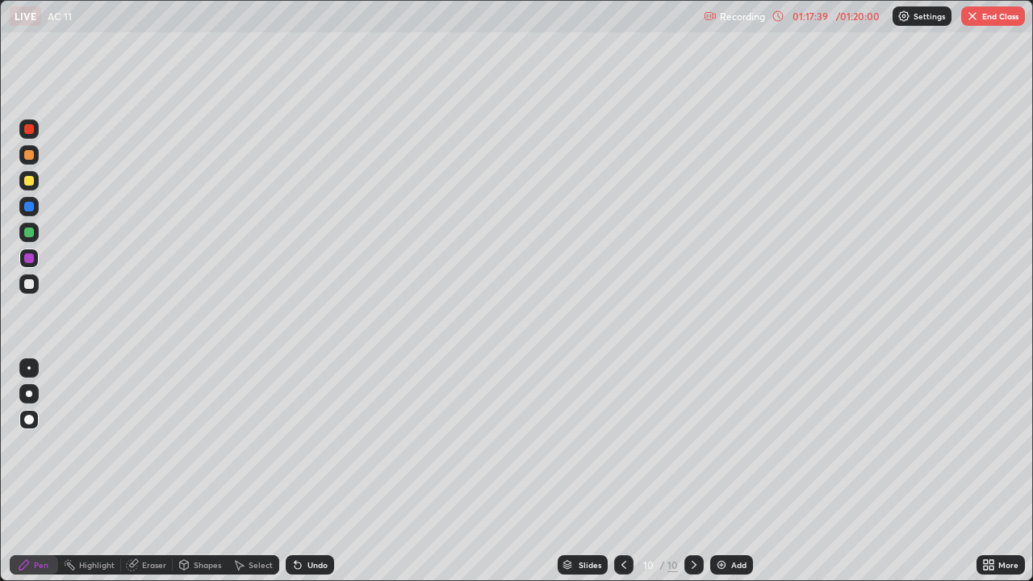
click at [91, 471] on div "Highlight" at bounding box center [97, 565] width 36 height 8
click at [30, 471] on icon at bounding box center [24, 565] width 13 height 13
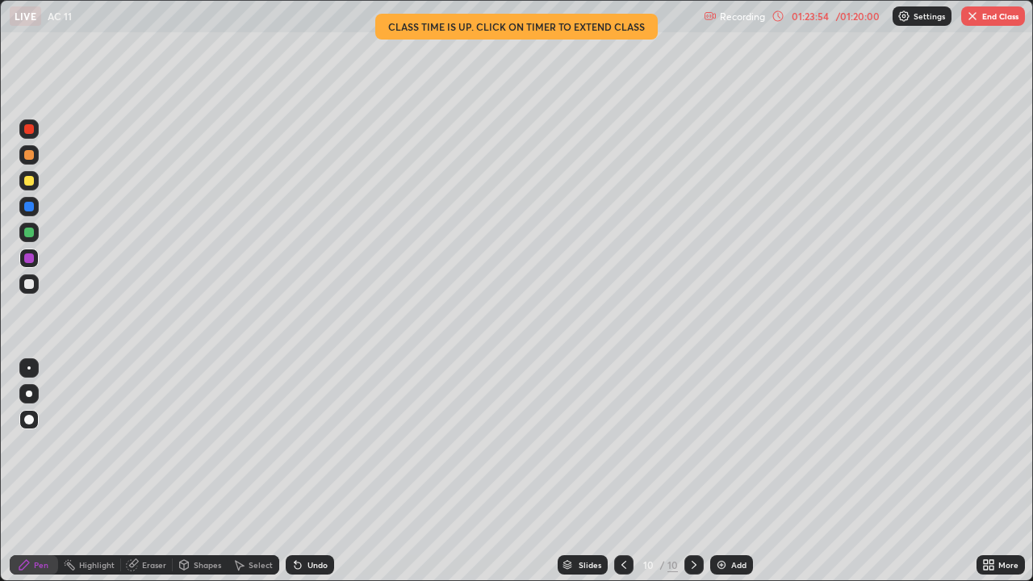
click at [979, 17] on button "End Class" at bounding box center [993, 15] width 64 height 19
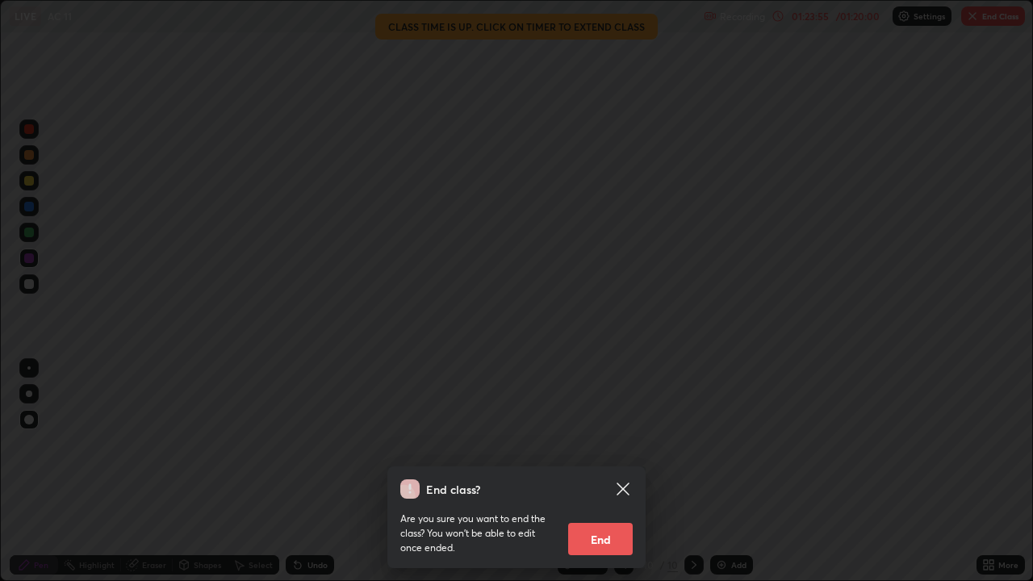
click at [608, 471] on button "End" at bounding box center [600, 539] width 65 height 32
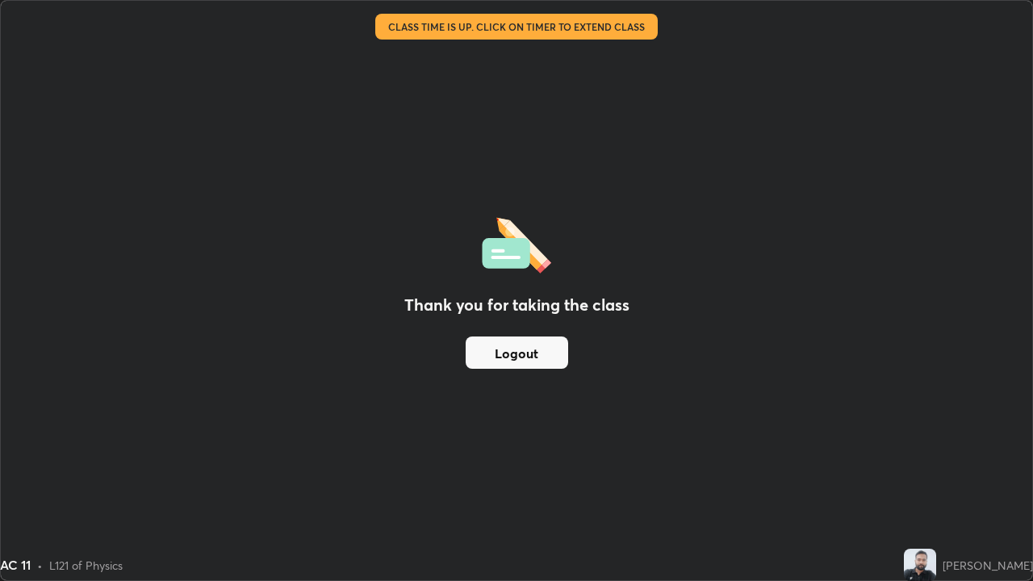
click at [547, 351] on button "Logout" at bounding box center [517, 353] width 103 height 32
